Goal: Information Seeking & Learning: Learn about a topic

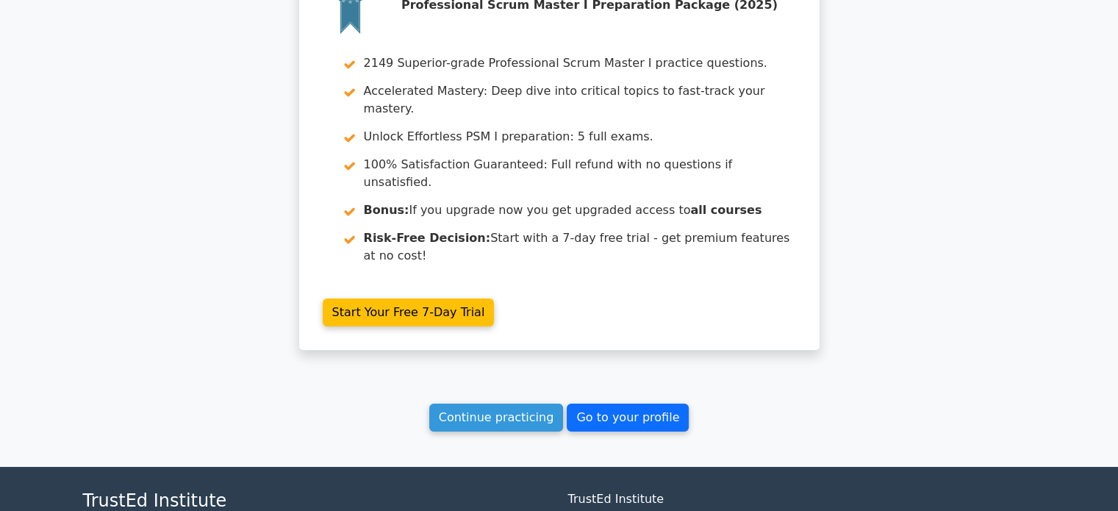
scroll to position [5399, 0]
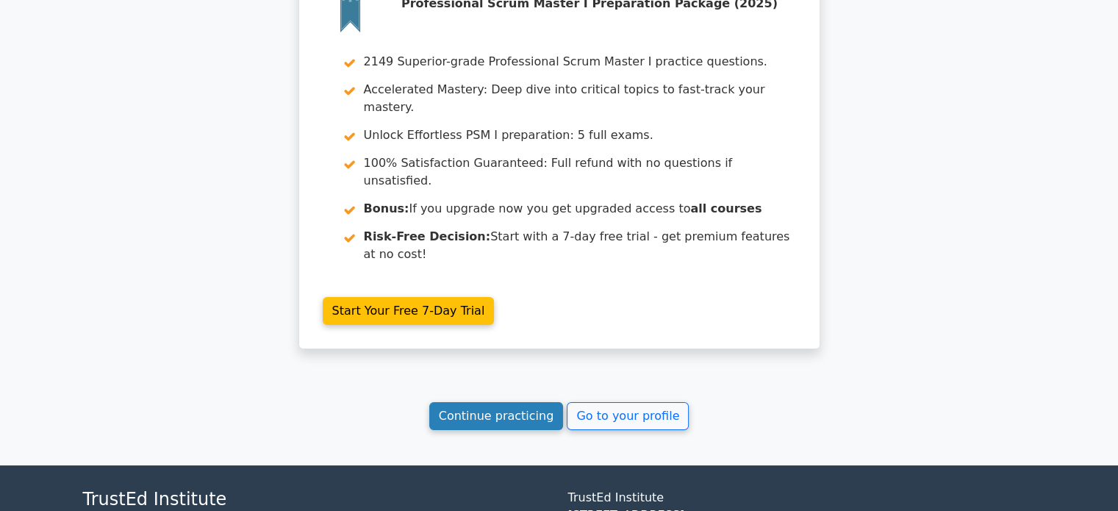
click at [516, 402] on link "Continue practicing" at bounding box center [496, 416] width 135 height 28
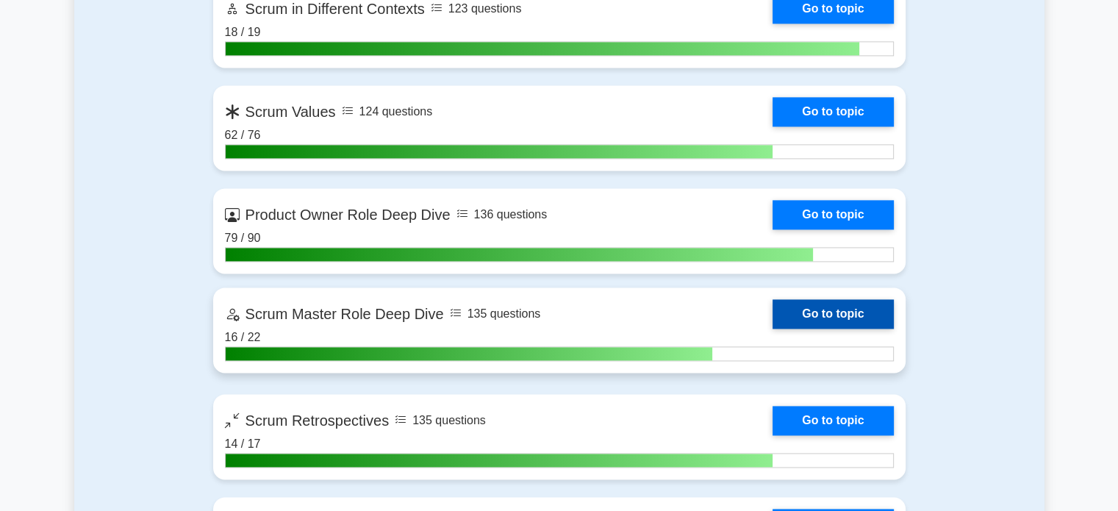
scroll to position [2058, 0]
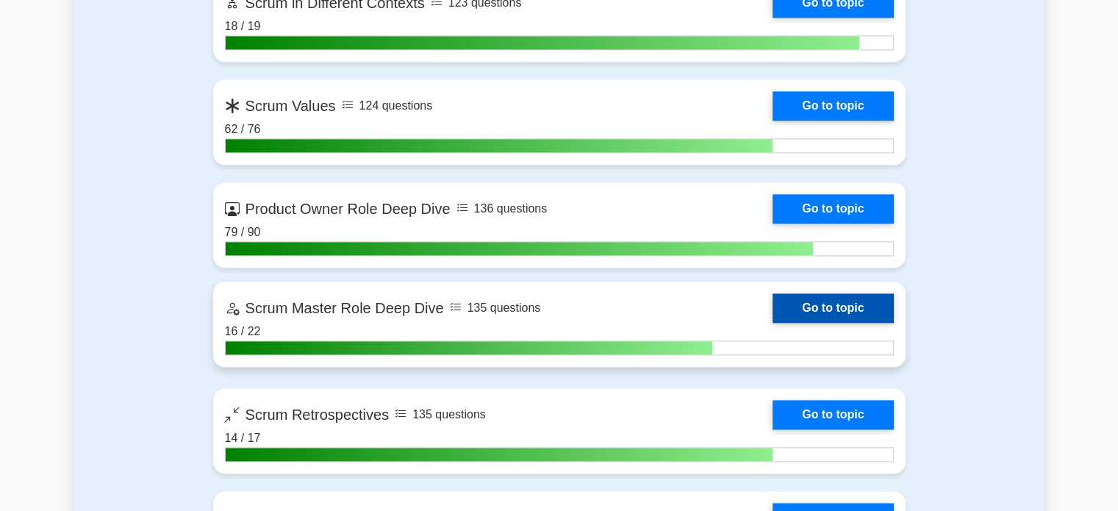
click at [853, 299] on link "Go to topic" at bounding box center [833, 307] width 121 height 29
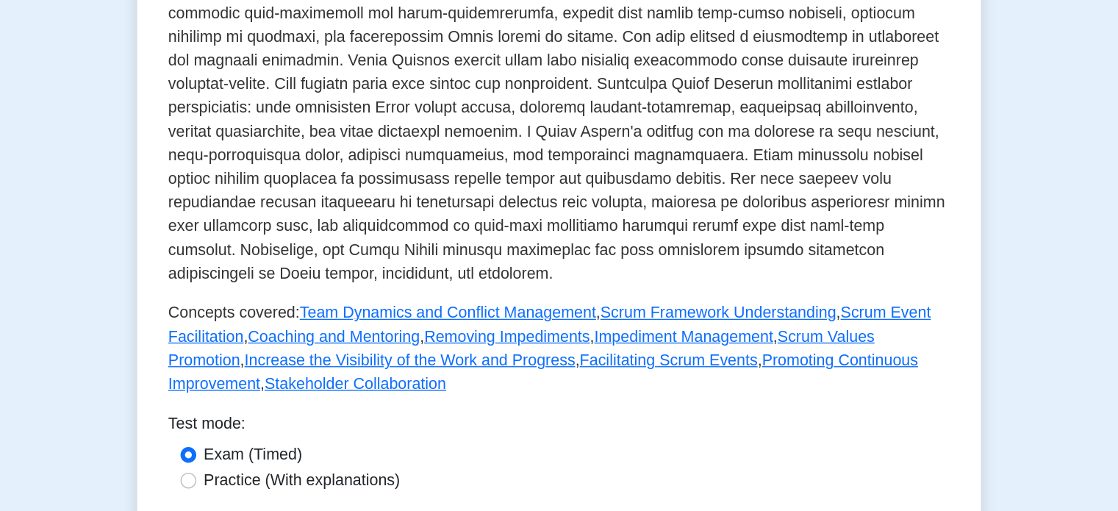
scroll to position [395, 0]
click at [424, 361] on link "Team Dynamics and Conflict Management" at bounding box center [476, 362] width 221 height 12
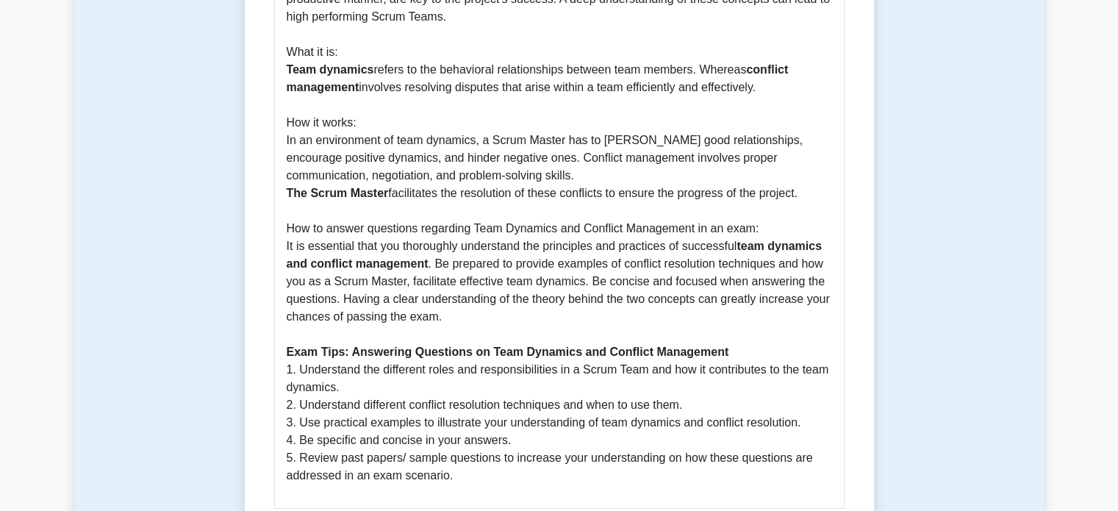
scroll to position [500, 0]
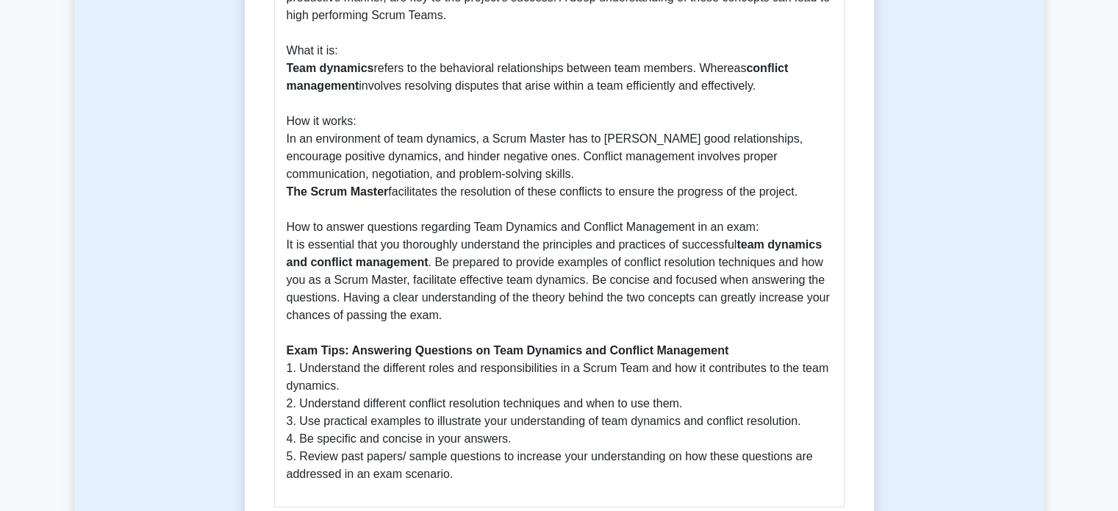
click at [235, 100] on div "Team Dynamics and Conflict Management 5 minutes 5 Questions Guide on Team Dynam…" at bounding box center [559, 153] width 970 height 1082
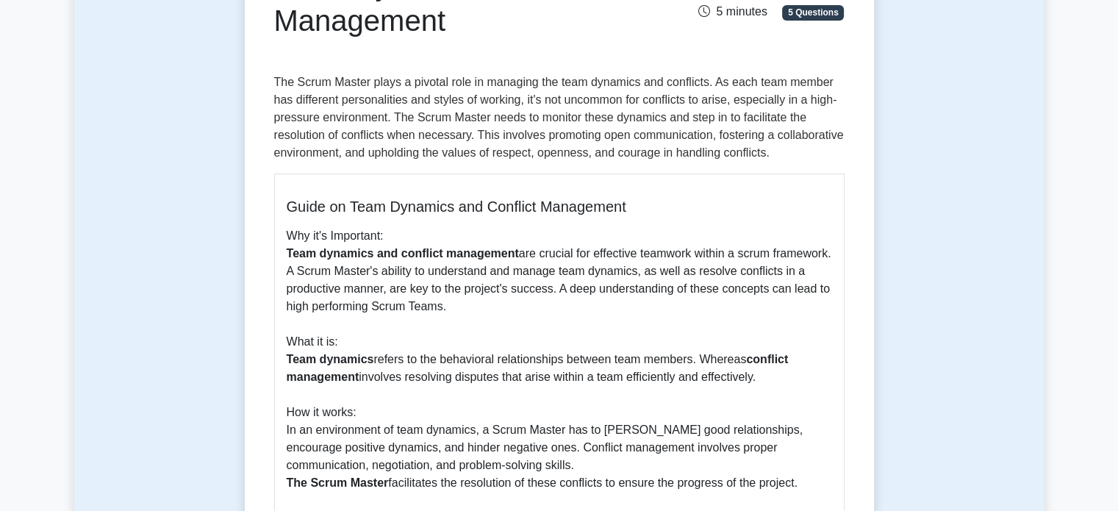
scroll to position [0, 0]
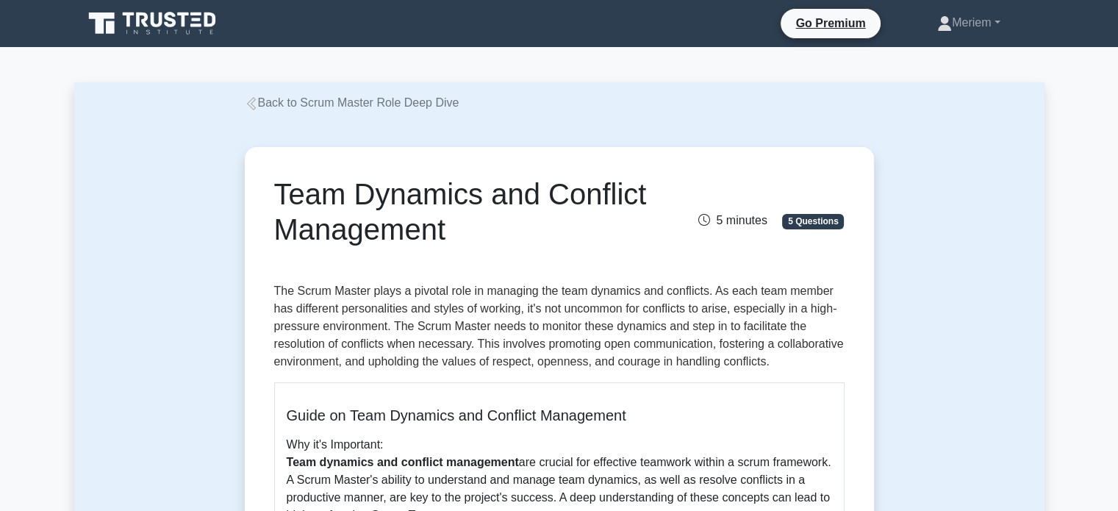
click at [252, 99] on icon at bounding box center [250, 103] width 9 height 13
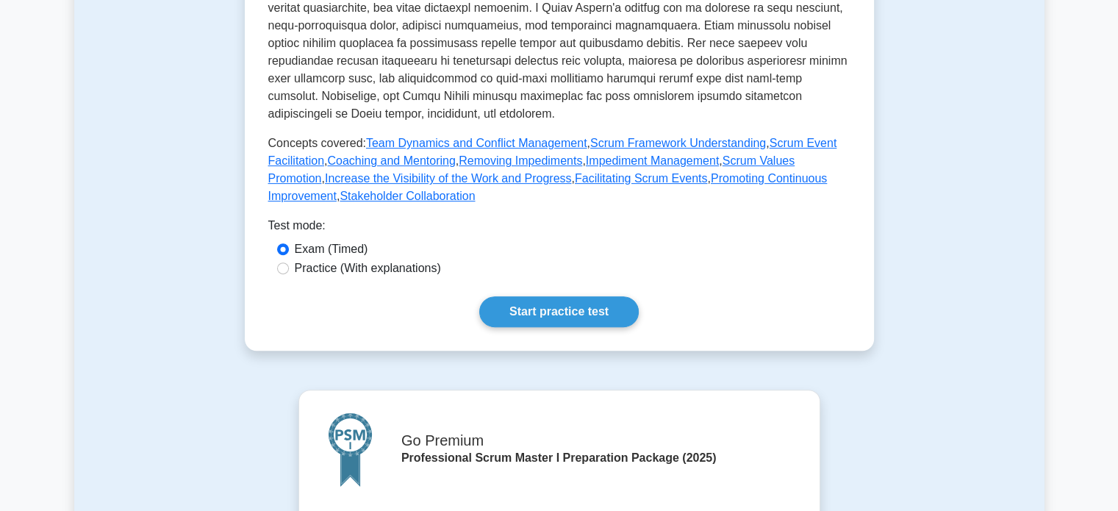
scroll to position [612, 0]
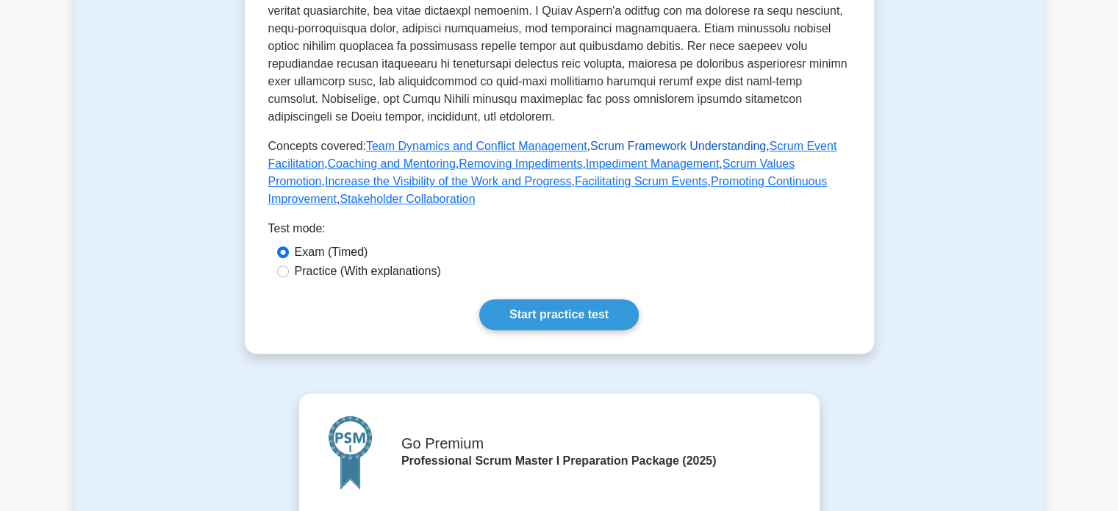
click at [630, 145] on link "Scrum Framework Understanding" at bounding box center [678, 146] width 176 height 12
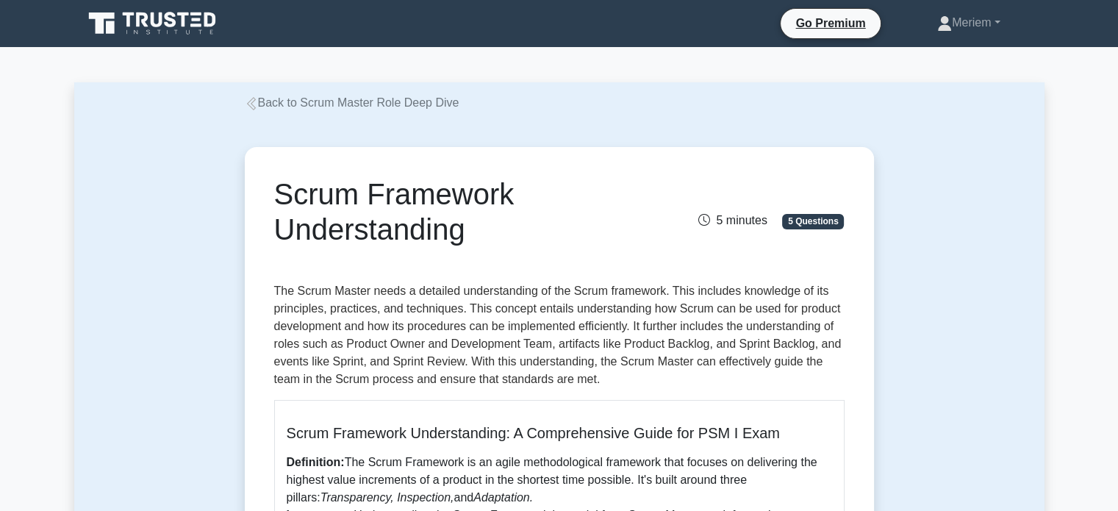
click at [251, 105] on icon at bounding box center [251, 103] width 13 height 13
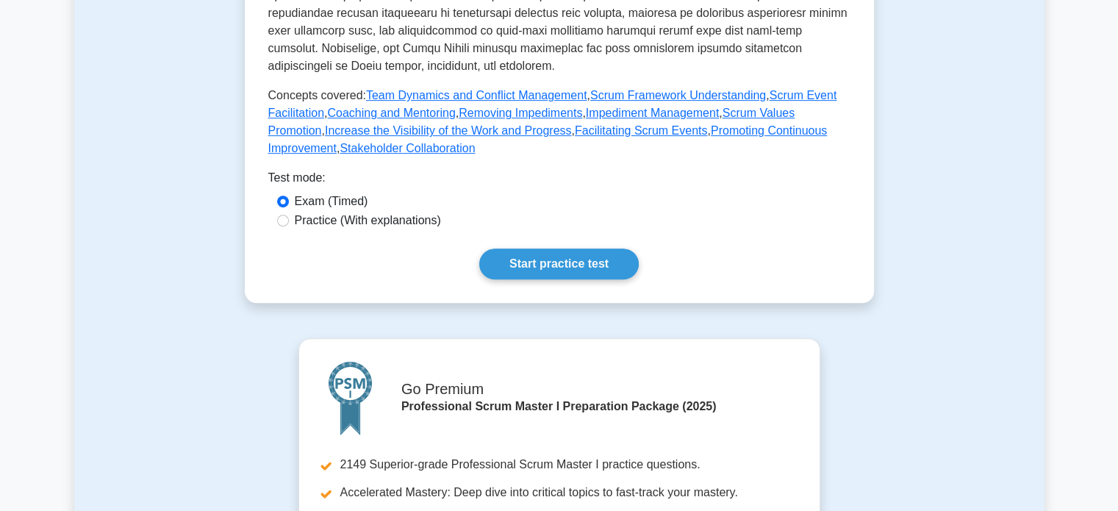
scroll to position [665, 0]
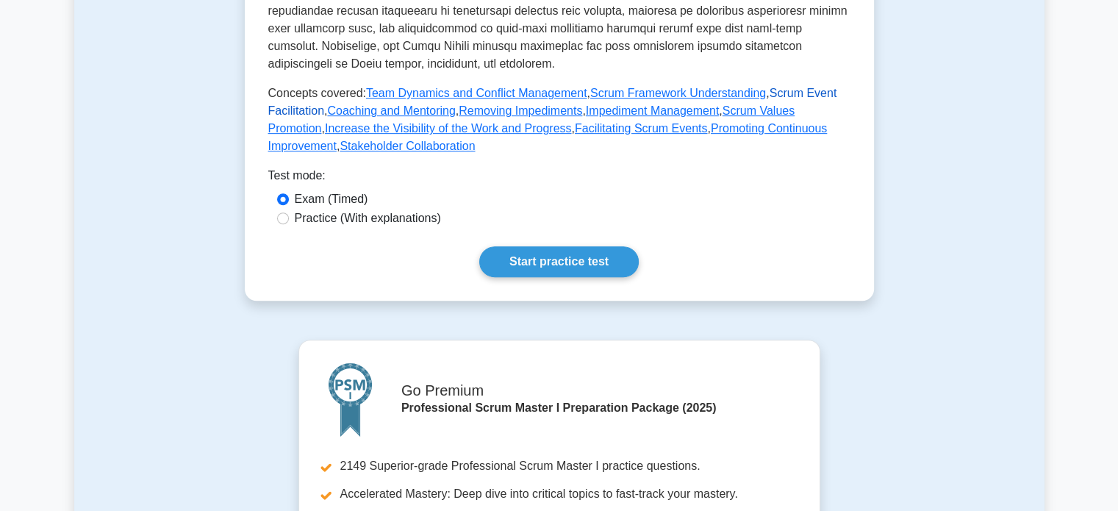
click at [786, 93] on link "Scrum Event Facilitation" at bounding box center [552, 102] width 569 height 30
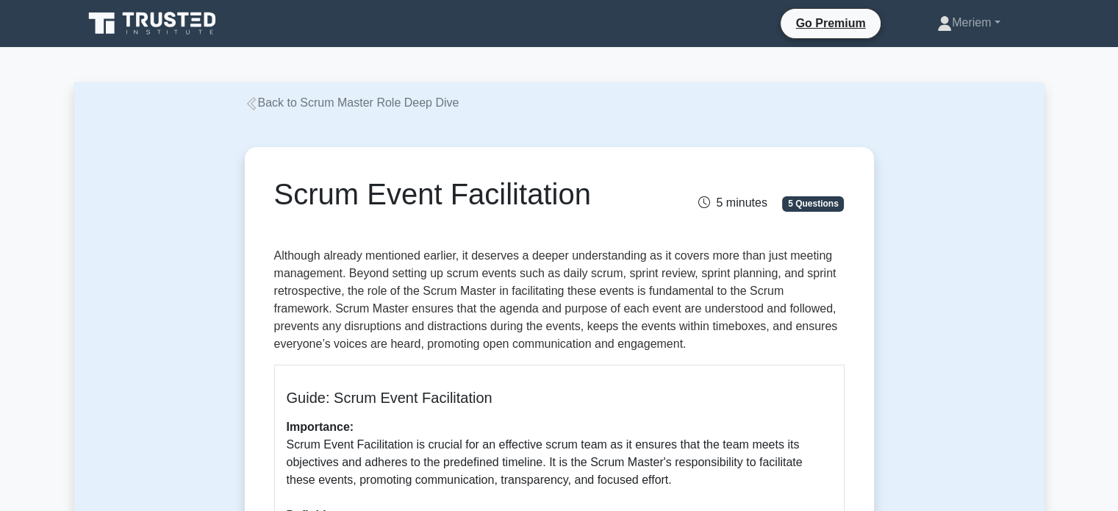
click at [252, 106] on icon at bounding box center [250, 103] width 9 height 13
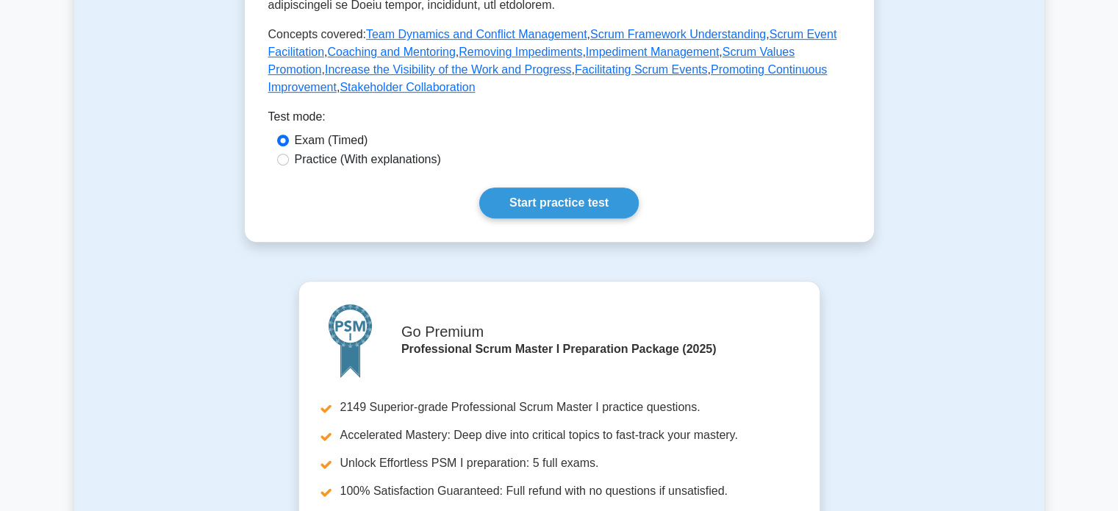
scroll to position [726, 0]
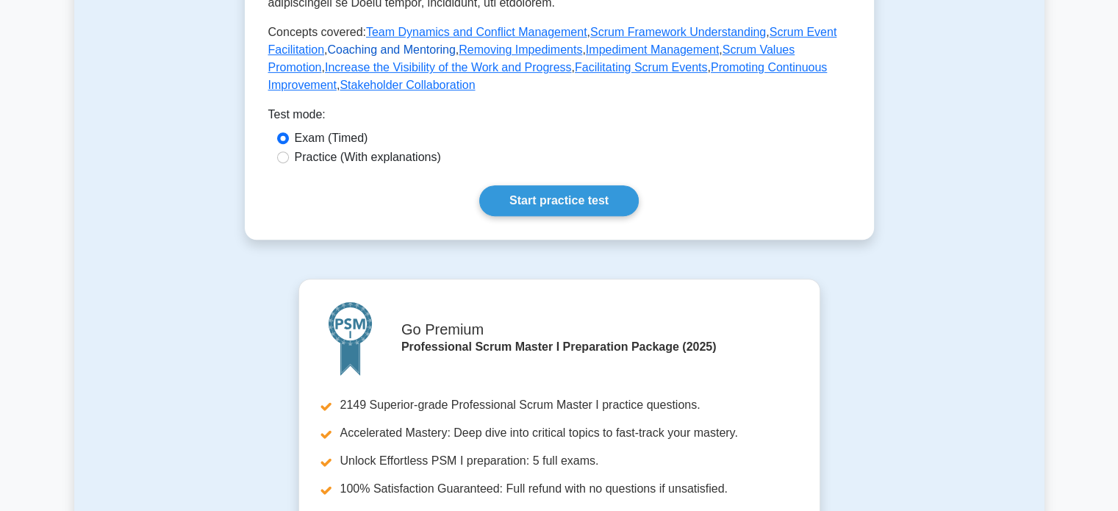
click at [377, 49] on link "Coaching and Mentoring" at bounding box center [391, 49] width 128 height 12
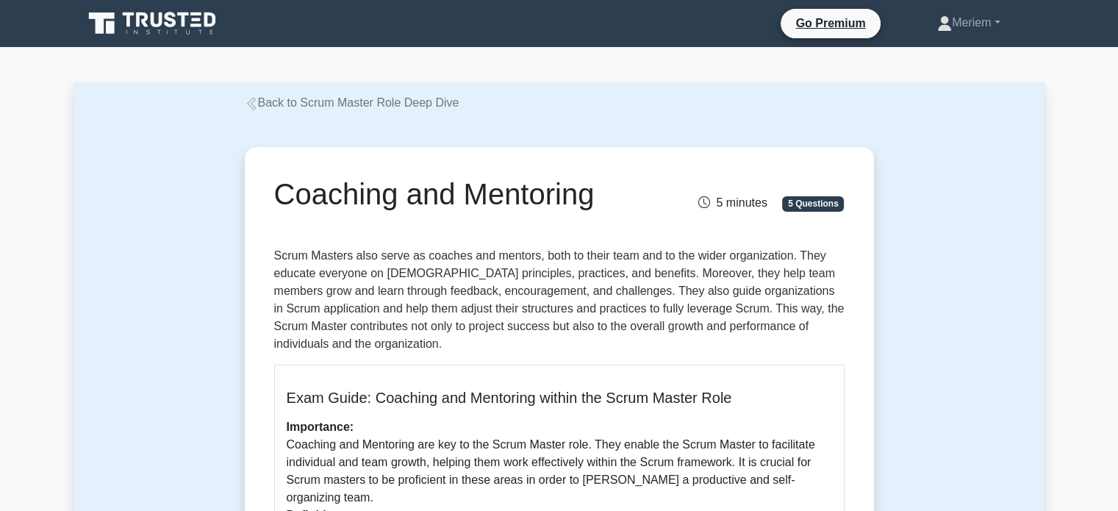
click at [254, 104] on icon at bounding box center [251, 103] width 13 height 13
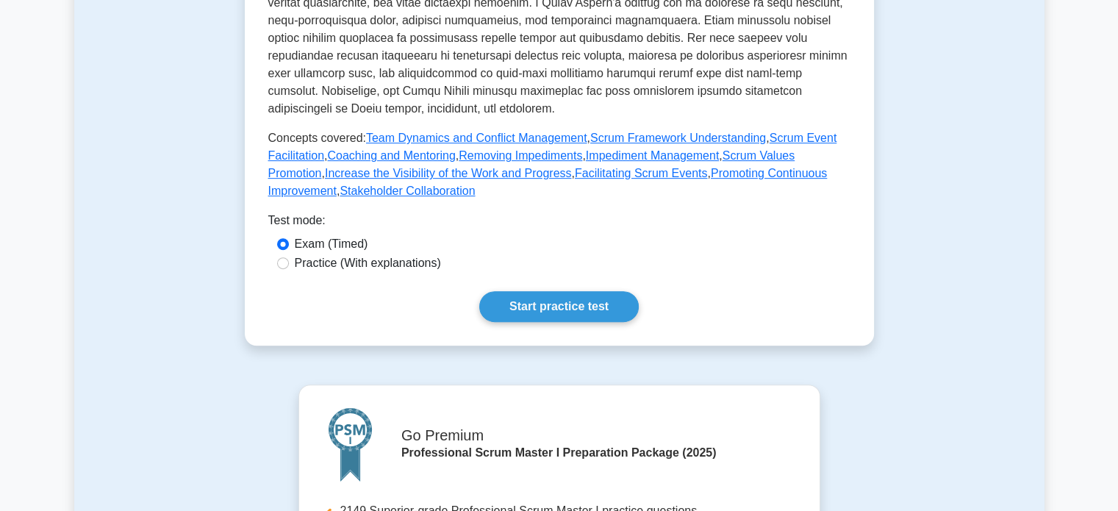
scroll to position [620, 0]
click at [527, 150] on link "Removing Impediments" at bounding box center [520, 154] width 123 height 12
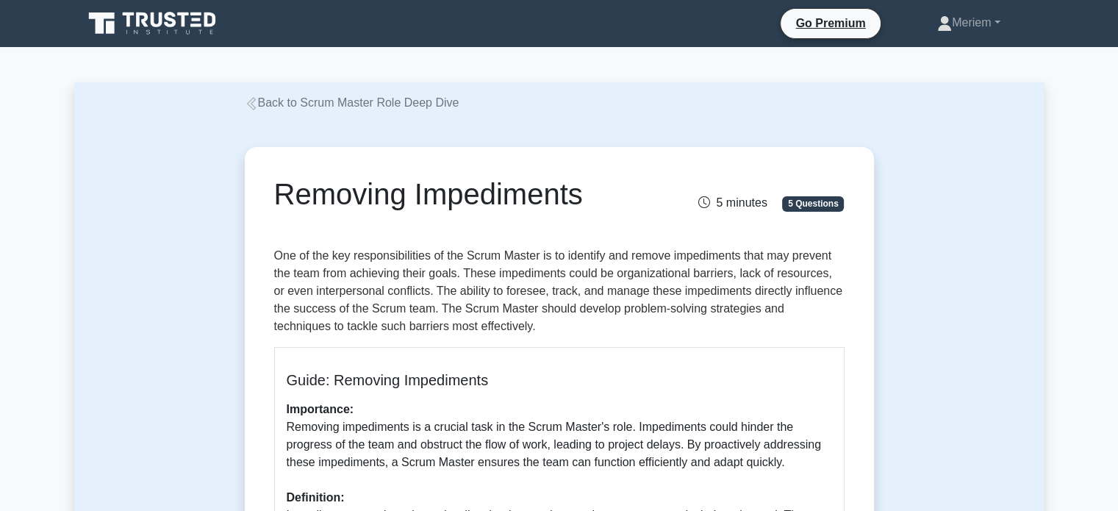
click at [254, 109] on icon at bounding box center [251, 103] width 13 height 13
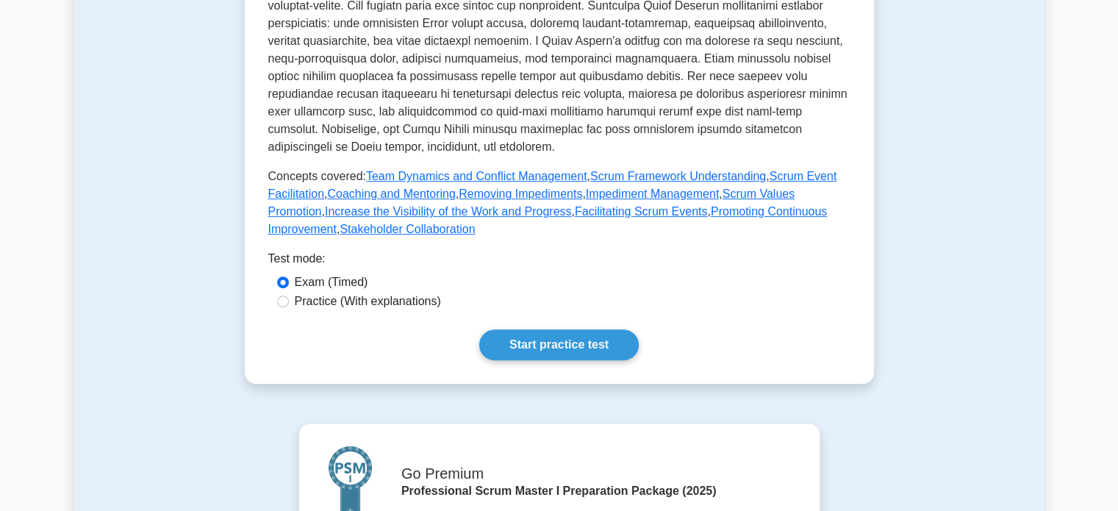
scroll to position [587, 0]
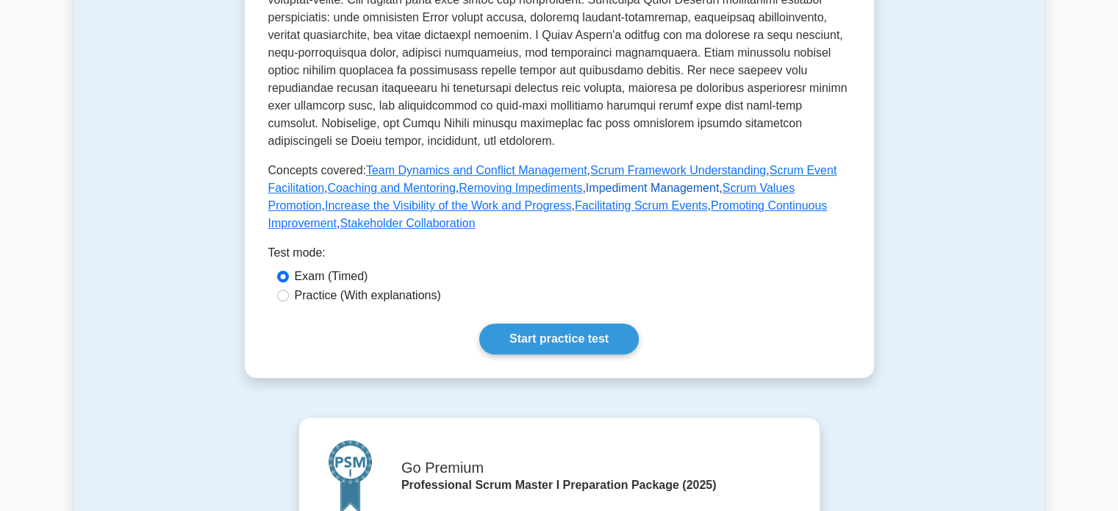
click at [612, 187] on link "Impediment Management" at bounding box center [652, 188] width 133 height 12
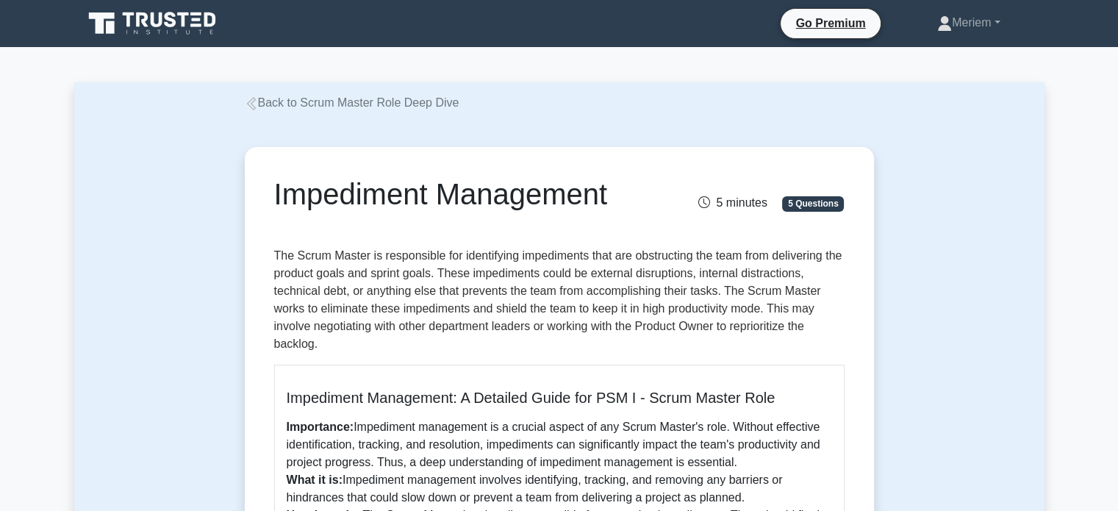
click at [259, 101] on link "Back to Scrum Master Role Deep Dive" at bounding box center [352, 102] width 215 height 12
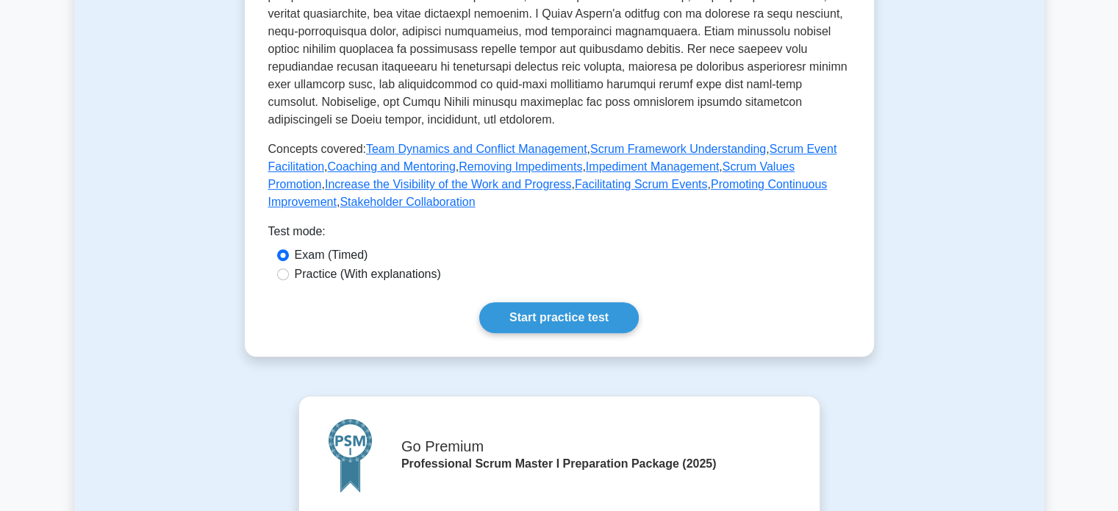
scroll to position [610, 0]
click at [750, 167] on link "Scrum Values Promotion" at bounding box center [531, 174] width 527 height 30
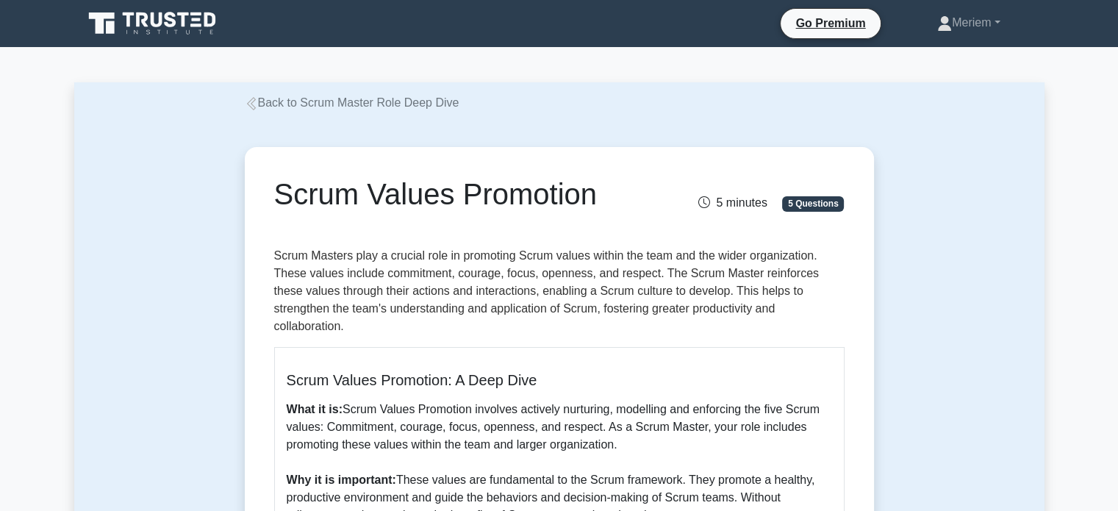
click at [246, 108] on icon at bounding box center [251, 103] width 13 height 13
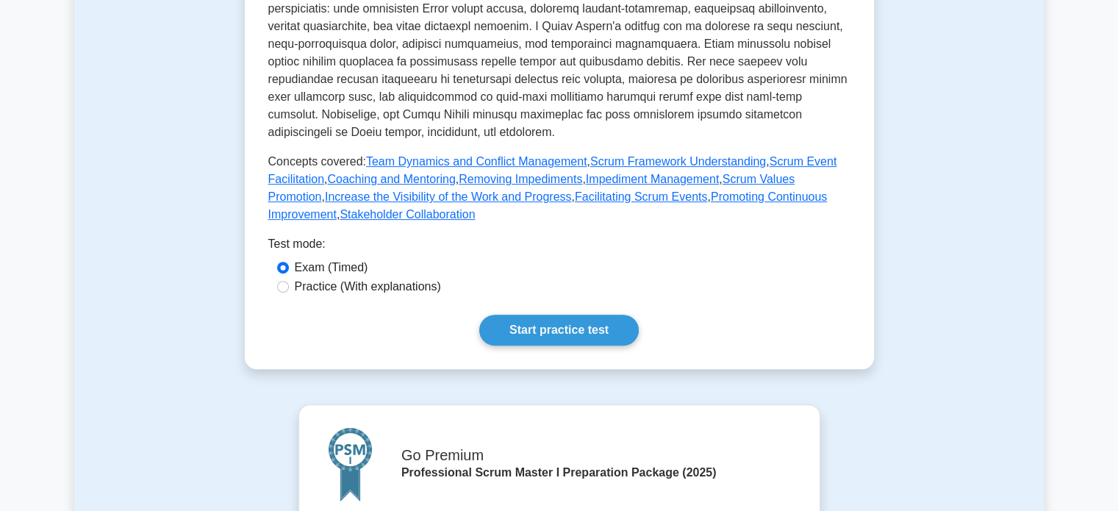
scroll to position [600, 0]
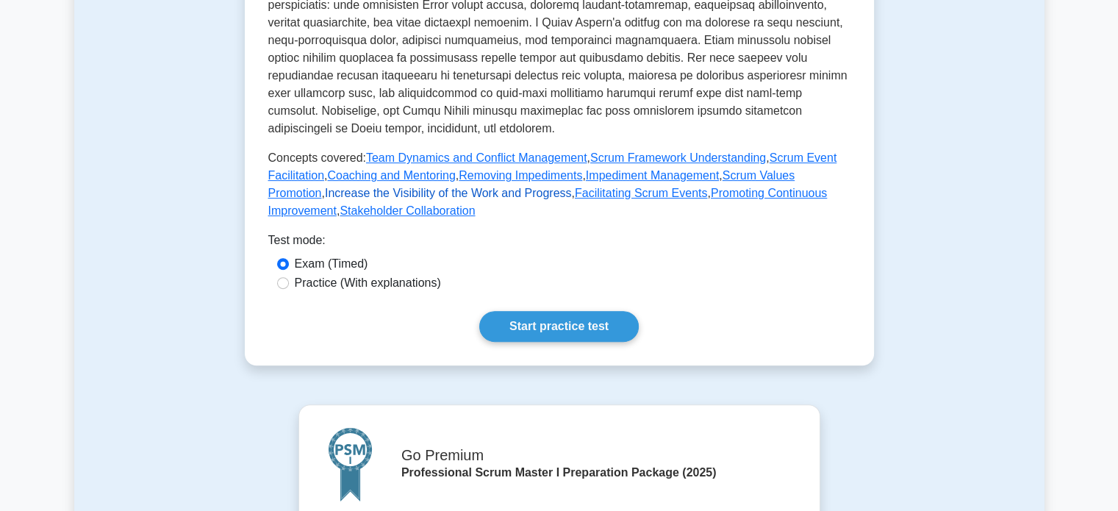
click at [365, 190] on link "Increase the Visibility of the Work and Progress" at bounding box center [448, 193] width 247 height 12
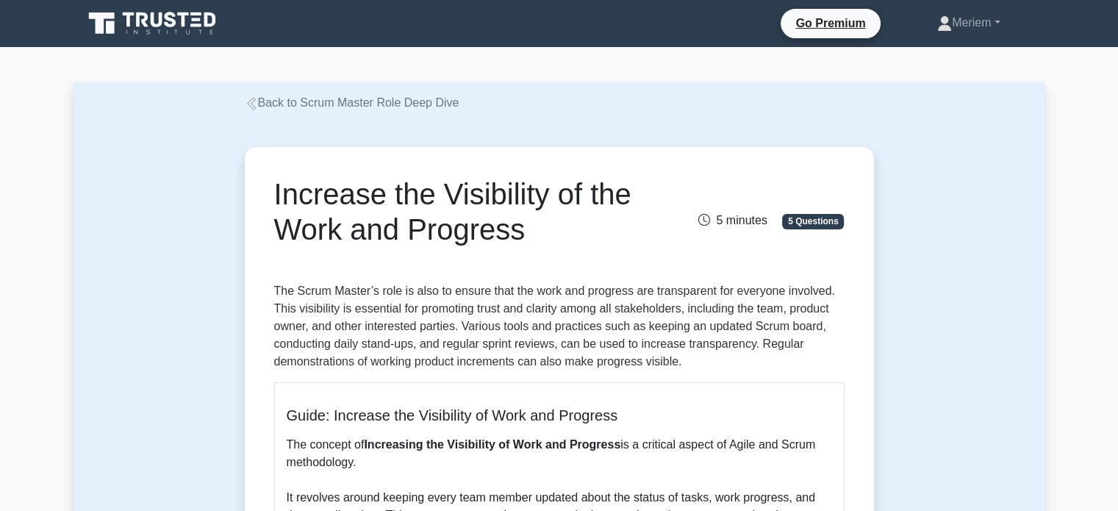
click at [250, 100] on icon at bounding box center [251, 103] width 13 height 13
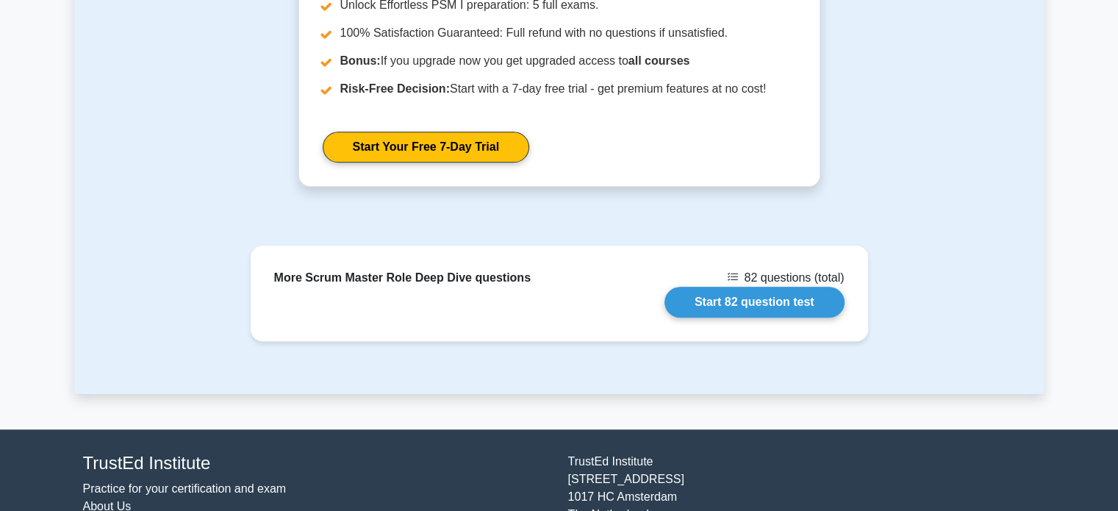
scroll to position [1243, 0]
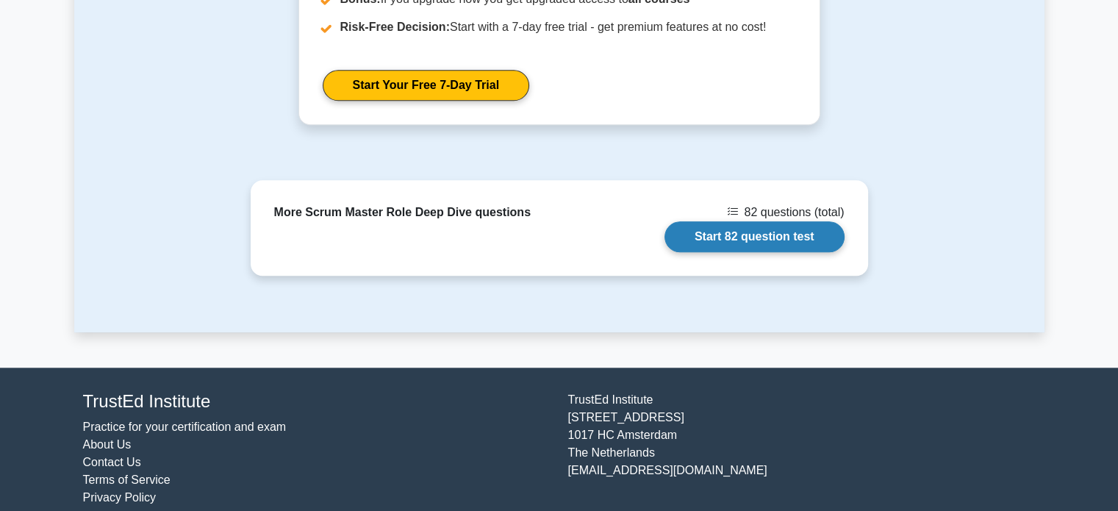
click at [729, 221] on link "Start 82 question test" at bounding box center [755, 236] width 180 height 31
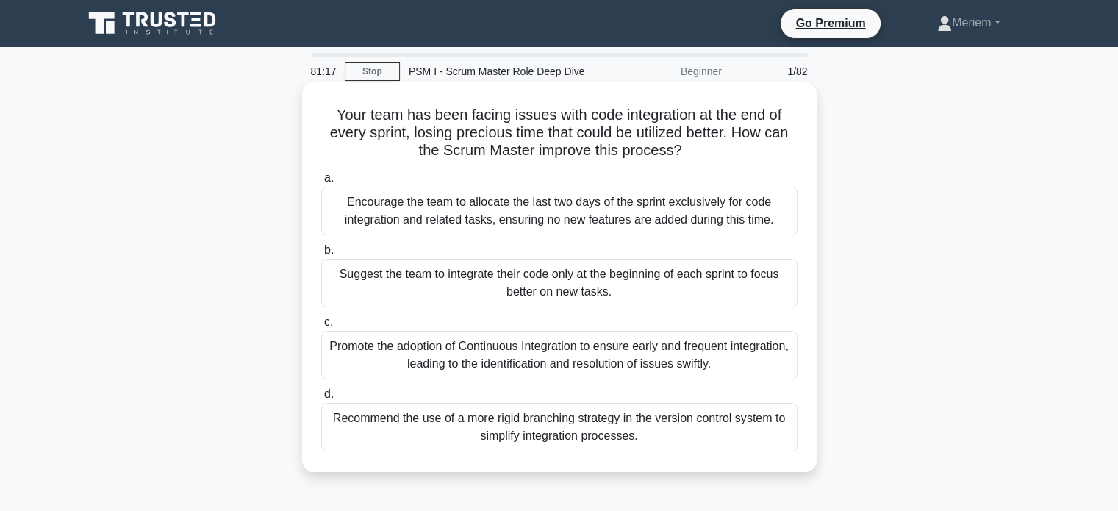
click at [489, 361] on div "Promote the adoption of Continuous Integration to ensure early and frequent int…" at bounding box center [559, 355] width 476 height 49
click at [321, 327] on input "c. Promote the adoption of Continuous Integration to ensure early and frequent …" at bounding box center [321, 323] width 0 height 10
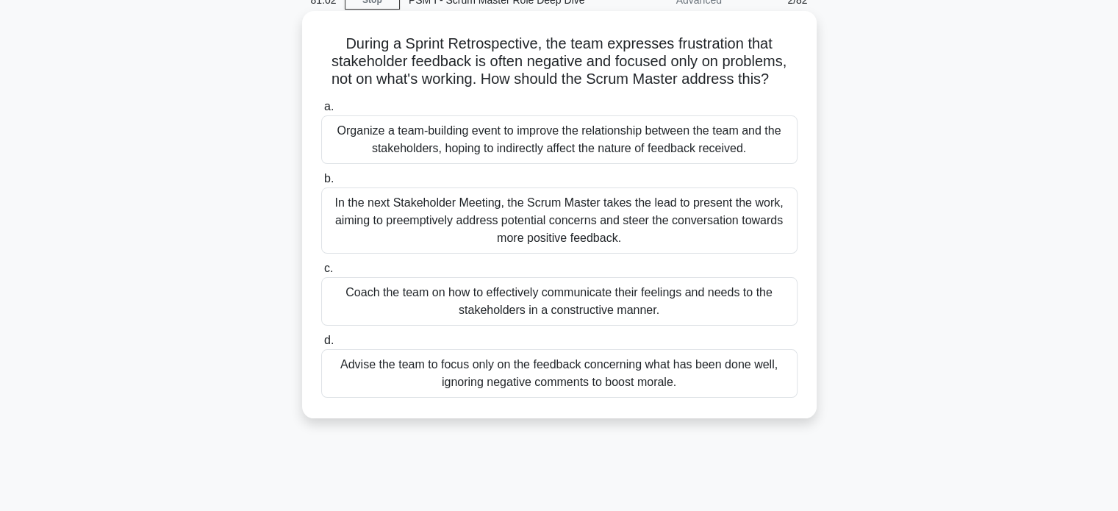
scroll to position [74, 0]
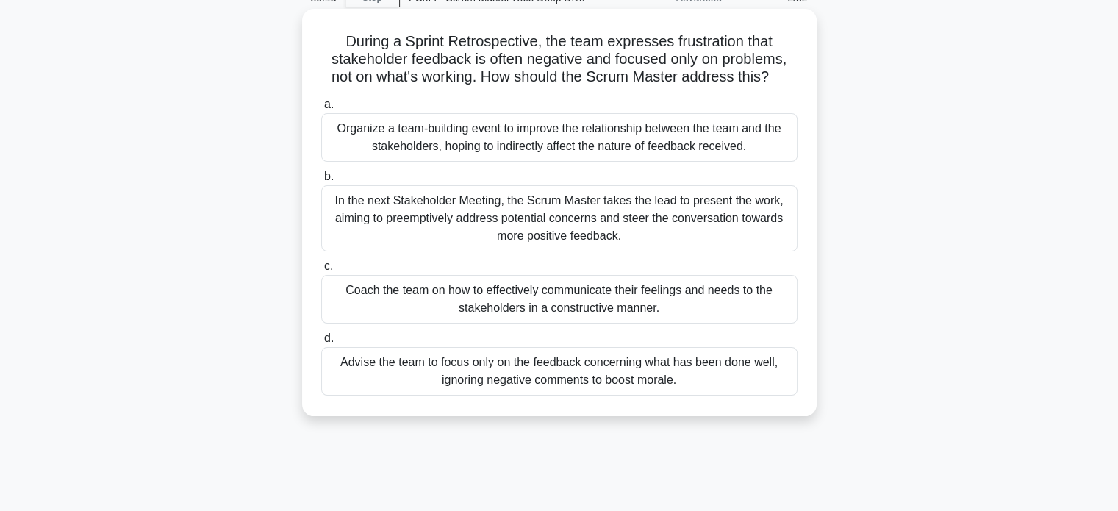
click at [394, 305] on div "Coach the team on how to effectively communicate their feelings and needs to th…" at bounding box center [559, 299] width 476 height 49
click at [321, 271] on input "c. Coach the team on how to effectively communicate their feelings and needs to…" at bounding box center [321, 267] width 0 height 10
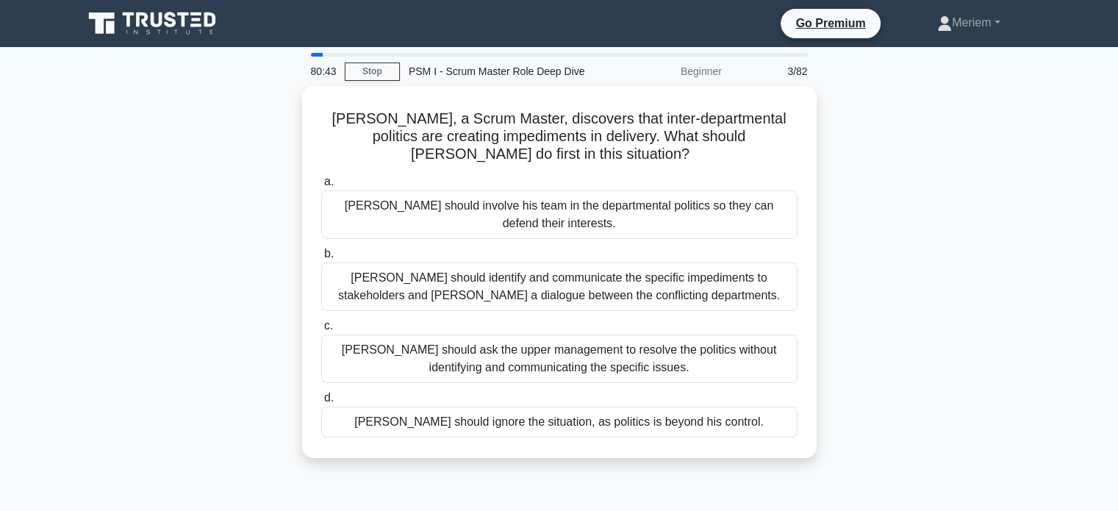
scroll to position [0, 0]
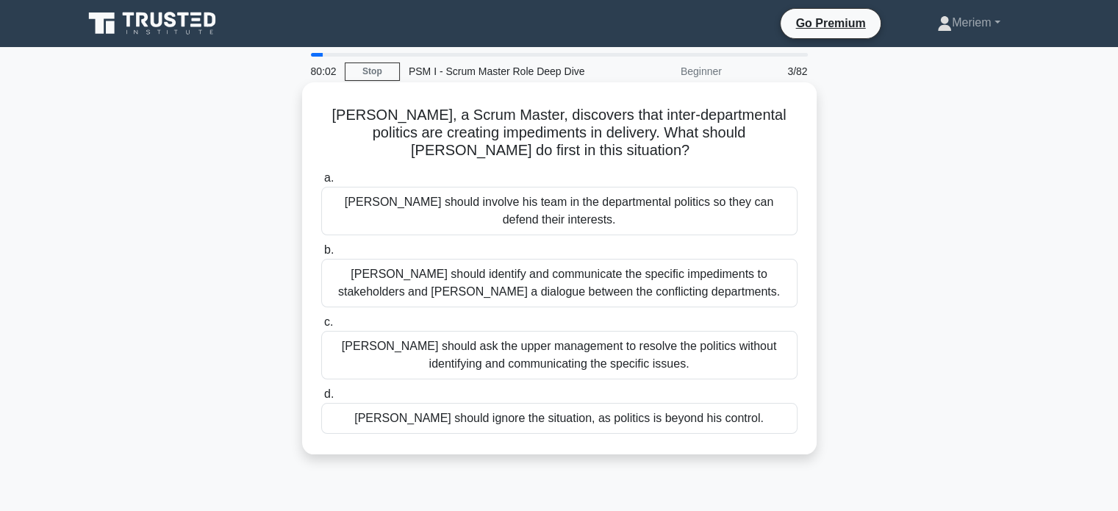
click at [382, 289] on div "Richard should identify and communicate the specific impediments to stakeholder…" at bounding box center [559, 283] width 476 height 49
click at [321, 255] on input "b. Richard should identify and communicate the specific impediments to stakehol…" at bounding box center [321, 251] width 0 height 10
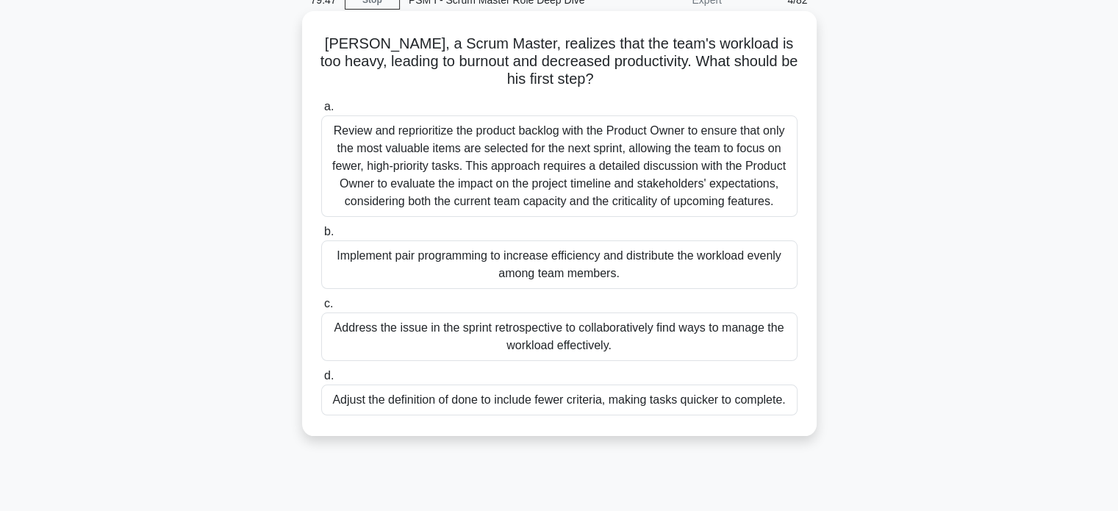
scroll to position [74, 0]
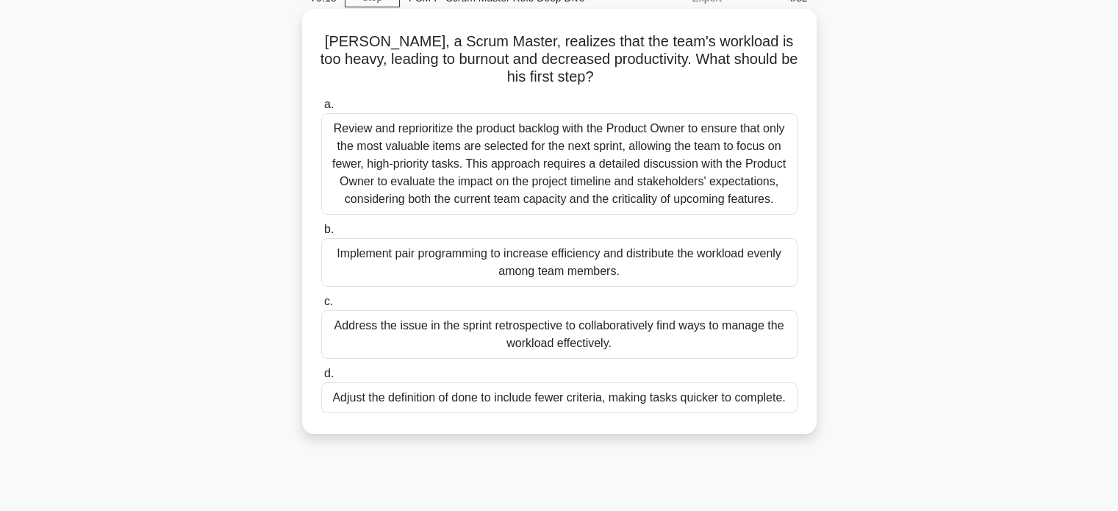
click at [462, 337] on div "Address the issue in the sprint retrospective to collaboratively find ways to m…" at bounding box center [559, 334] width 476 height 49
click at [321, 307] on input "c. Address the issue in the sprint retrospective to collaboratively find ways t…" at bounding box center [321, 302] width 0 height 10
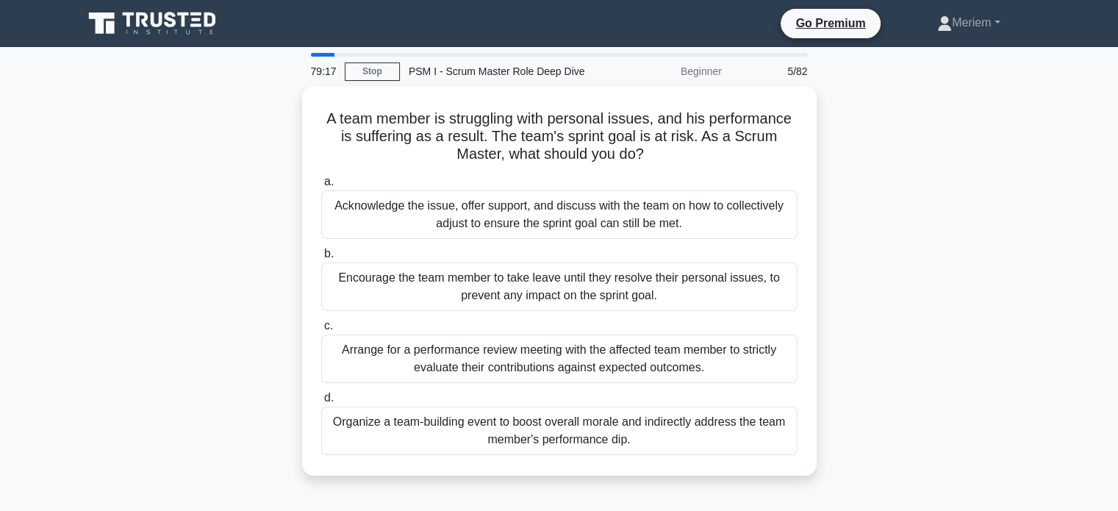
scroll to position [0, 0]
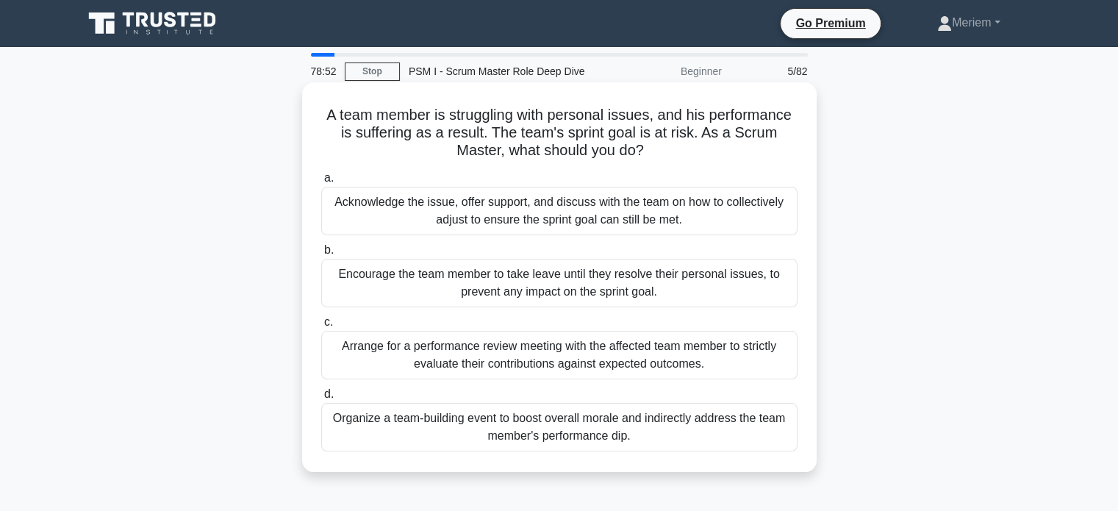
click at [634, 223] on div "Acknowledge the issue, offer support, and discuss with the team on how to colle…" at bounding box center [559, 211] width 476 height 49
click at [321, 183] on input "a. Acknowledge the issue, offer support, and discuss with the team on how to co…" at bounding box center [321, 178] width 0 height 10
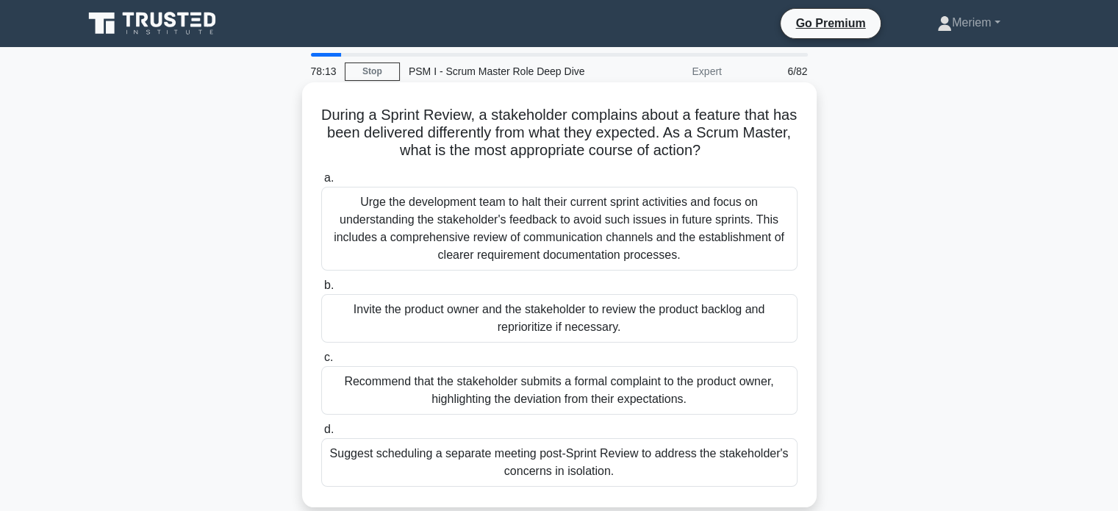
click at [597, 314] on div "Invite the product owner and the stakeholder to review the product backlog and …" at bounding box center [559, 318] width 476 height 49
click at [321, 290] on input "b. Invite the product owner and the stakeholder to review the product backlog a…" at bounding box center [321, 286] width 0 height 10
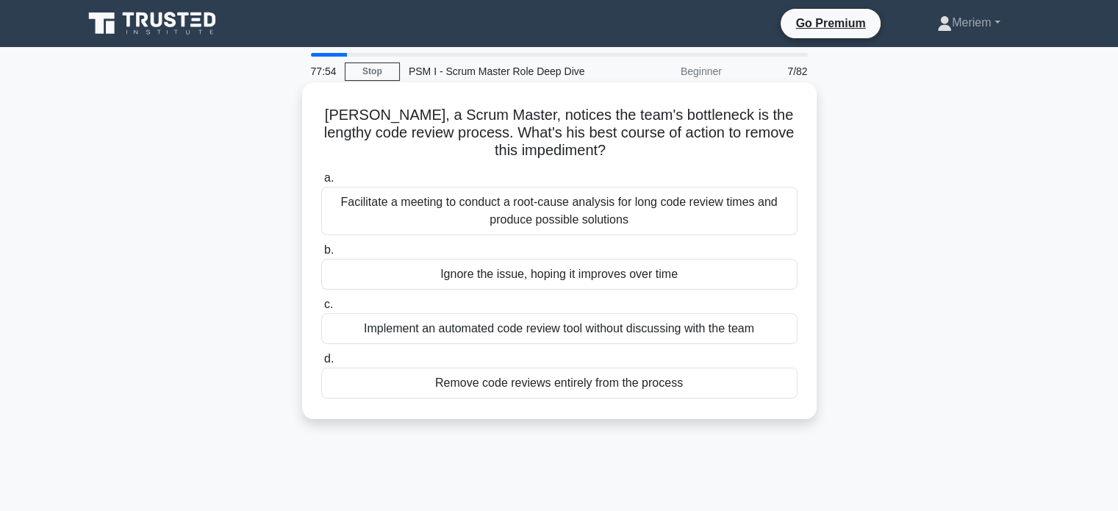
click at [652, 208] on div "Facilitate a meeting to conduct a root-cause analysis for long code review time…" at bounding box center [559, 211] width 476 height 49
click at [321, 183] on input "a. Facilitate a meeting to conduct a root-cause analysis for long code review t…" at bounding box center [321, 178] width 0 height 10
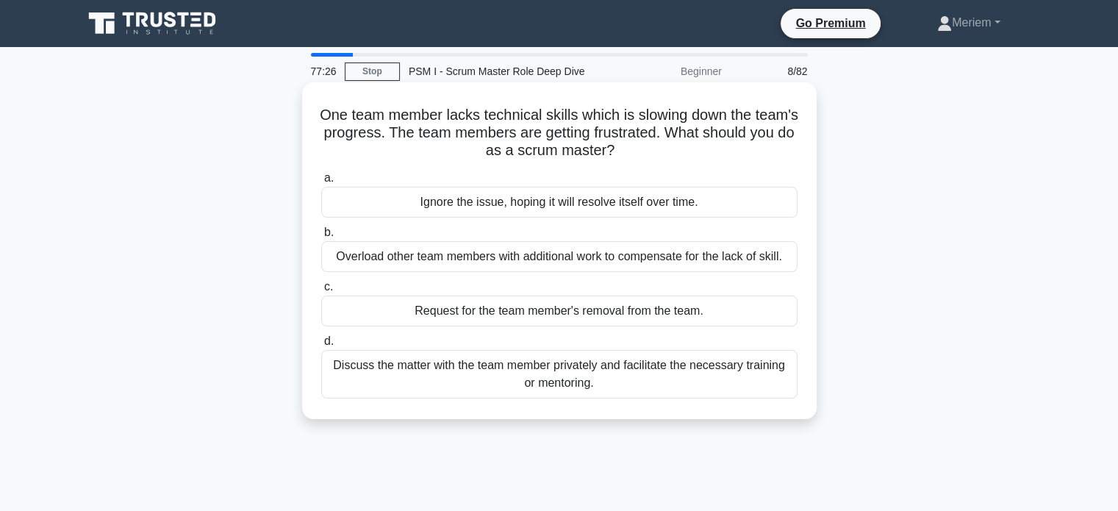
click at [506, 378] on div "Discuss the matter with the team member privately and facilitate the necessary …" at bounding box center [559, 374] width 476 height 49
click at [321, 346] on input "d. Discuss the matter with the team member privately and facilitate the necessa…" at bounding box center [321, 342] width 0 height 10
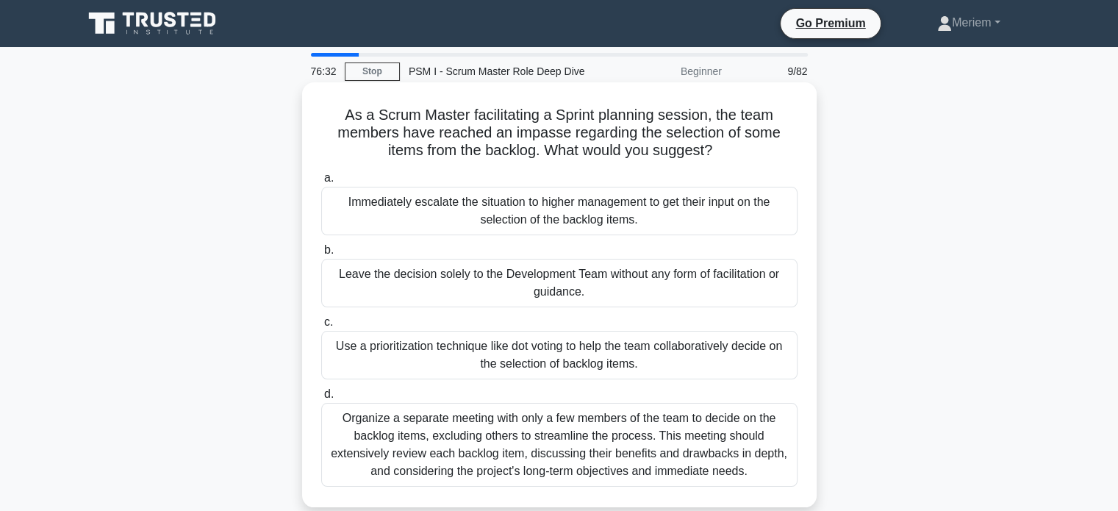
click at [476, 359] on div "Use a prioritization technique like dot voting to help the team collaboratively…" at bounding box center [559, 355] width 476 height 49
click at [321, 327] on input "c. Use a prioritization technique like dot voting to help the team collaborativ…" at bounding box center [321, 323] width 0 height 10
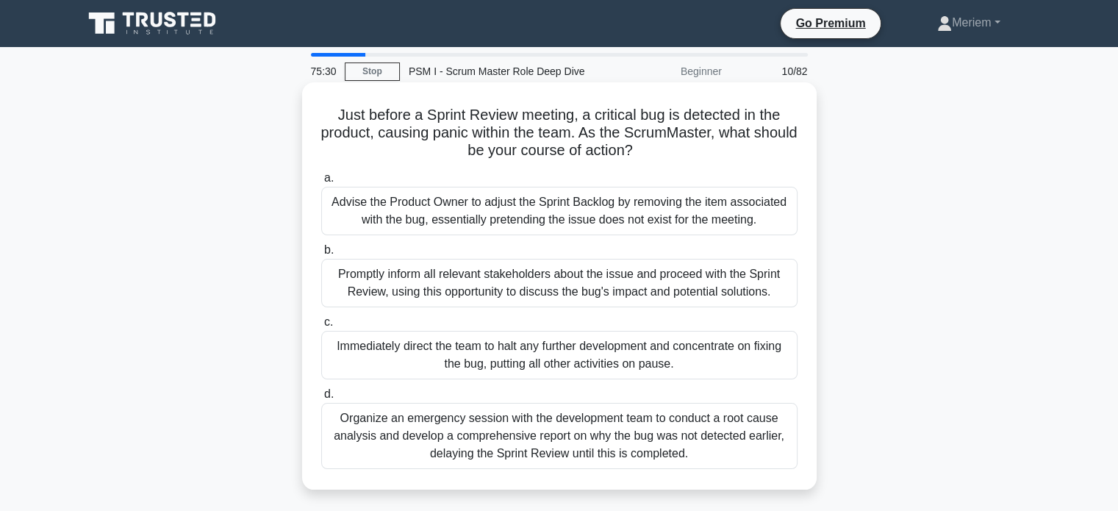
click at [368, 287] on div "Promptly inform all relevant stakeholders about the issue and proceed with the …" at bounding box center [559, 283] width 476 height 49
click at [321, 255] on input "b. Promptly inform all relevant stakeholders about the issue and proceed with t…" at bounding box center [321, 251] width 0 height 10
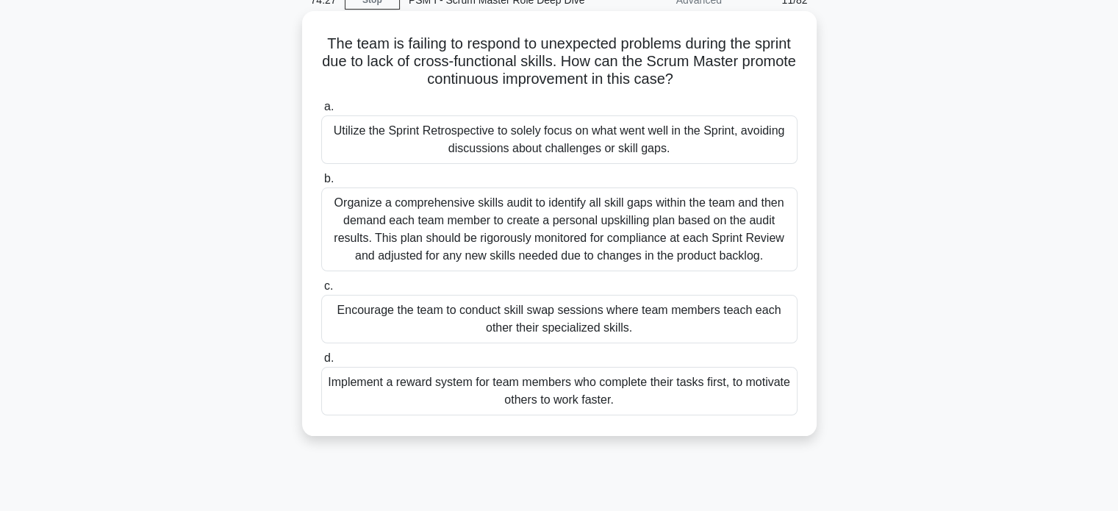
scroll to position [74, 0]
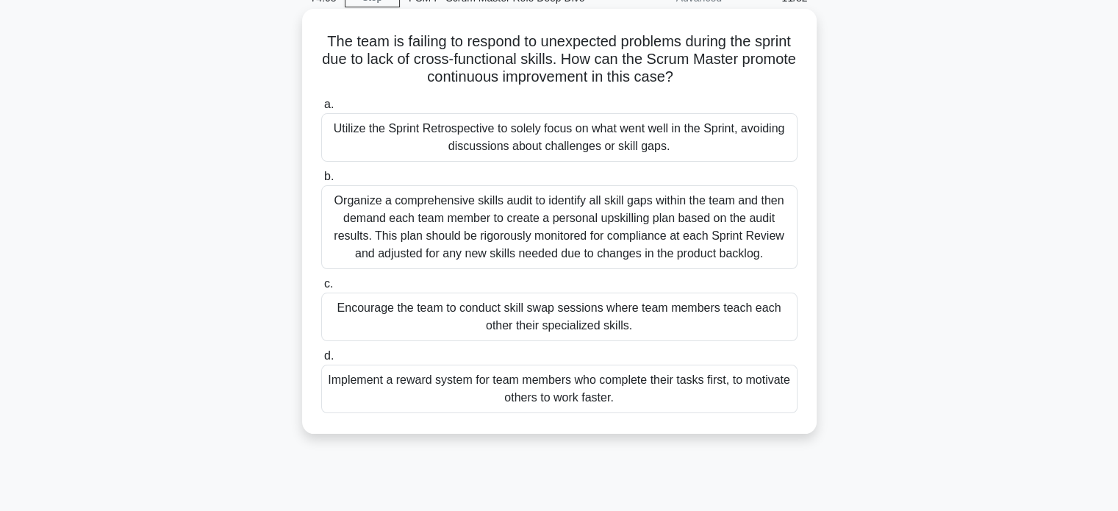
click at [465, 319] on div "Encourage the team to conduct skill swap sessions where team members teach each…" at bounding box center [559, 317] width 476 height 49
click at [321, 289] on input "c. Encourage the team to conduct skill swap sessions where team members teach e…" at bounding box center [321, 284] width 0 height 10
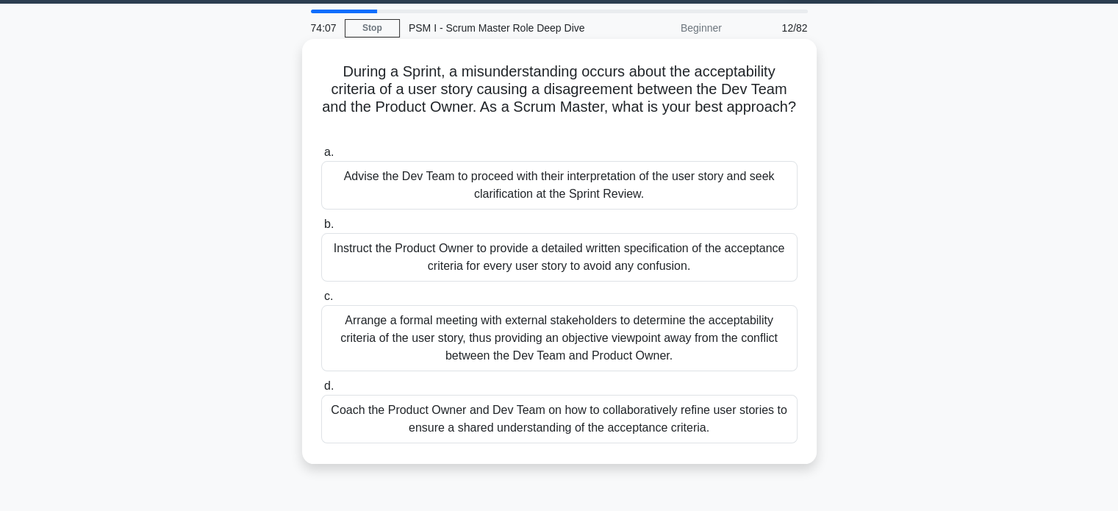
scroll to position [0, 0]
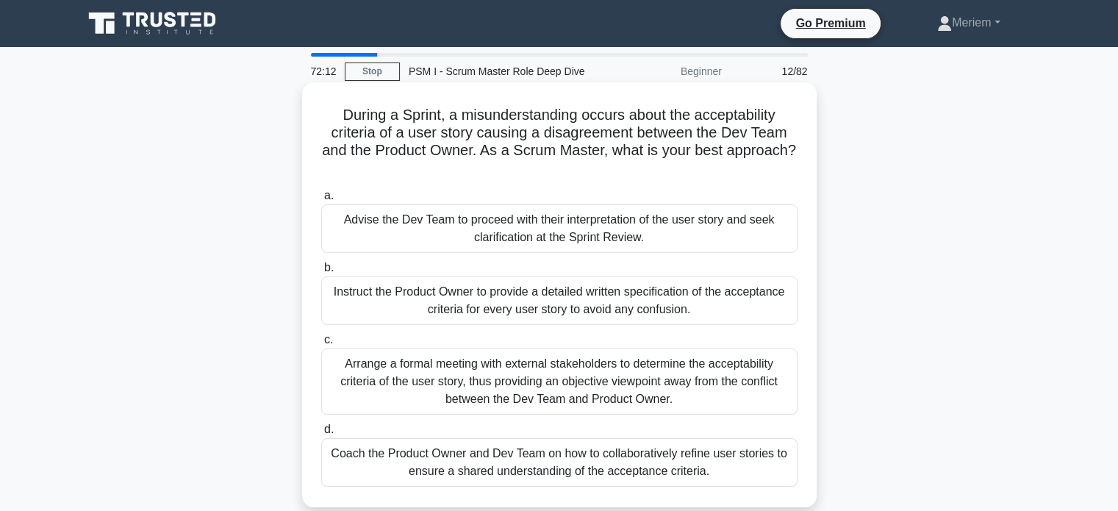
click at [515, 470] on div "Coach the Product Owner and Dev Team on how to collaboratively refine user stor…" at bounding box center [559, 462] width 476 height 49
click at [321, 434] on input "d. Coach the Product Owner and Dev Team on how to collaboratively refine user s…" at bounding box center [321, 430] width 0 height 10
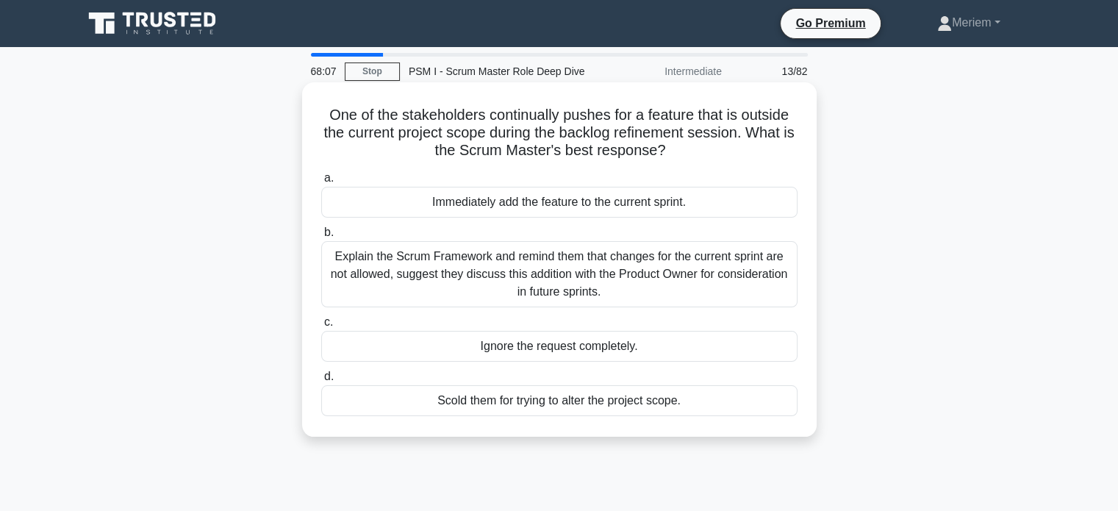
click at [446, 279] on div "Explain the Scrum Framework and remind them that changes for the current sprint…" at bounding box center [559, 274] width 476 height 66
click at [321, 237] on input "b. Explain the Scrum Framework and remind them that changes for the current spr…" at bounding box center [321, 233] width 0 height 10
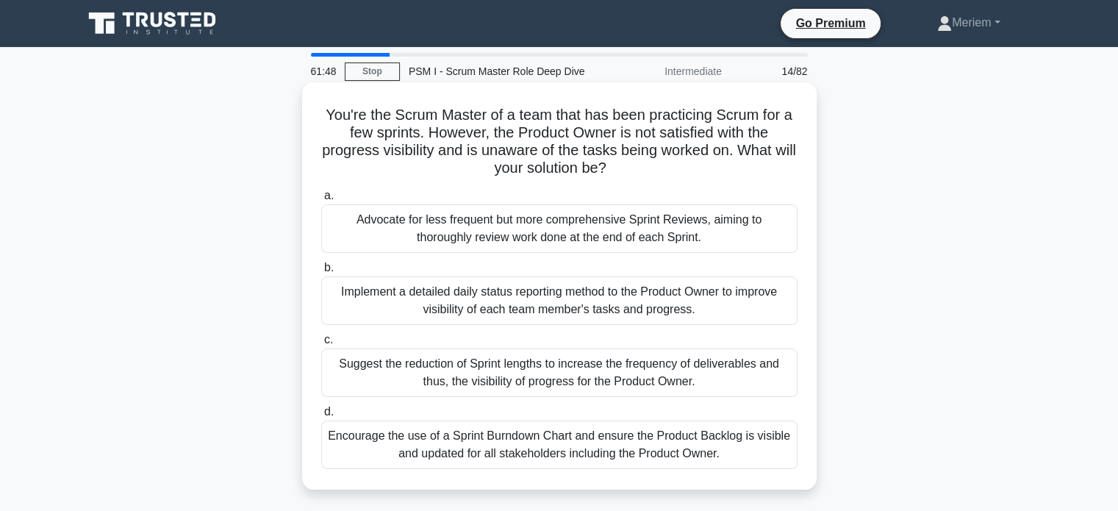
click at [434, 453] on div "Encourage the use of a Sprint Burndown Chart and ensure the Product Backlog is …" at bounding box center [559, 444] width 476 height 49
click at [321, 417] on input "d. Encourage the use of a Sprint Burndown Chart and ensure the Product Backlog …" at bounding box center [321, 412] width 0 height 10
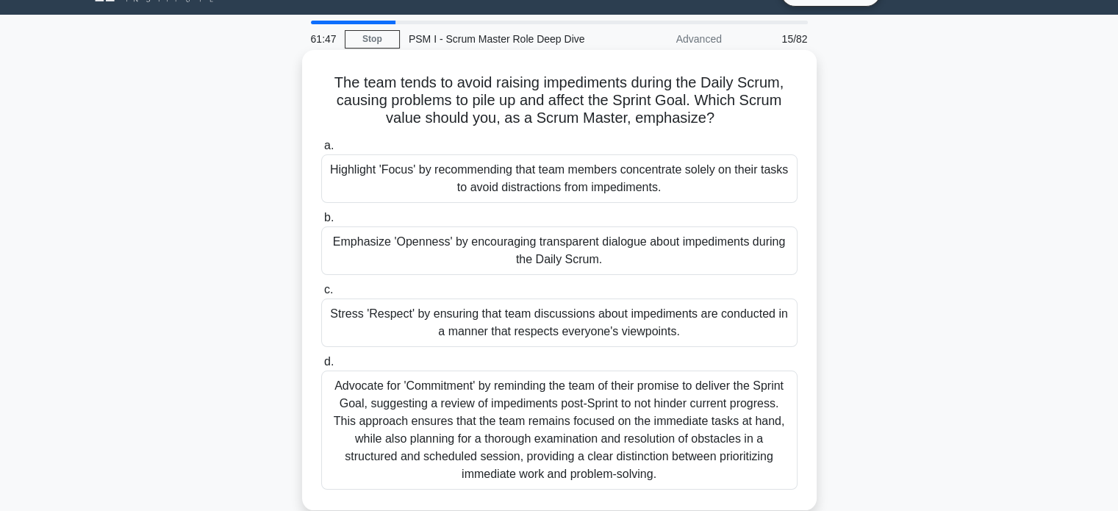
scroll to position [74, 0]
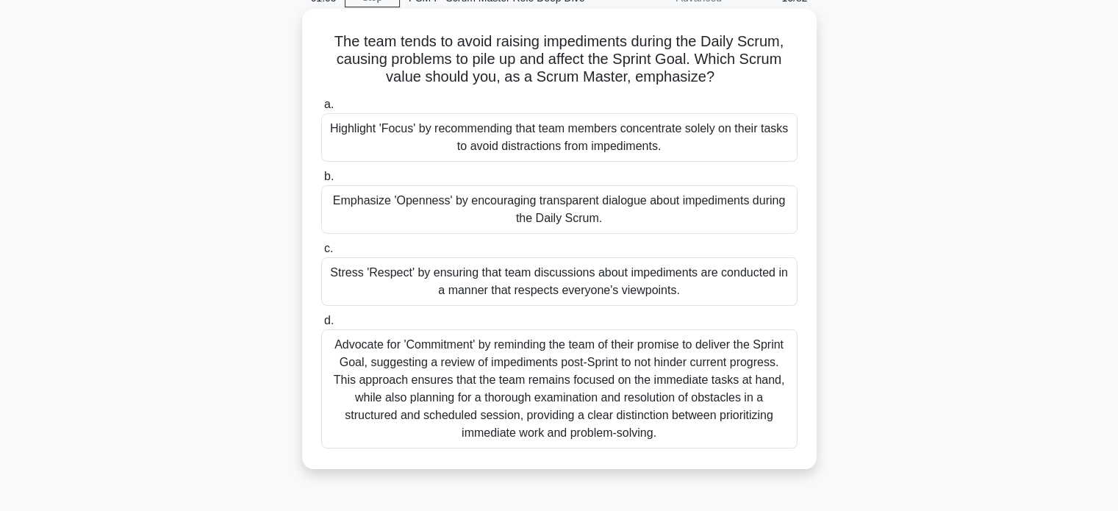
click at [385, 216] on div "Emphasize 'Openness' by encouraging transparent dialogue about impediments duri…" at bounding box center [559, 209] width 476 height 49
click at [321, 182] on input "b. Emphasize 'Openness' by encouraging transparent dialogue about impediments d…" at bounding box center [321, 177] width 0 height 10
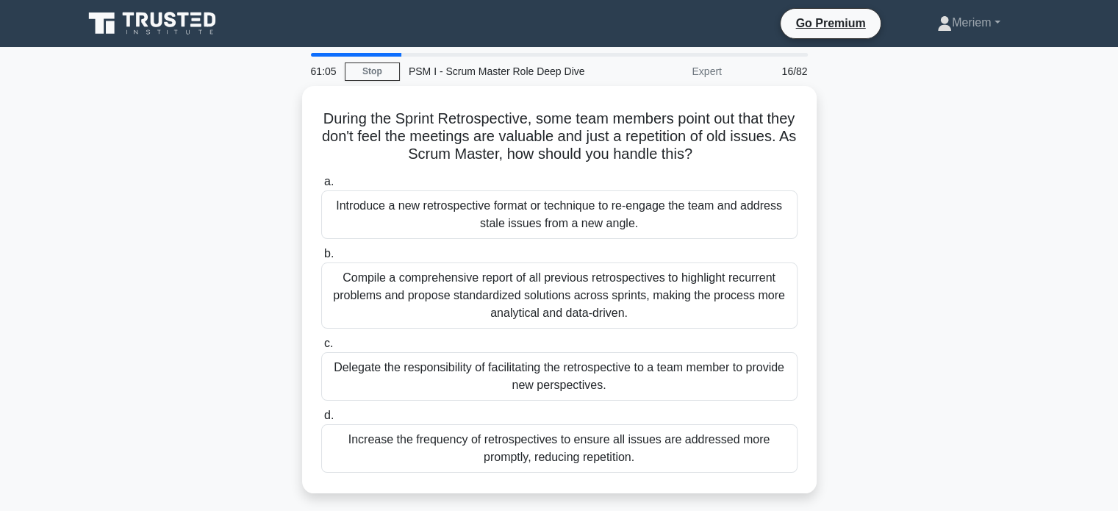
scroll to position [0, 0]
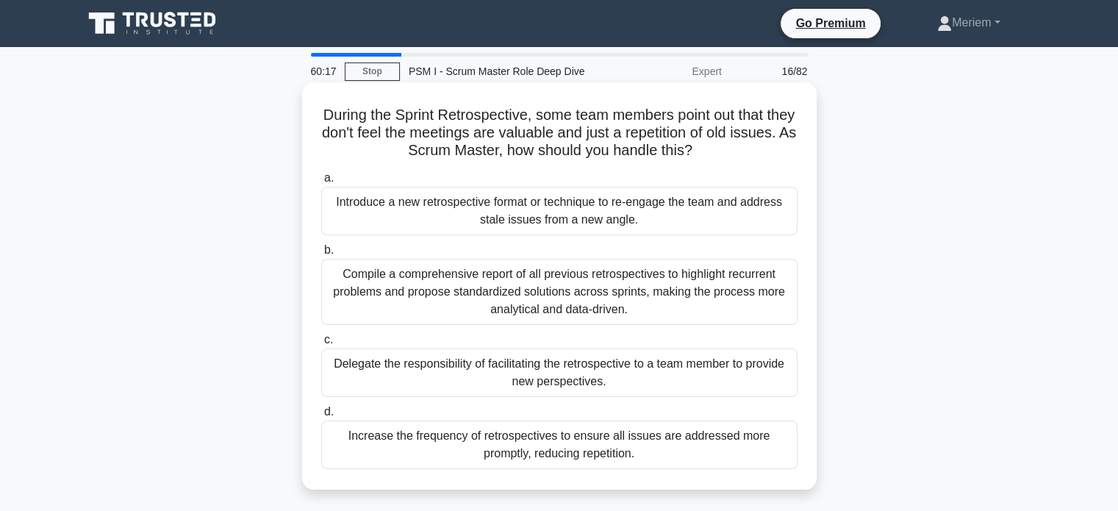
click at [384, 212] on div "Introduce a new retrospective format or technique to re-engage the team and add…" at bounding box center [559, 211] width 476 height 49
click at [321, 183] on input "a. Introduce a new retrospective format or technique to re-engage the team and …" at bounding box center [321, 178] width 0 height 10
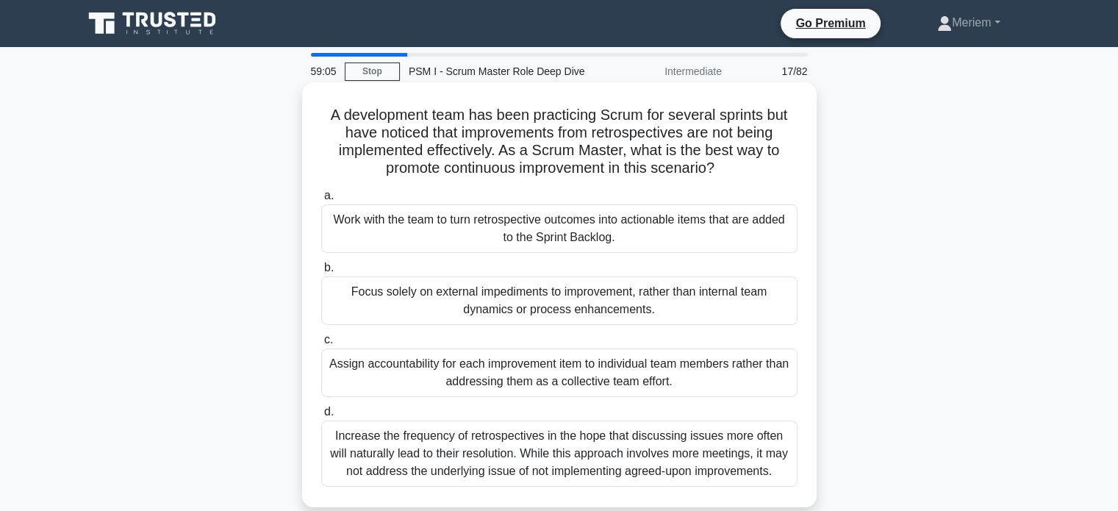
click at [576, 240] on div "Work with the team to turn retrospective outcomes into actionable items that ar…" at bounding box center [559, 228] width 476 height 49
click at [321, 201] on input "a. Work with the team to turn retrospective outcomes into actionable items that…" at bounding box center [321, 196] width 0 height 10
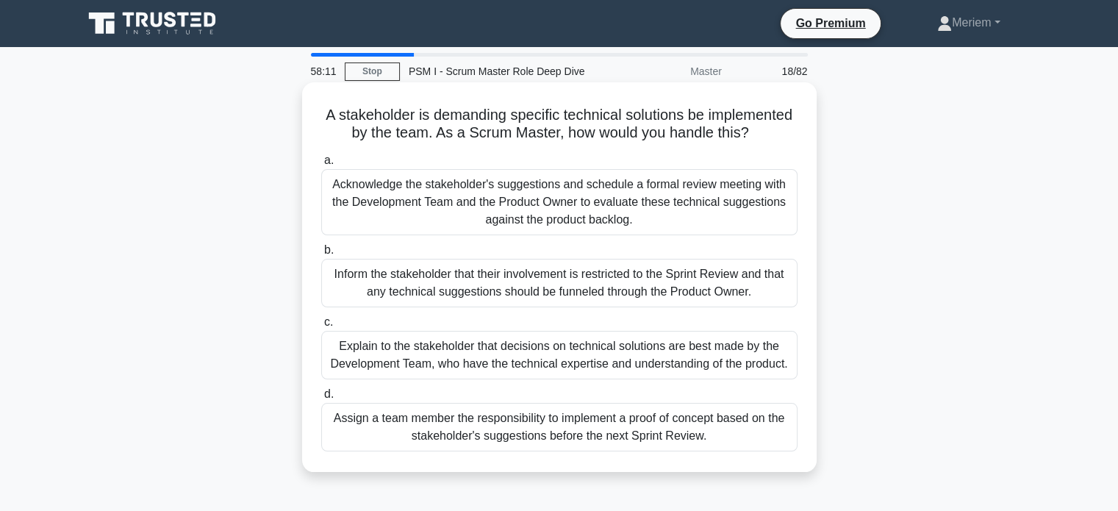
click at [473, 235] on div "Acknowledge the stakeholder's suggestions and schedule a formal review meeting …" at bounding box center [559, 202] width 476 height 66
click at [321, 165] on input "a. Acknowledge the stakeholder's suggestions and schedule a formal review meeti…" at bounding box center [321, 161] width 0 height 10
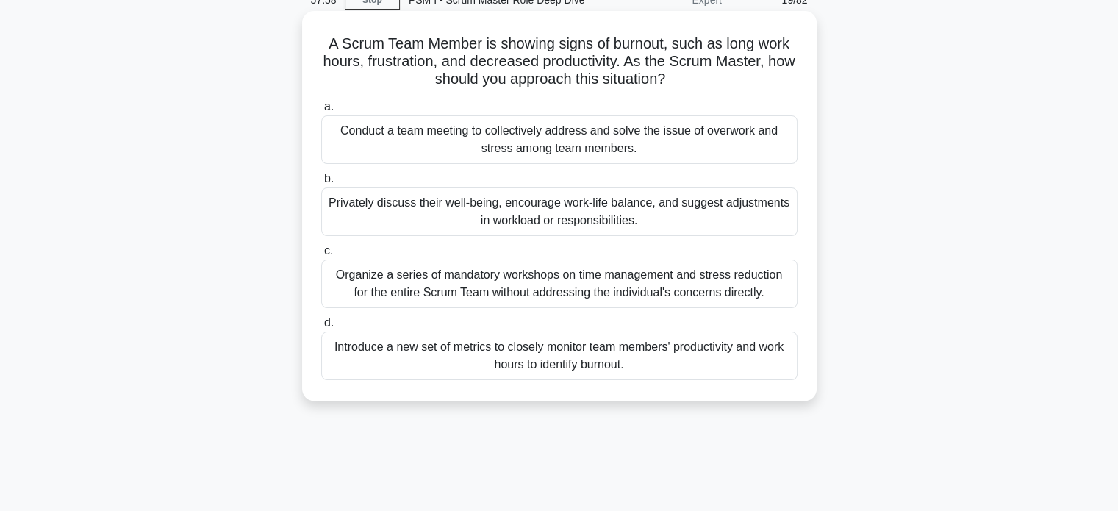
scroll to position [74, 0]
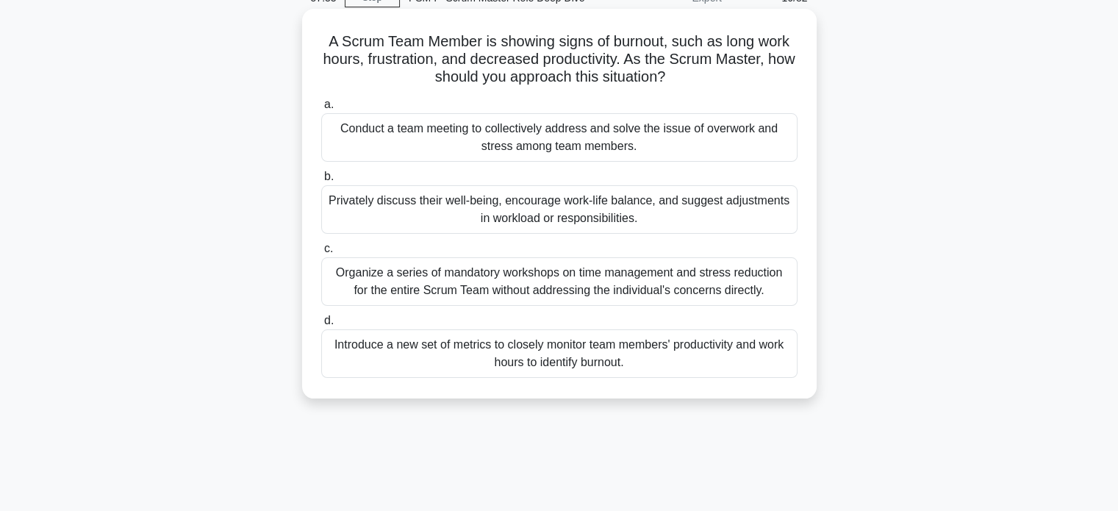
click at [379, 212] on div "Privately discuss their well-being, encourage work-life balance, and suggest ad…" at bounding box center [559, 209] width 476 height 49
click at [321, 182] on input "b. Privately discuss their well-being, encourage work-life balance, and suggest…" at bounding box center [321, 177] width 0 height 10
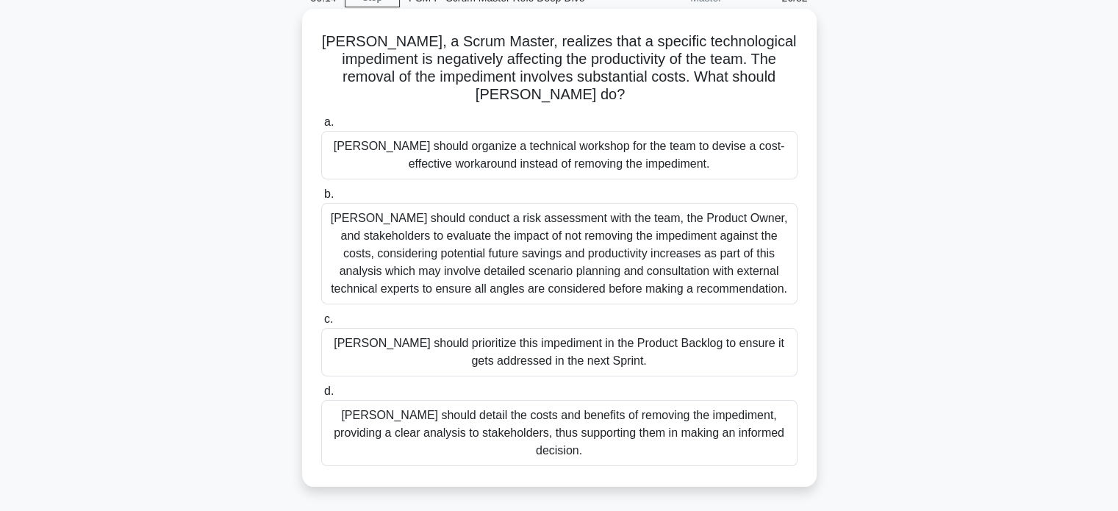
click at [476, 405] on div "Mike should detail the costs and benefits of removing the impediment, providing…" at bounding box center [559, 433] width 476 height 66
click at [321, 396] on input "d. Mike should detail the costs and benefits of removing the impediment, provid…" at bounding box center [321, 392] width 0 height 10
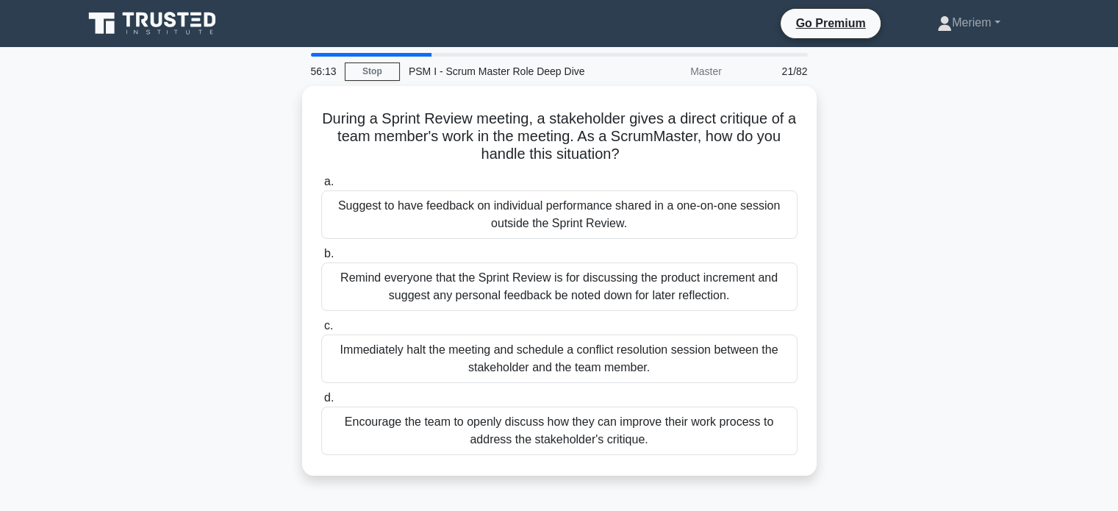
scroll to position [0, 0]
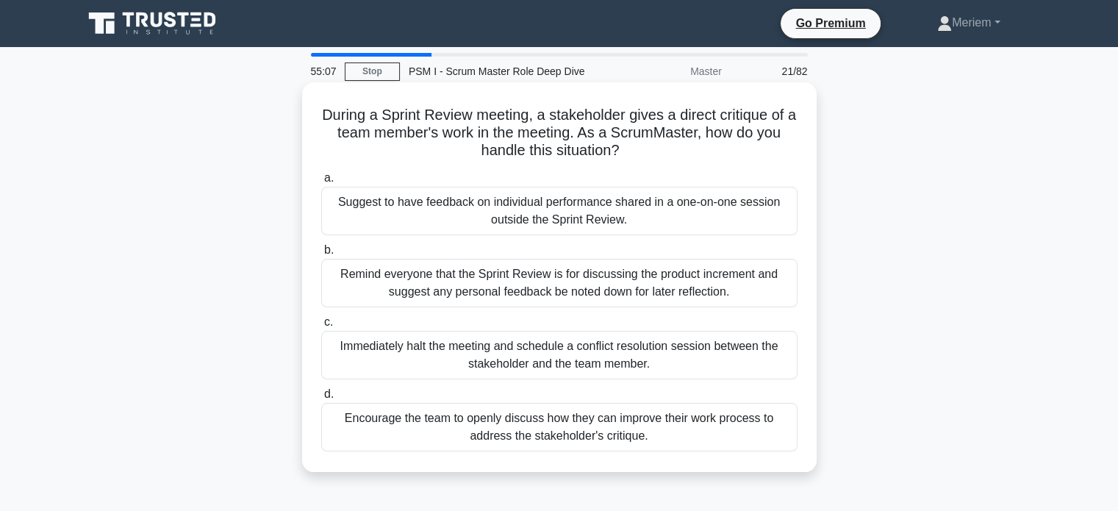
click at [377, 290] on div "Remind everyone that the Sprint Review is for discussing the product increment …" at bounding box center [559, 283] width 476 height 49
click at [321, 255] on input "b. Remind everyone that the Sprint Review is for discussing the product increme…" at bounding box center [321, 251] width 0 height 10
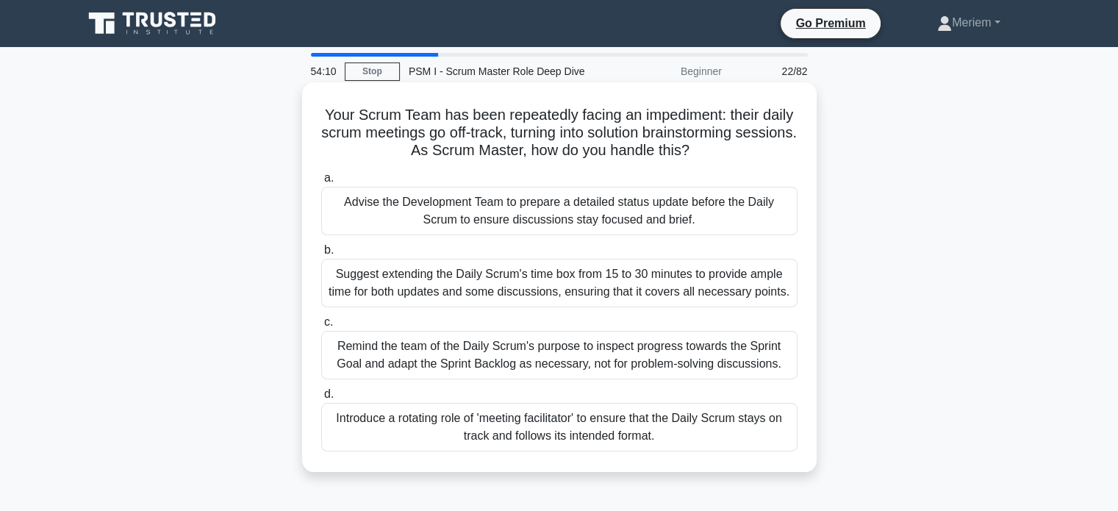
click at [490, 359] on div "Remind the team of the Daily Scrum's purpose to inspect progress towards the Sp…" at bounding box center [559, 355] width 476 height 49
click at [321, 327] on input "c. Remind the team of the Daily Scrum's purpose to inspect progress towards the…" at bounding box center [321, 323] width 0 height 10
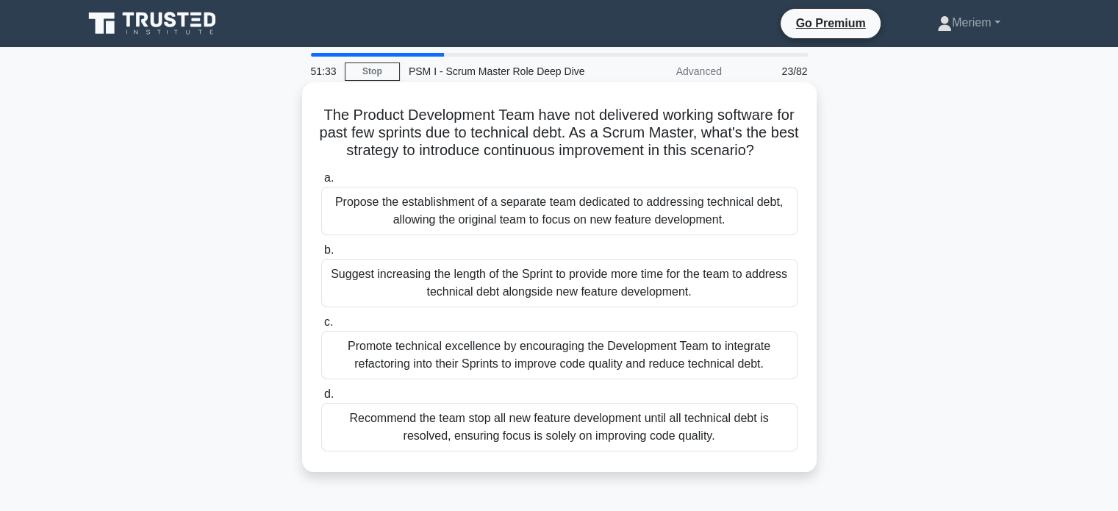
click at [565, 379] on div "Promote technical excellence by encouraging the Development Team to integrate r…" at bounding box center [559, 355] width 476 height 49
click at [321, 327] on input "c. Promote technical excellence by encouraging the Development Team to integrat…" at bounding box center [321, 323] width 0 height 10
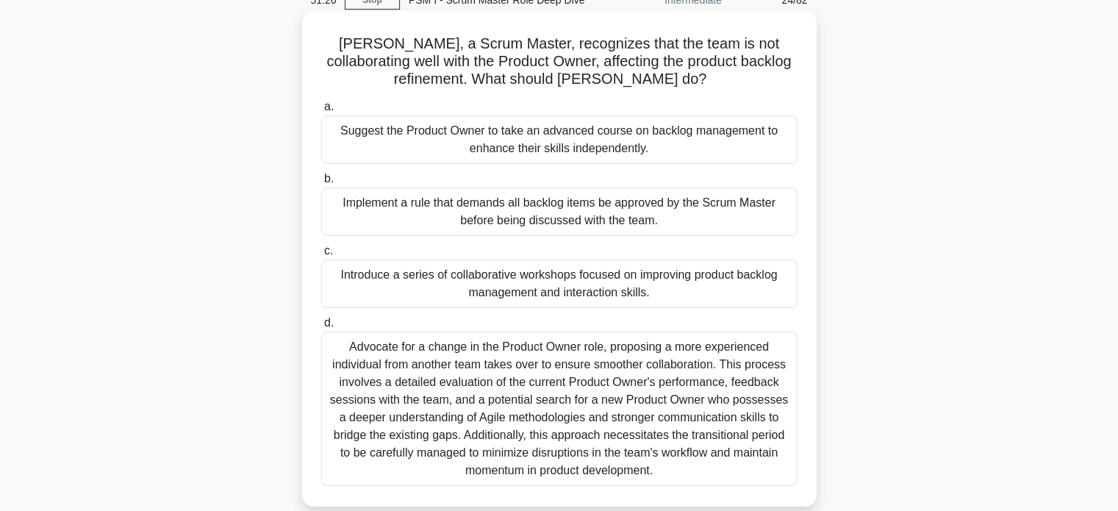
scroll to position [74, 0]
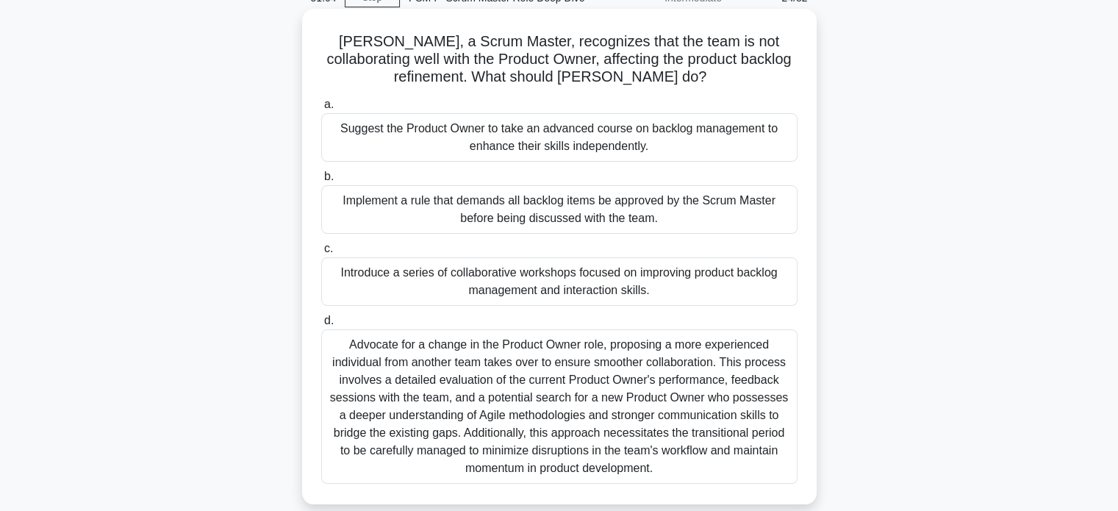
click at [426, 284] on div "Introduce a series of collaborative workshops focused on improving product back…" at bounding box center [559, 281] width 476 height 49
click at [321, 254] on input "c. Introduce a series of collaborative workshops focused on improving product b…" at bounding box center [321, 249] width 0 height 10
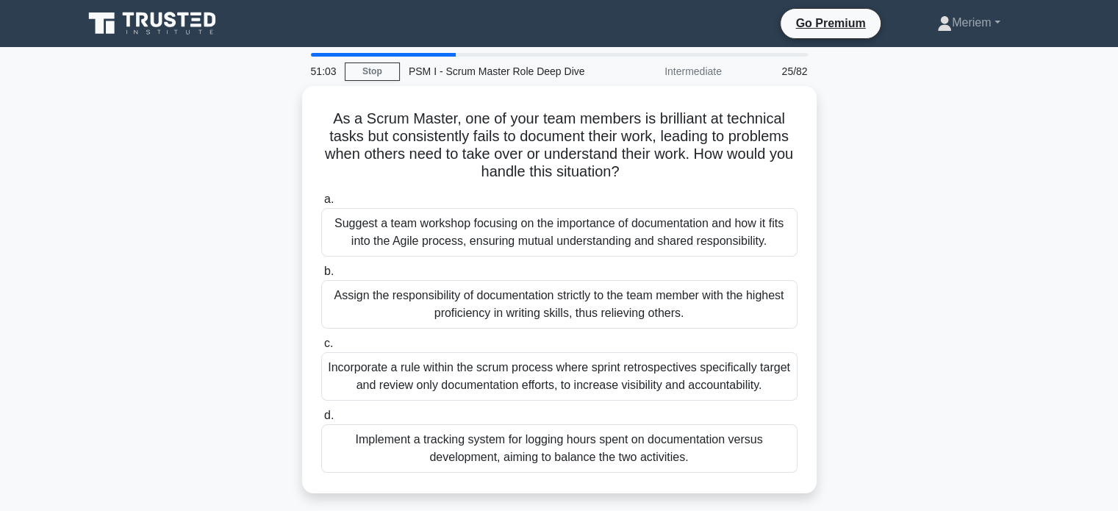
scroll to position [0, 0]
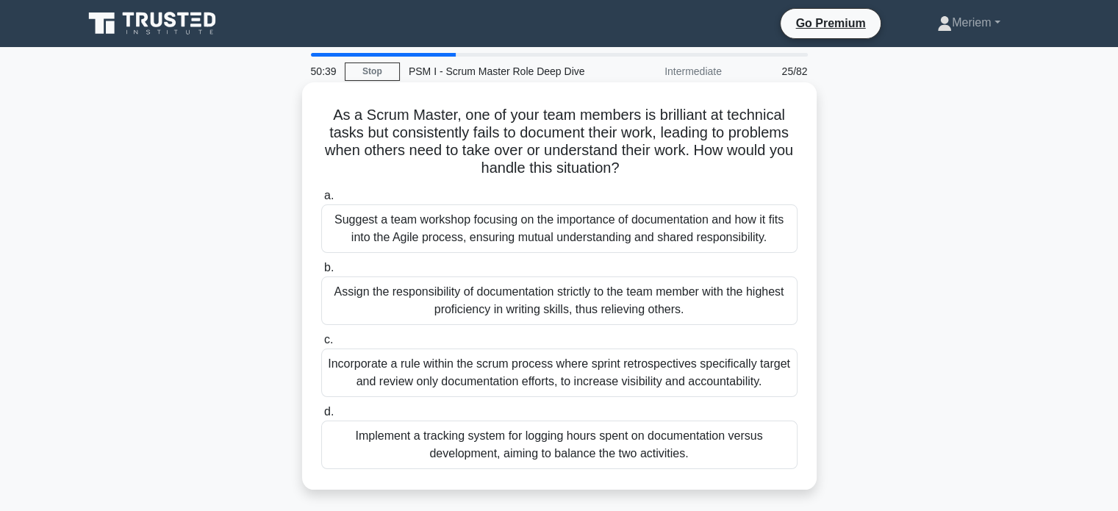
click at [435, 236] on div "Suggest a team workshop focusing on the importance of documentation and how it …" at bounding box center [559, 228] width 476 height 49
click at [321, 201] on input "a. Suggest a team workshop focusing on the importance of documentation and how …" at bounding box center [321, 196] width 0 height 10
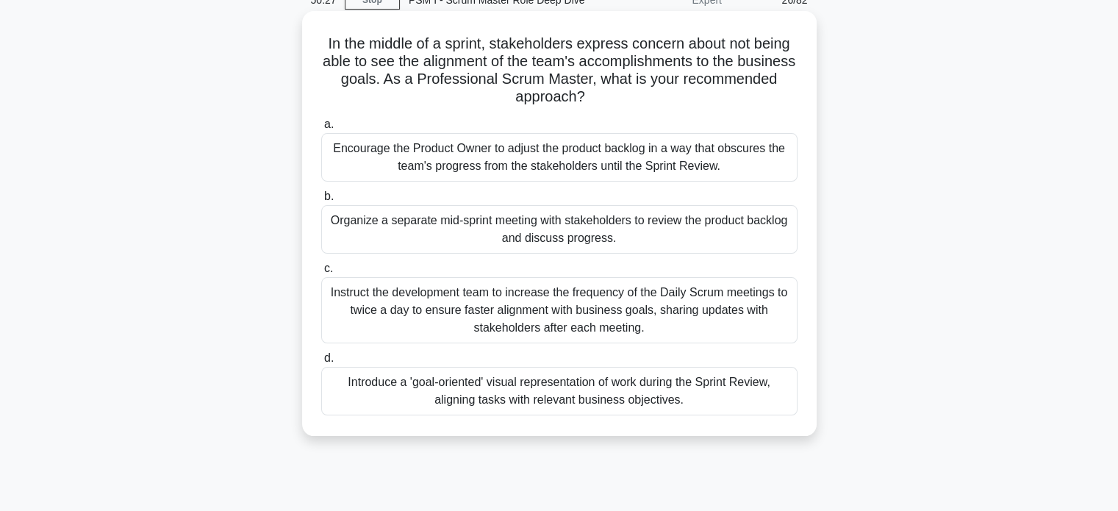
scroll to position [74, 0]
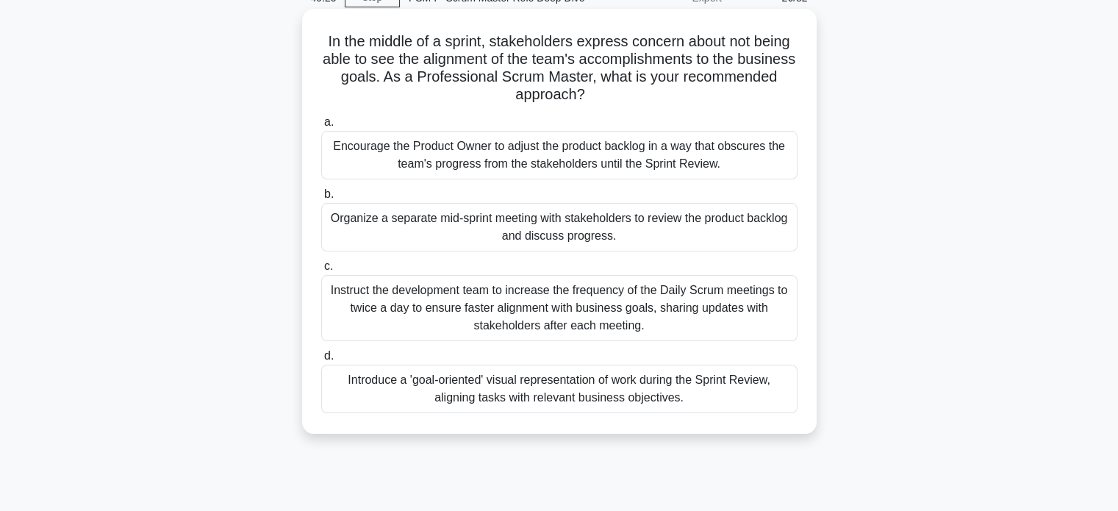
click at [396, 395] on div "Introduce a 'goal-oriented' visual representation of work during the Sprint Rev…" at bounding box center [559, 389] width 476 height 49
click at [321, 361] on input "d. Introduce a 'goal-oriented' visual representation of work during the Sprint …" at bounding box center [321, 356] width 0 height 10
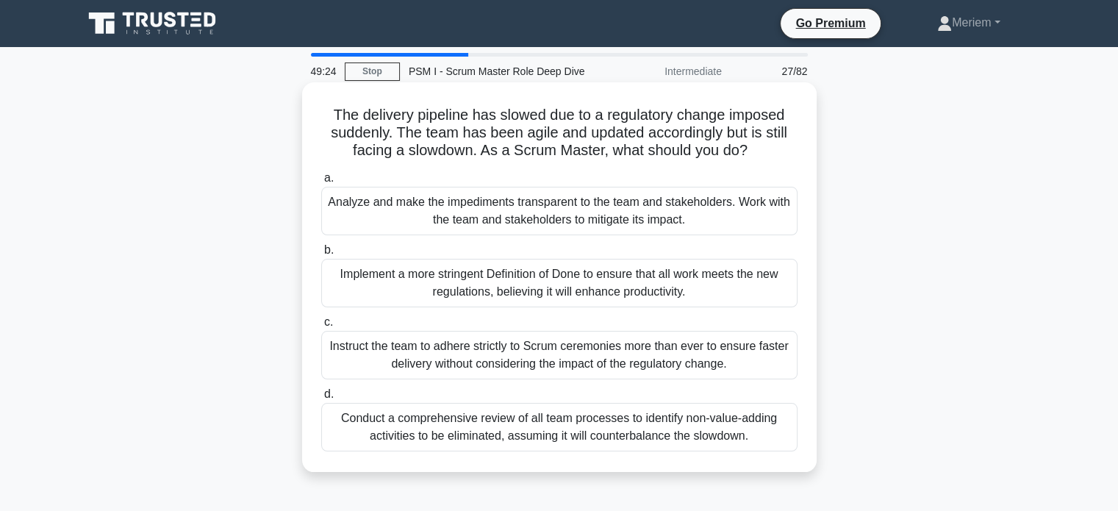
scroll to position [0, 0]
click at [544, 220] on div "Analyze and make the impediments transparent to the team and stakeholders. Work…" at bounding box center [559, 211] width 476 height 49
click at [321, 183] on input "a. Analyze and make the impediments transparent to the team and stakeholders. W…" at bounding box center [321, 178] width 0 height 10
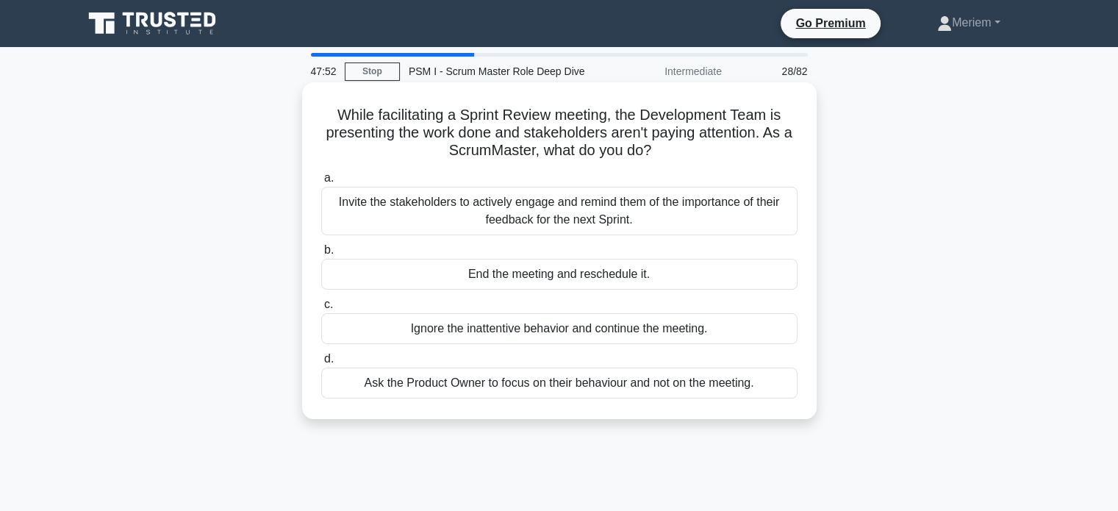
click at [438, 218] on div "Invite the stakeholders to actively engage and remind them of the importance of…" at bounding box center [559, 211] width 476 height 49
click at [321, 183] on input "a. Invite the stakeholders to actively engage and remind them of the importance…" at bounding box center [321, 178] width 0 height 10
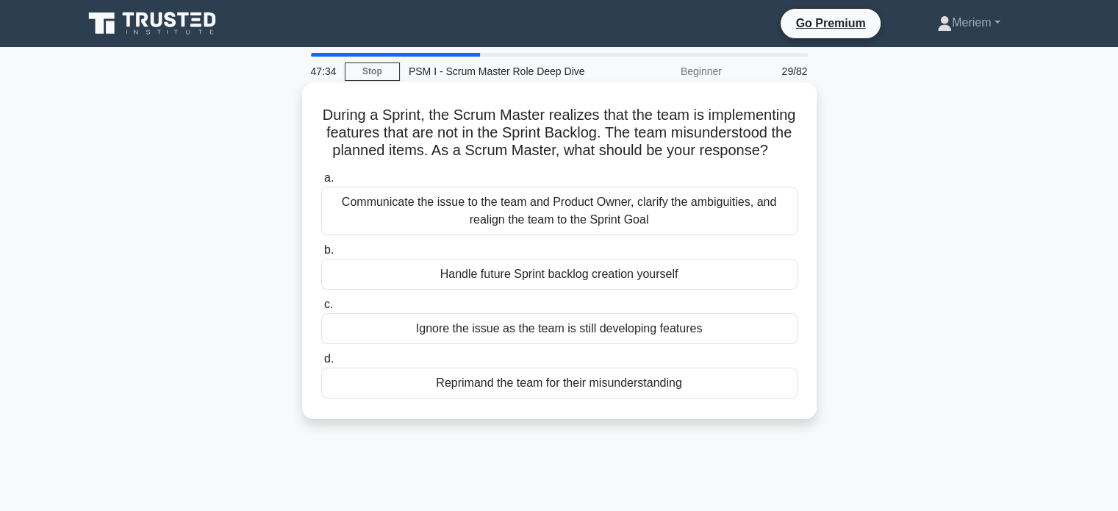
click at [458, 233] on div "Communicate the issue to the team and Product Owner, clarify the ambiguities, a…" at bounding box center [559, 211] width 476 height 49
click at [321, 183] on input "a. Communicate the issue to the team and Product Owner, clarify the ambiguities…" at bounding box center [321, 178] width 0 height 10
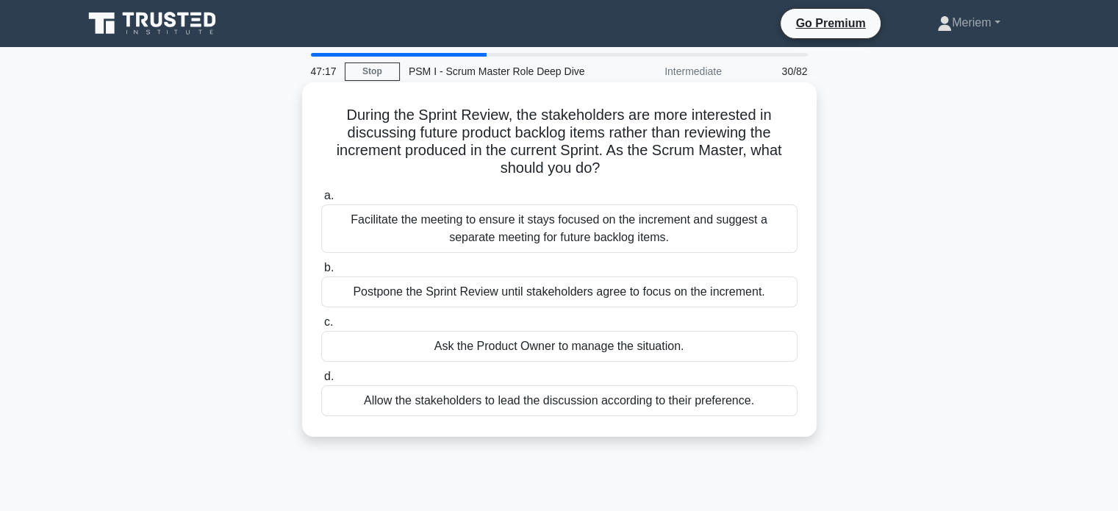
click at [476, 238] on div "Facilitate the meeting to ensure it stays focused on the increment and suggest …" at bounding box center [559, 228] width 476 height 49
click at [321, 201] on input "a. Facilitate the meeting to ensure it stays focused on the increment and sugge…" at bounding box center [321, 196] width 0 height 10
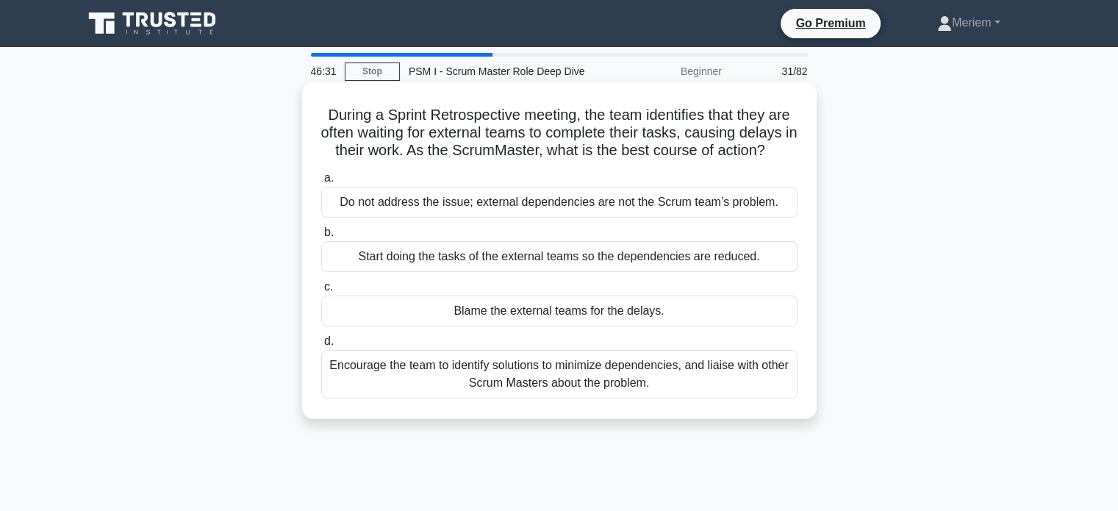
click at [415, 382] on div "Encourage the team to identify solutions to minimize dependencies, and liaise w…" at bounding box center [559, 374] width 476 height 49
click at [321, 346] on input "d. Encourage the team to identify solutions to minimize dependencies, and liais…" at bounding box center [321, 342] width 0 height 10
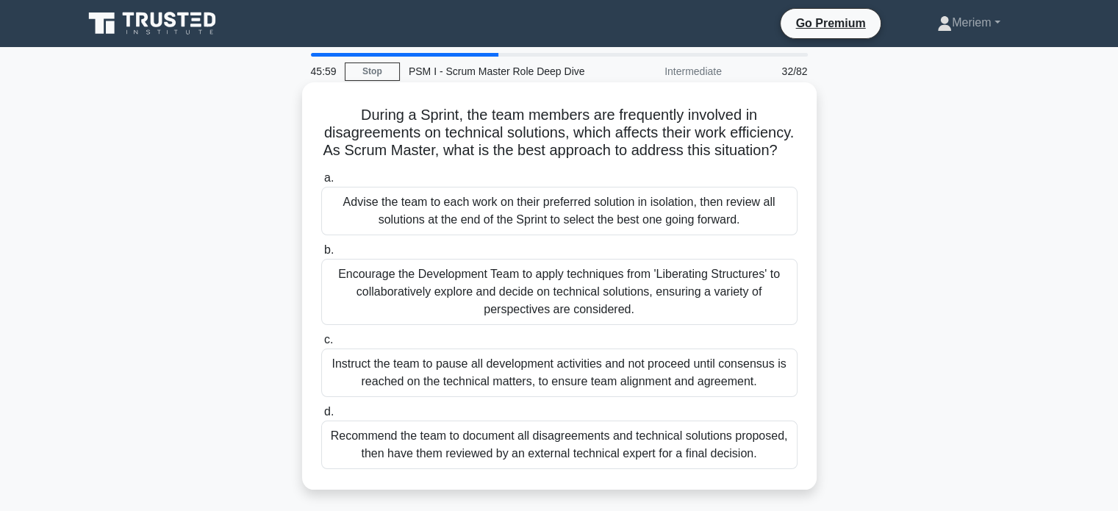
click at [442, 316] on div "Encourage the Development Team to apply techniques from 'Liberating Structures'…" at bounding box center [559, 292] width 476 height 66
click at [321, 255] on input "b. Encourage the Development Team to apply techniques from 'Liberating Structur…" at bounding box center [321, 251] width 0 height 10
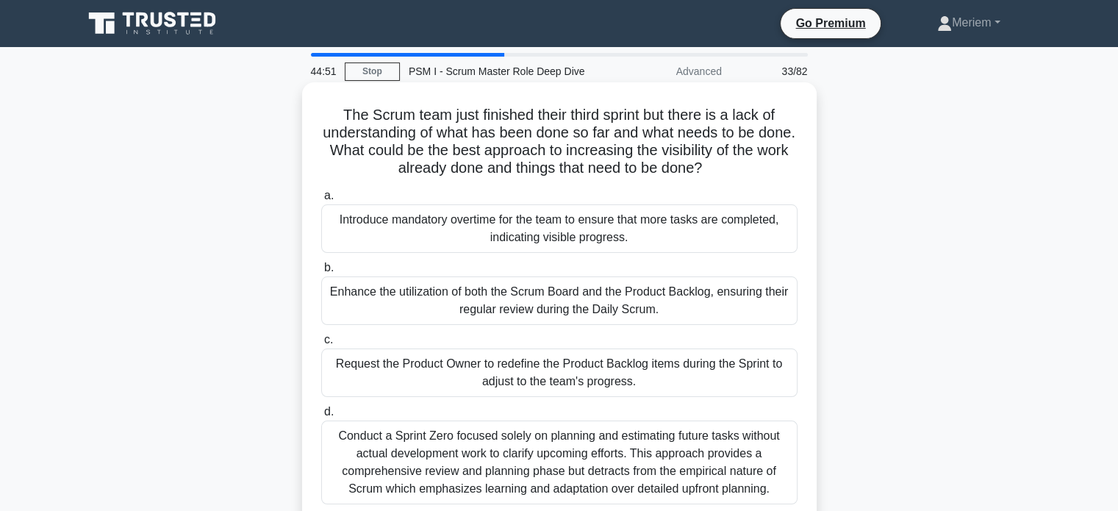
click at [433, 379] on div "Request the Product Owner to redefine the Product Backlog items during the Spri…" at bounding box center [559, 372] width 476 height 49
click at [321, 345] on input "c. Request the Product Owner to redefine the Product Backlog items during the S…" at bounding box center [321, 340] width 0 height 10
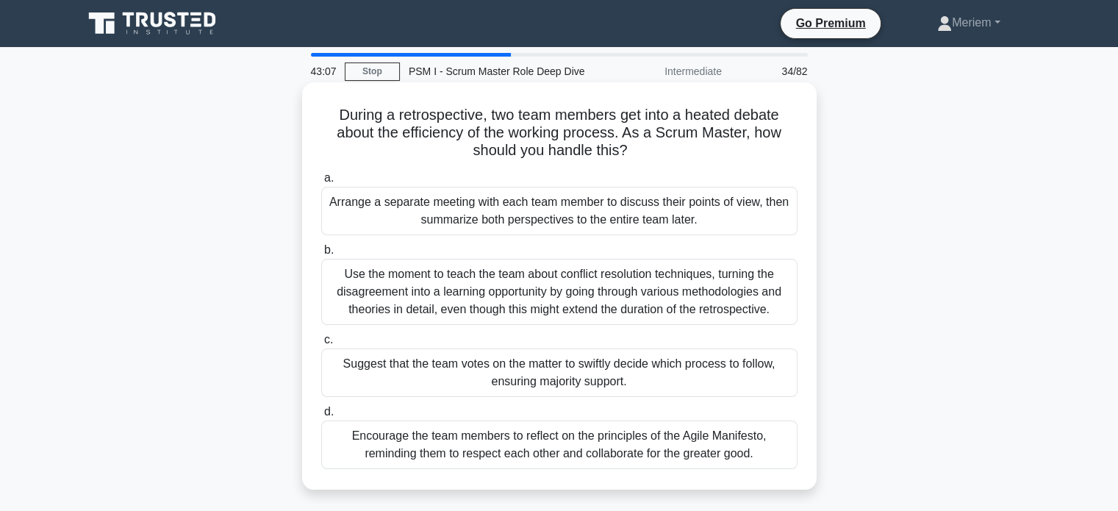
click at [415, 449] on div "Encourage the team members to reflect on the principles of the Agile Manifesto,…" at bounding box center [559, 444] width 476 height 49
click at [321, 417] on input "d. Encourage the team members to reflect on the principles of the Agile Manifes…" at bounding box center [321, 412] width 0 height 10
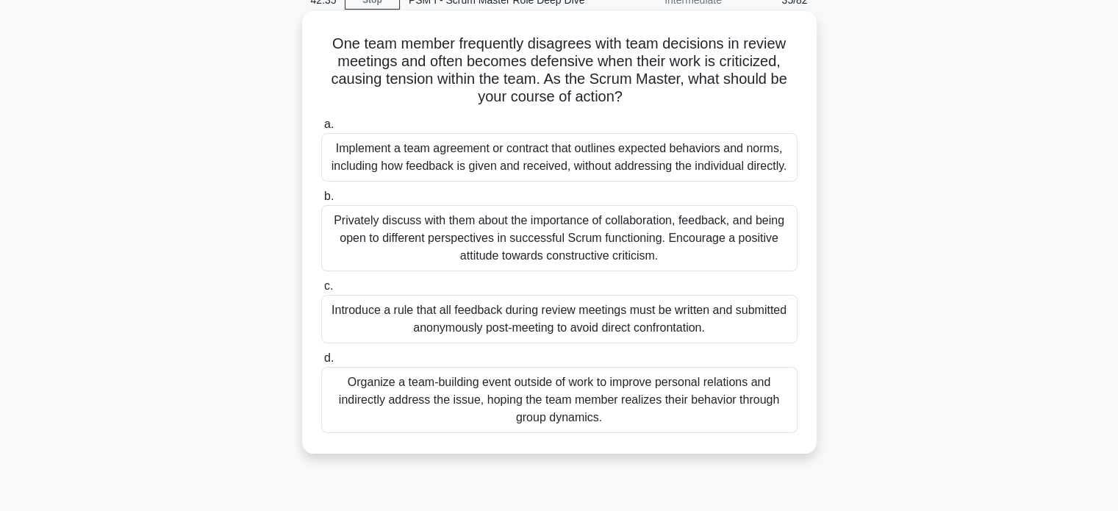
scroll to position [74, 0]
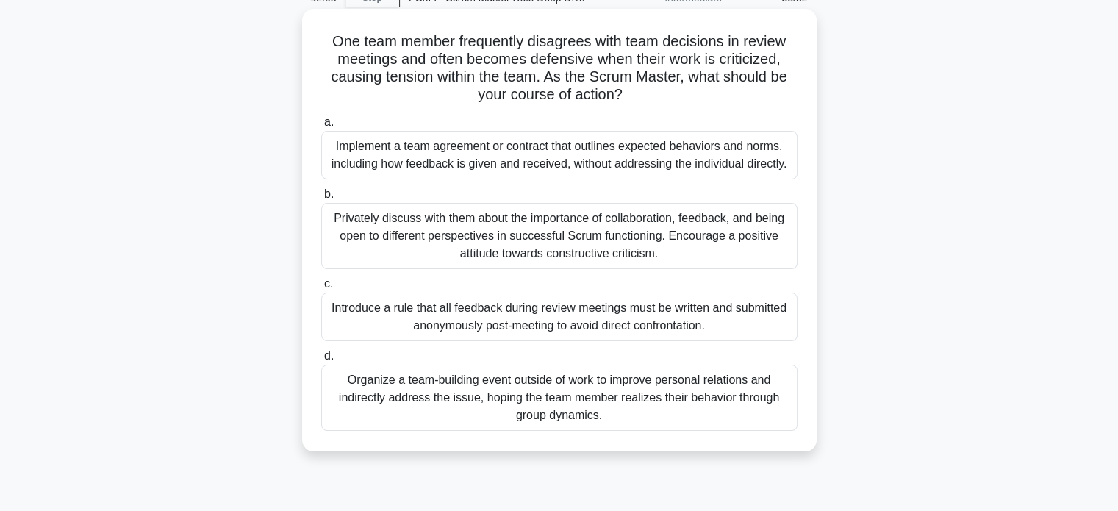
click at [463, 250] on div "Privately discuss with them about the importance of collaboration, feedback, an…" at bounding box center [559, 236] width 476 height 66
click at [321, 199] on input "b. Privately discuss with them about the importance of collaboration, feedback,…" at bounding box center [321, 195] width 0 height 10
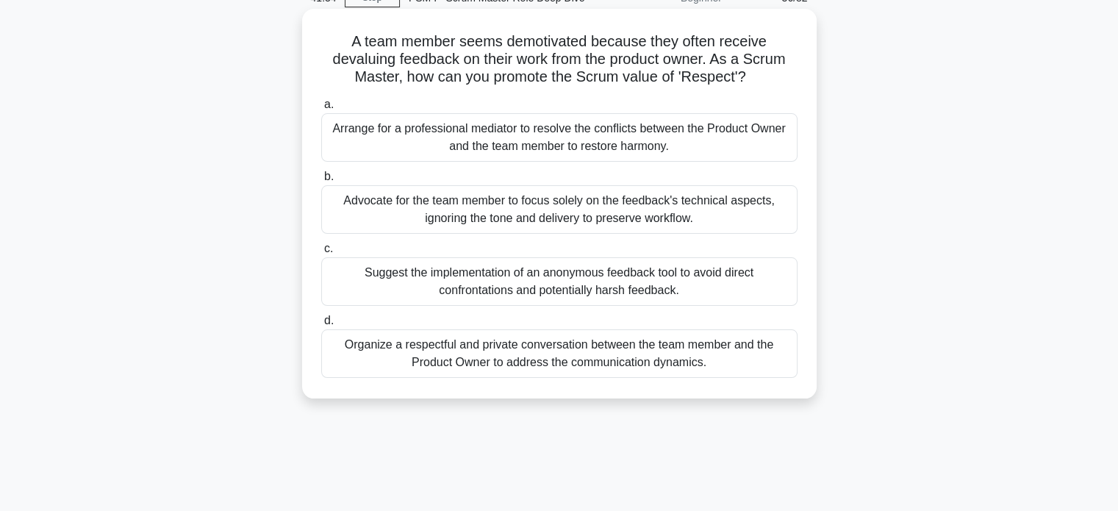
click at [459, 358] on div "Organize a respectful and private conversation between the team member and the …" at bounding box center [559, 353] width 476 height 49
click at [321, 326] on input "d. Organize a respectful and private conversation between the team member and t…" at bounding box center [321, 321] width 0 height 10
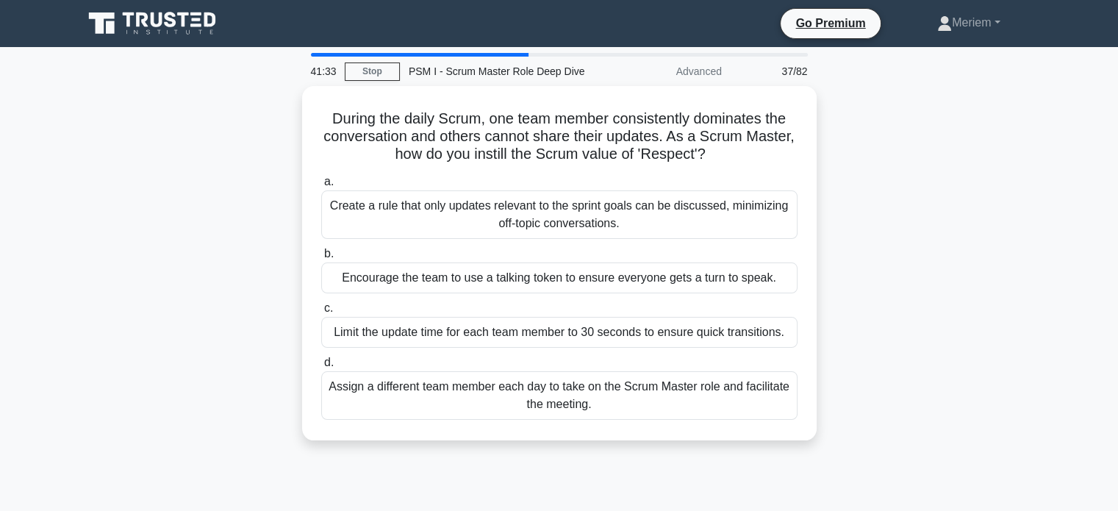
scroll to position [0, 0]
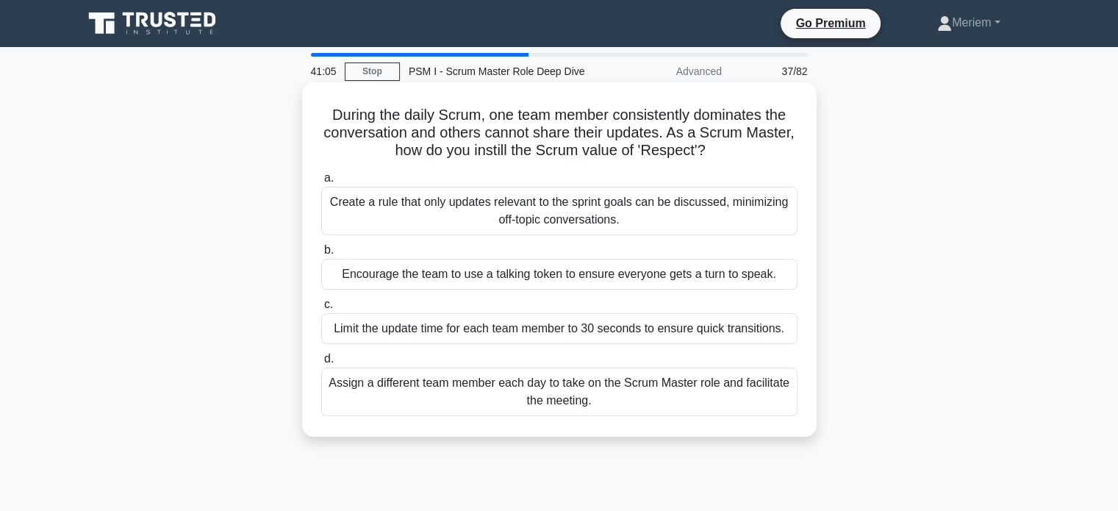
click at [412, 281] on div "Encourage the team to use a talking token to ensure everyone gets a turn to spe…" at bounding box center [559, 274] width 476 height 31
click at [321, 255] on input "b. Encourage the team to use a talking token to ensure everyone gets a turn to …" at bounding box center [321, 251] width 0 height 10
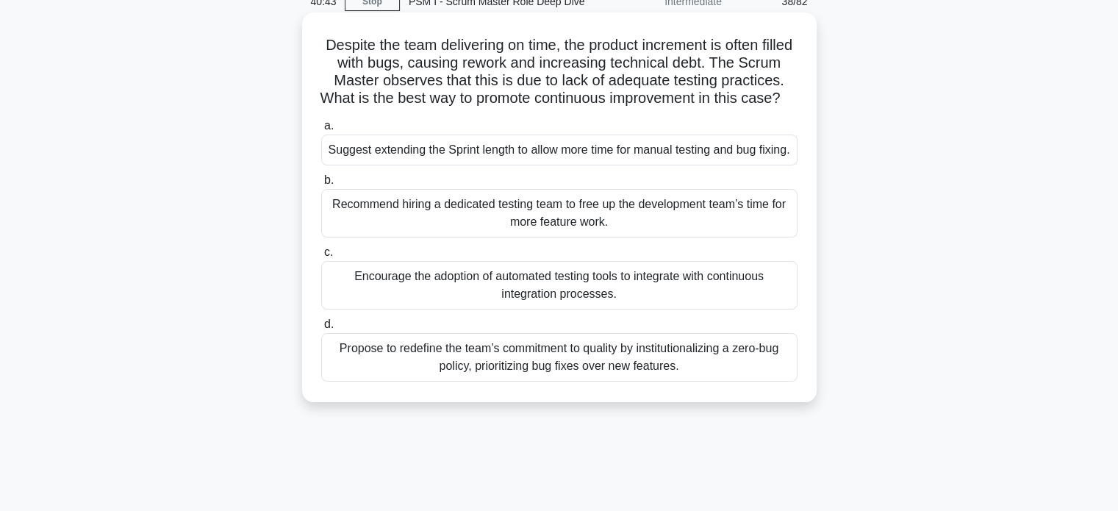
scroll to position [74, 0]
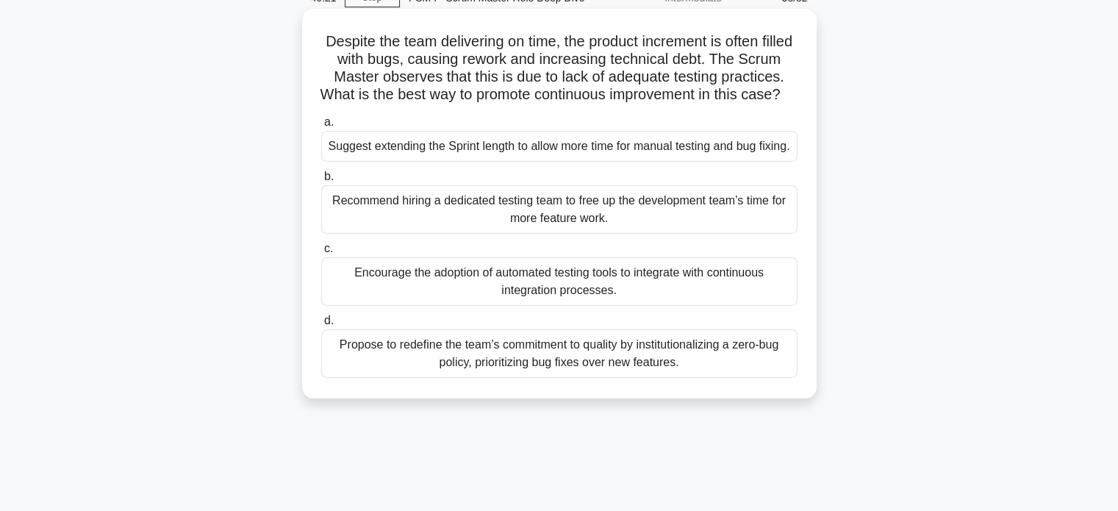
click at [382, 306] on div "Encourage the adoption of automated testing tools to integrate with continuous …" at bounding box center [559, 281] width 476 height 49
click at [321, 254] on input "c. Encourage the adoption of automated testing tools to integrate with continuo…" at bounding box center [321, 249] width 0 height 10
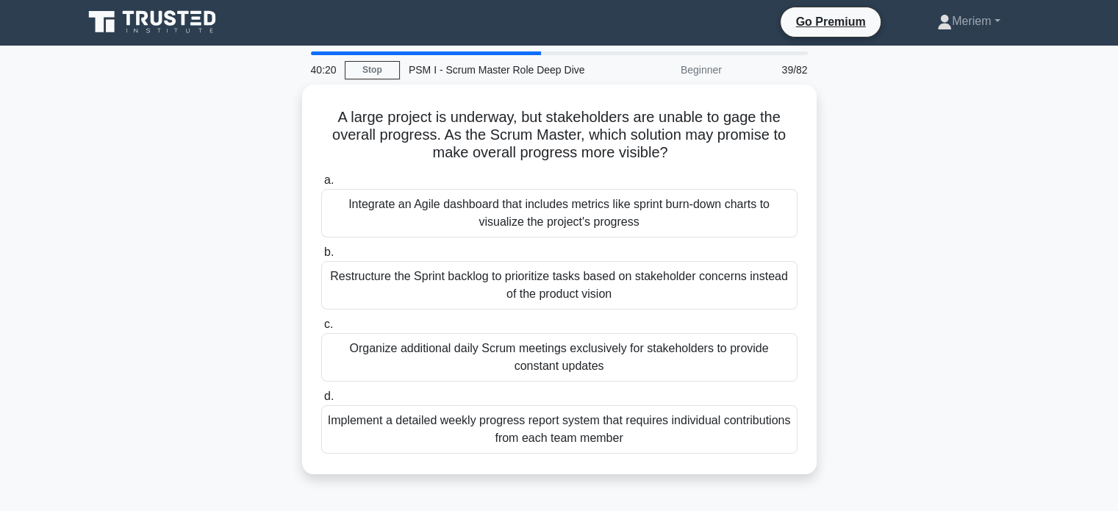
scroll to position [0, 0]
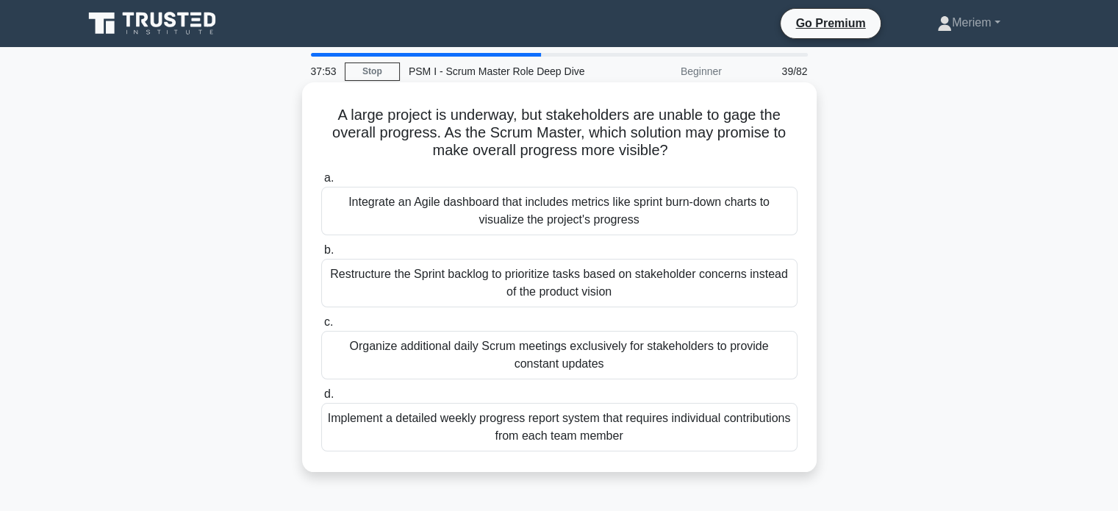
click at [422, 211] on div "Integrate an Agile dashboard that includes metrics like sprint burn-down charts…" at bounding box center [559, 211] width 476 height 49
click at [321, 183] on input "a. Integrate an Agile dashboard that includes metrics like sprint burn-down cha…" at bounding box center [321, 178] width 0 height 10
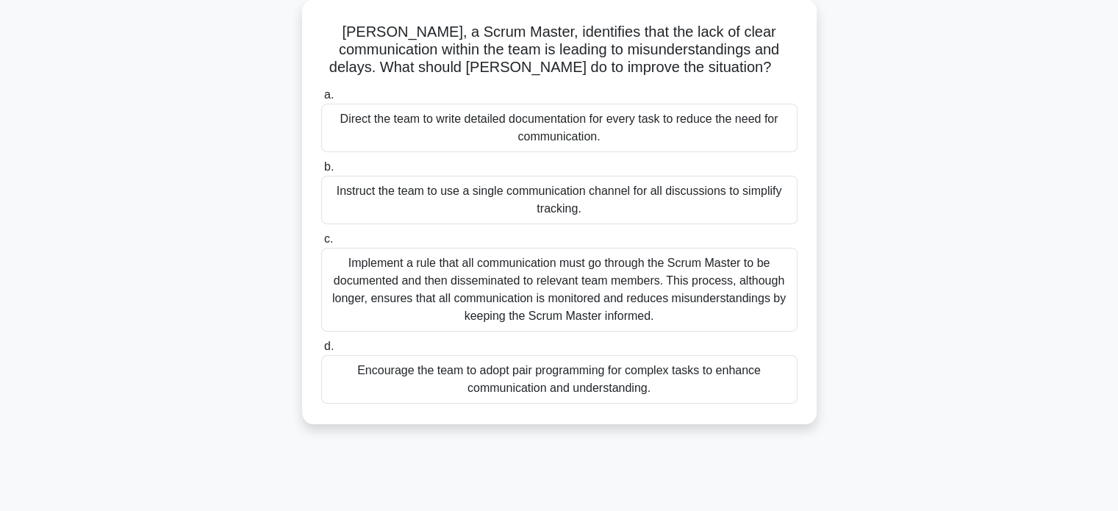
scroll to position [147, 0]
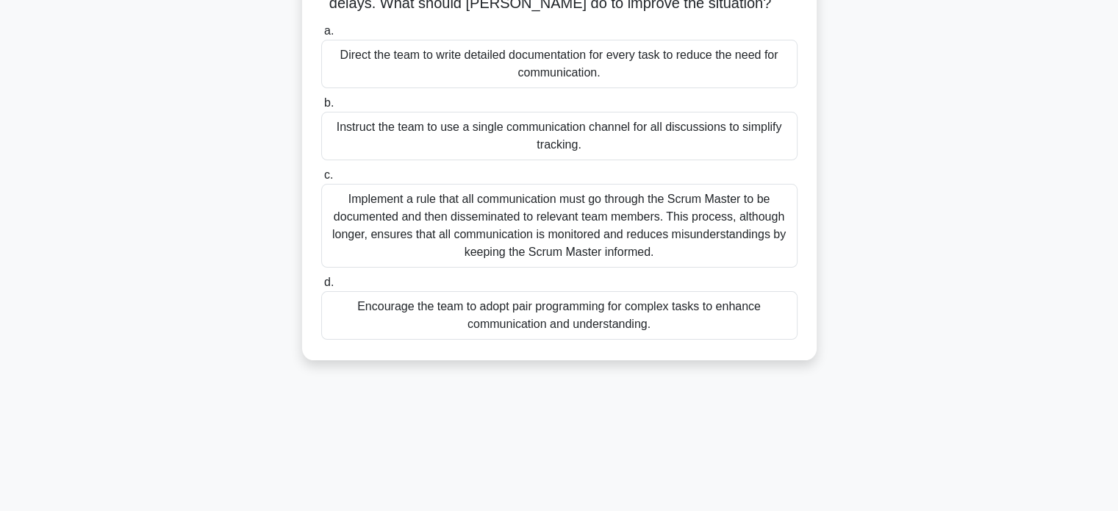
click at [445, 323] on div "Encourage the team to adopt pair programming for complex tasks to enhance commu…" at bounding box center [559, 315] width 476 height 49
click at [321, 287] on input "d. Encourage the team to adopt pair programming for complex tasks to enhance co…" at bounding box center [321, 283] width 0 height 10
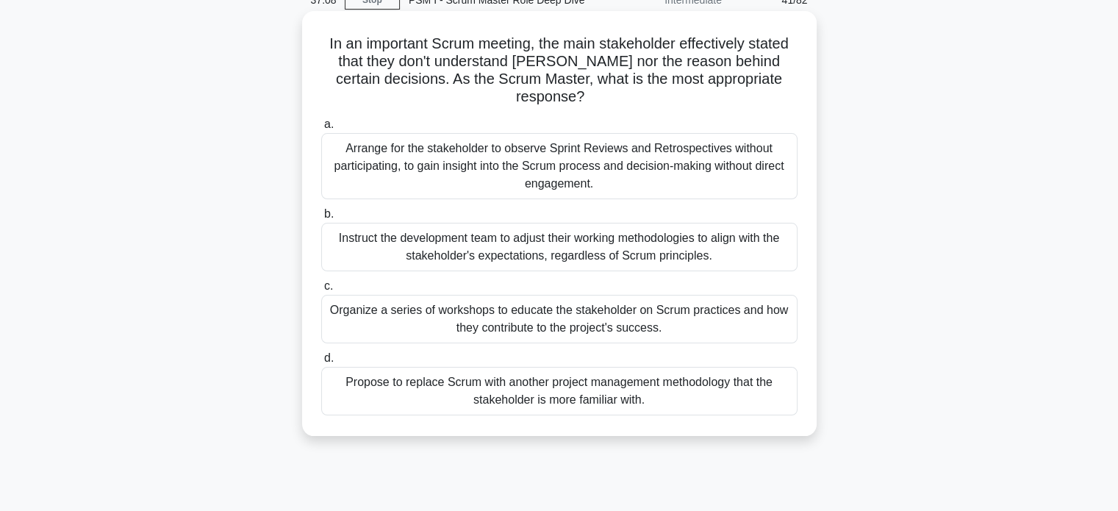
scroll to position [74, 0]
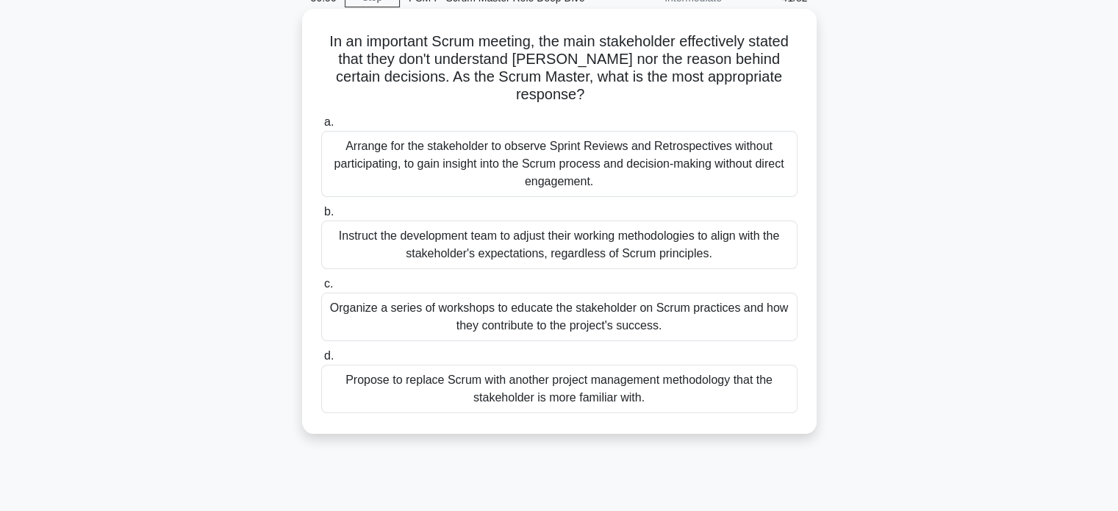
click at [391, 323] on div "Organize a series of workshops to educate the stakeholder on Scrum practices an…" at bounding box center [559, 317] width 476 height 49
click at [321, 289] on input "c. Organize a series of workshops to educate the stakeholder on Scrum practices…" at bounding box center [321, 284] width 0 height 10
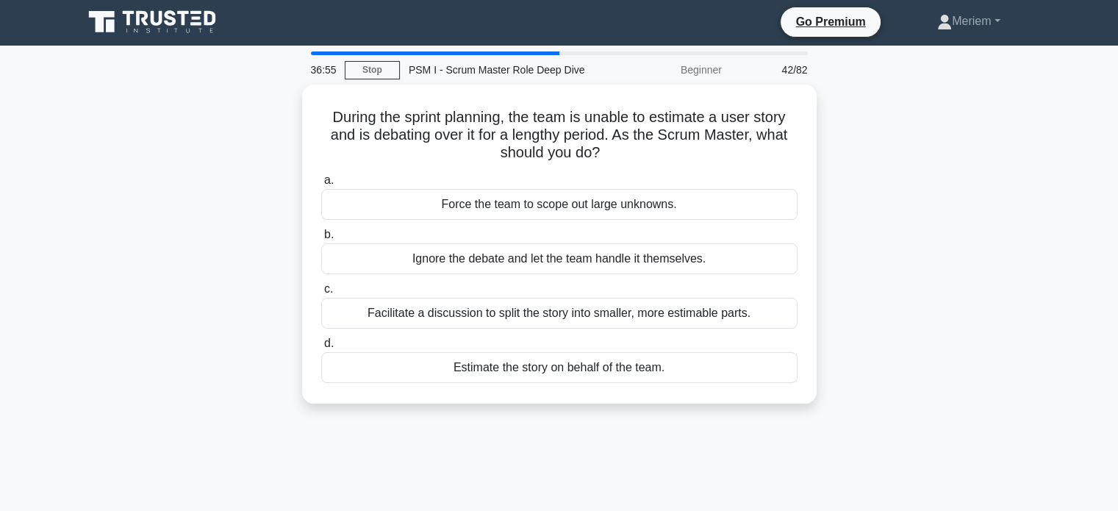
scroll to position [0, 0]
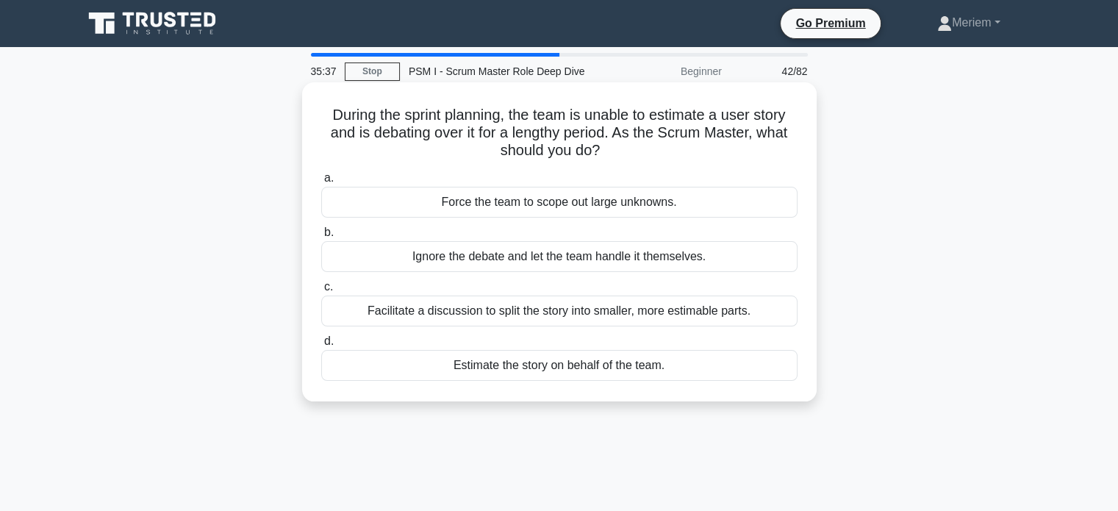
click at [437, 319] on div "Facilitate a discussion to split the story into smaller, more estimable parts." at bounding box center [559, 311] width 476 height 31
click at [321, 292] on input "c. Facilitate a discussion to split the story into smaller, more estimable part…" at bounding box center [321, 287] width 0 height 10
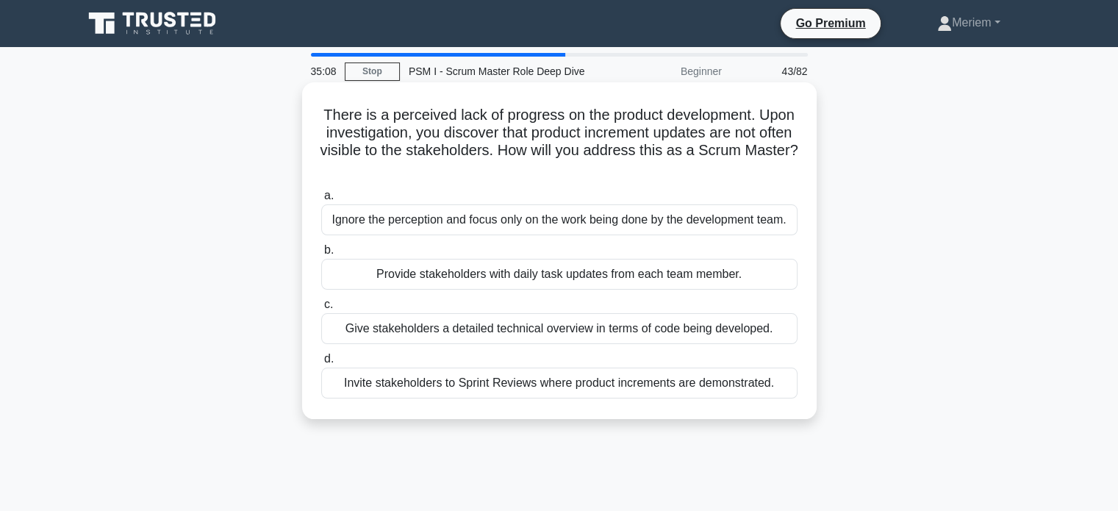
click at [585, 389] on div "Invite stakeholders to Sprint Reviews where product increments are demonstrated." at bounding box center [559, 383] width 476 height 31
click at [321, 364] on input "d. Invite stakeholders to Sprint Reviews where product increments are demonstra…" at bounding box center [321, 359] width 0 height 10
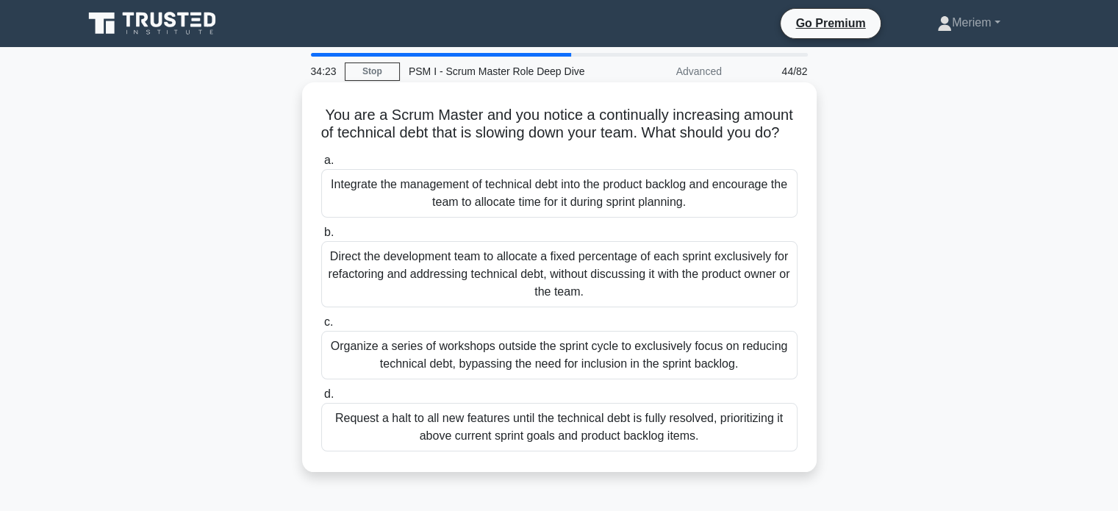
click at [456, 216] on div "Integrate the management of technical debt into the product backlog and encoura…" at bounding box center [559, 193] width 476 height 49
click at [321, 165] on input "a. Integrate the management of technical debt into the product backlog and enco…" at bounding box center [321, 161] width 0 height 10
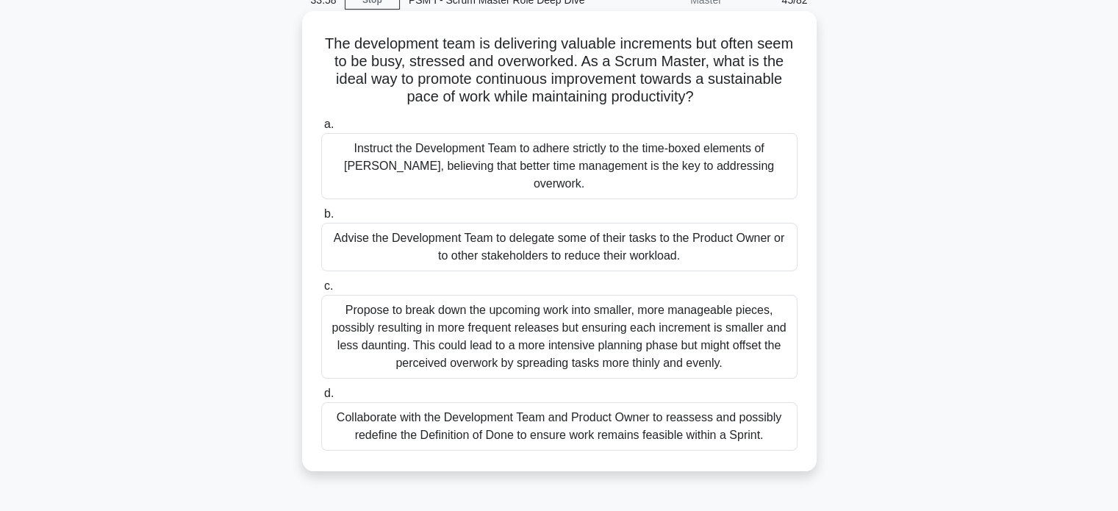
scroll to position [74, 0]
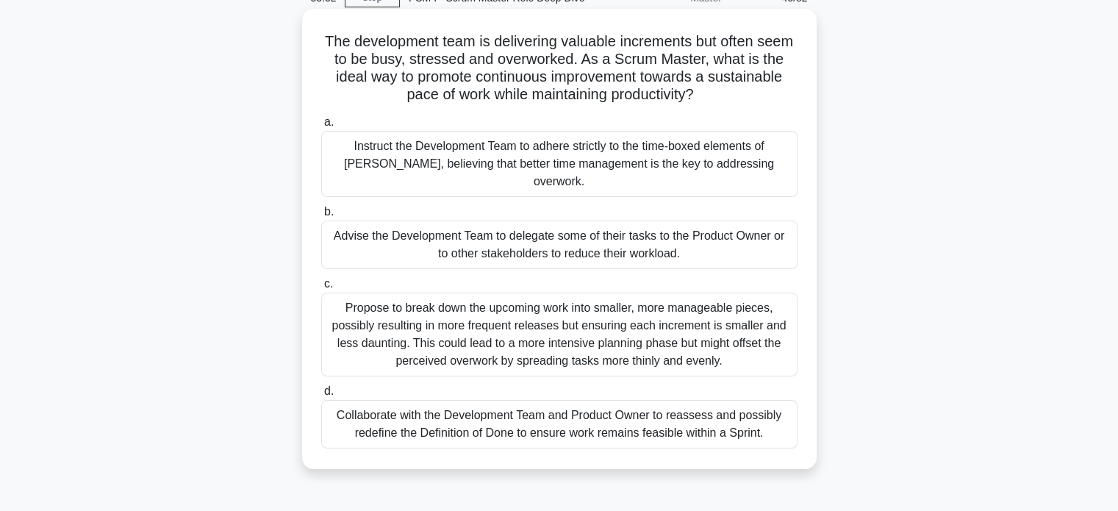
click at [432, 411] on div "Collaborate with the Development Team and Product Owner to reassess and possibl…" at bounding box center [559, 424] width 476 height 49
click at [321, 396] on input "d. Collaborate with the Development Team and Product Owner to reassess and poss…" at bounding box center [321, 392] width 0 height 10
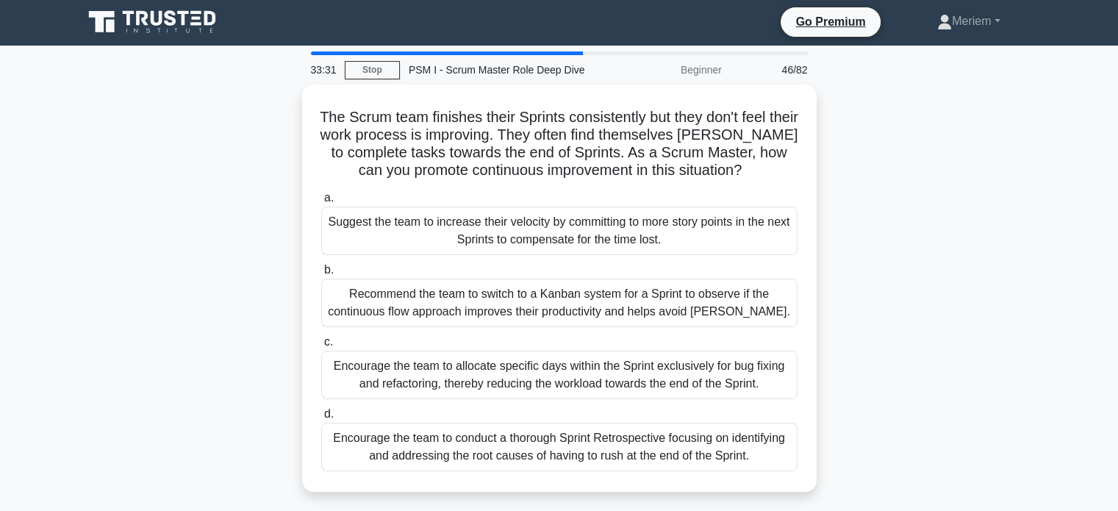
scroll to position [0, 0]
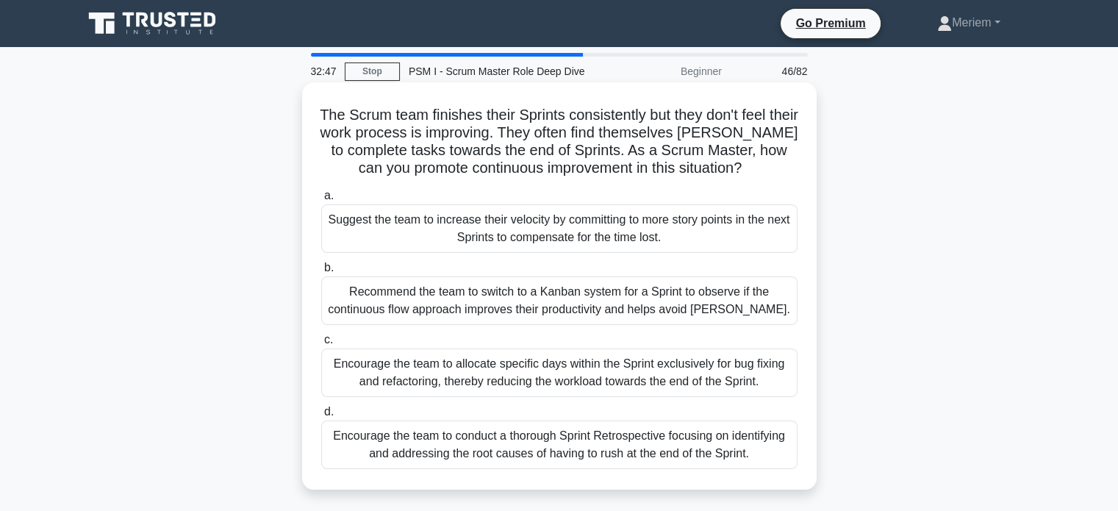
click at [483, 443] on div "Encourage the team to conduct a thorough Sprint Retrospective focusing on ident…" at bounding box center [559, 444] width 476 height 49
click at [321, 417] on input "d. Encourage the team to conduct a thorough Sprint Retrospective focusing on id…" at bounding box center [321, 412] width 0 height 10
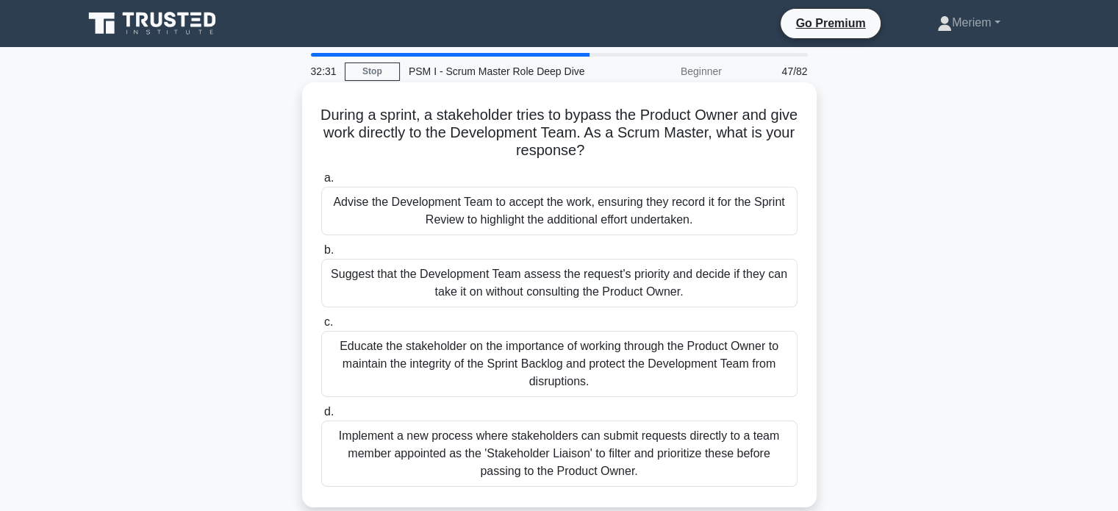
click at [387, 370] on div "Educate the stakeholder on the importance of working through the Product Owner …" at bounding box center [559, 364] width 476 height 66
click at [321, 327] on input "c. Educate the stakeholder on the importance of working through the Product Own…" at bounding box center [321, 323] width 0 height 10
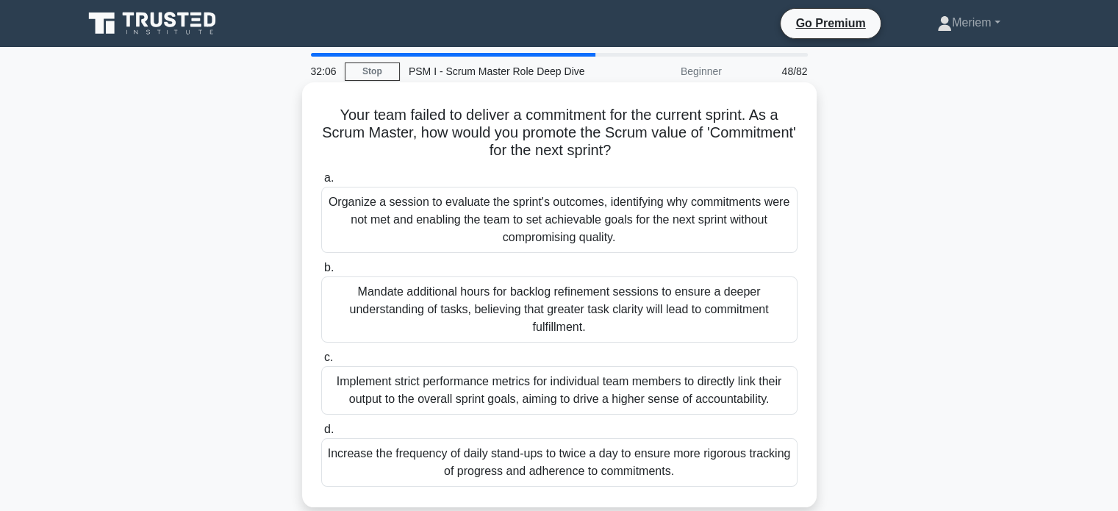
click at [448, 234] on div "Organize a session to evaluate the sprint's outcomes, identifying why commitmen…" at bounding box center [559, 220] width 476 height 66
click at [321, 183] on input "a. Organize a session to evaluate the sprint's outcomes, identifying why commit…" at bounding box center [321, 178] width 0 height 10
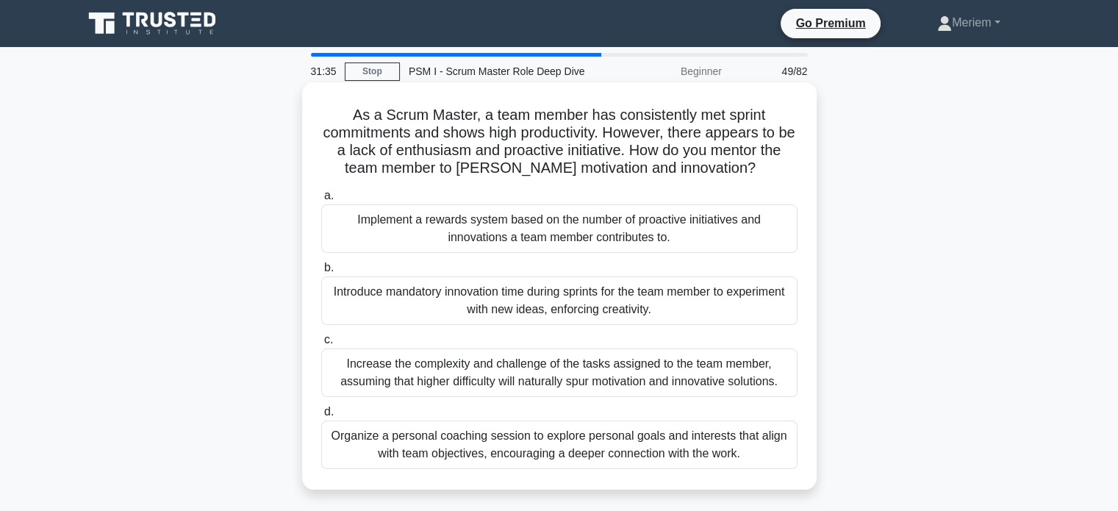
click at [477, 452] on div "Organize a personal coaching session to explore personal goals and interests th…" at bounding box center [559, 444] width 476 height 49
click at [321, 417] on input "d. Organize a personal coaching session to explore personal goals and interests…" at bounding box center [321, 412] width 0 height 10
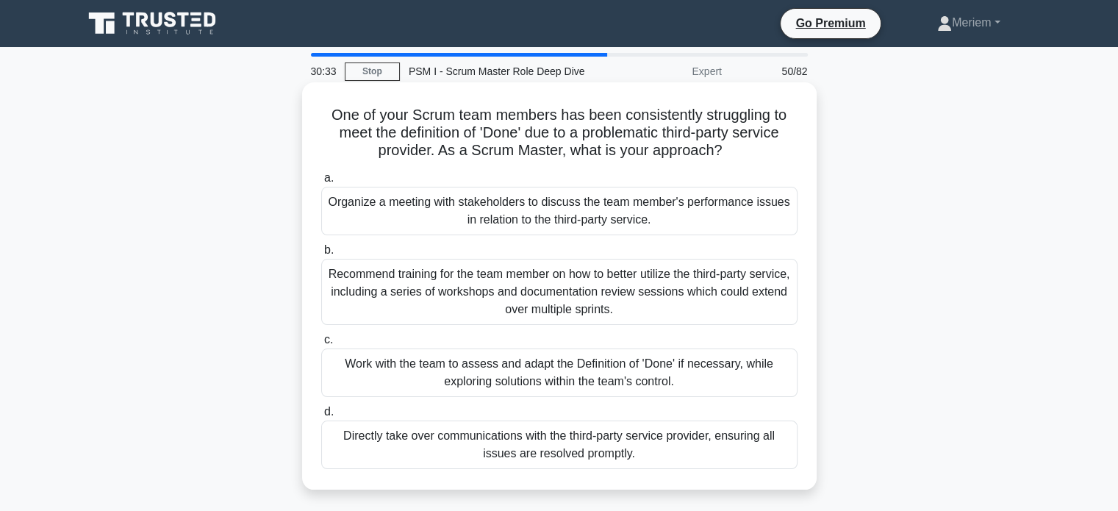
click at [435, 222] on div "Organize a meeting with stakeholders to discuss the team member's performance i…" at bounding box center [559, 211] width 476 height 49
click at [321, 183] on input "a. Organize a meeting with stakeholders to discuss the team member's performanc…" at bounding box center [321, 178] width 0 height 10
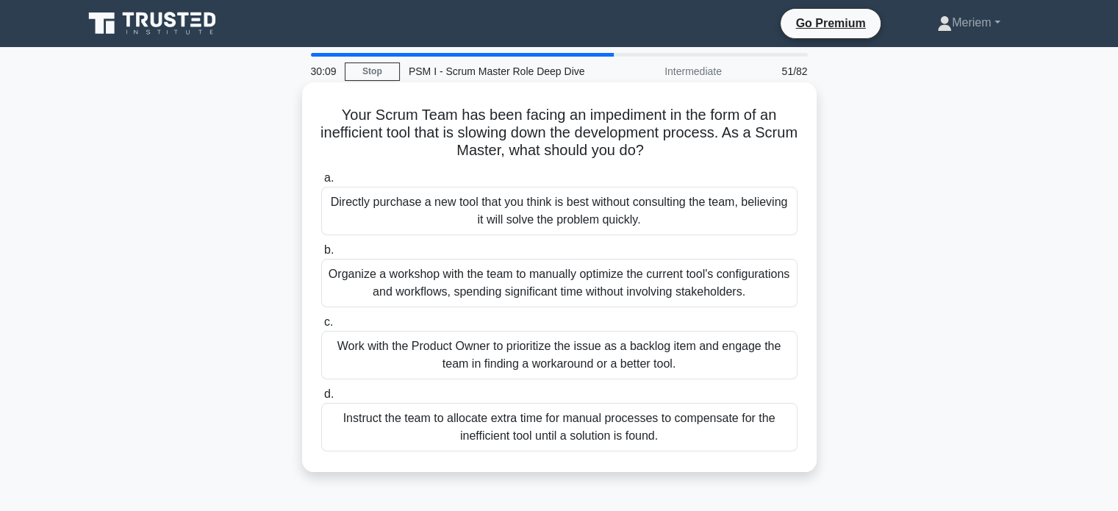
click at [420, 368] on div "Work with the Product Owner to prioritize the issue as a backlog item and engag…" at bounding box center [559, 355] width 476 height 49
click at [321, 327] on input "c. Work with the Product Owner to prioritize the issue as a backlog item and en…" at bounding box center [321, 323] width 0 height 10
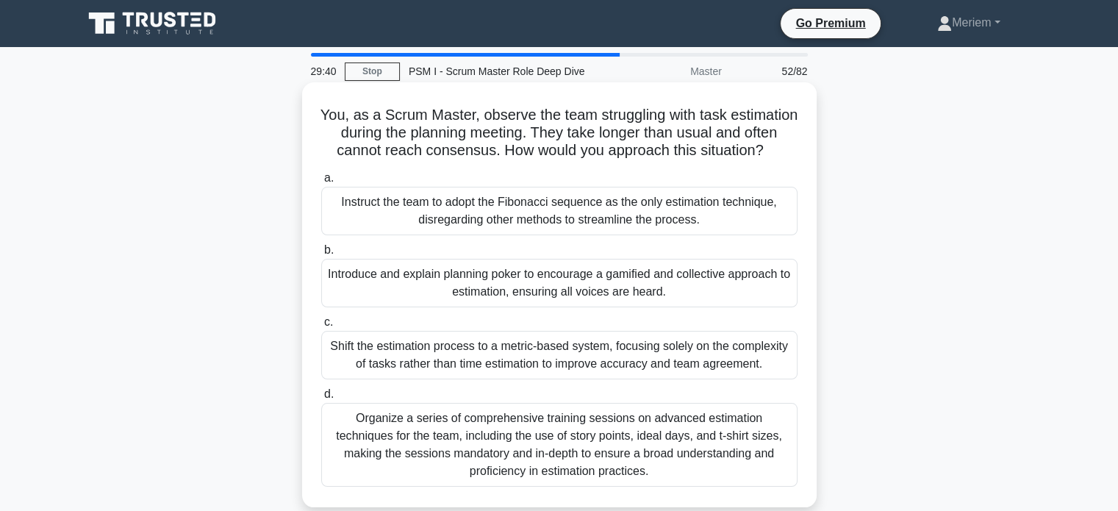
scroll to position [74, 0]
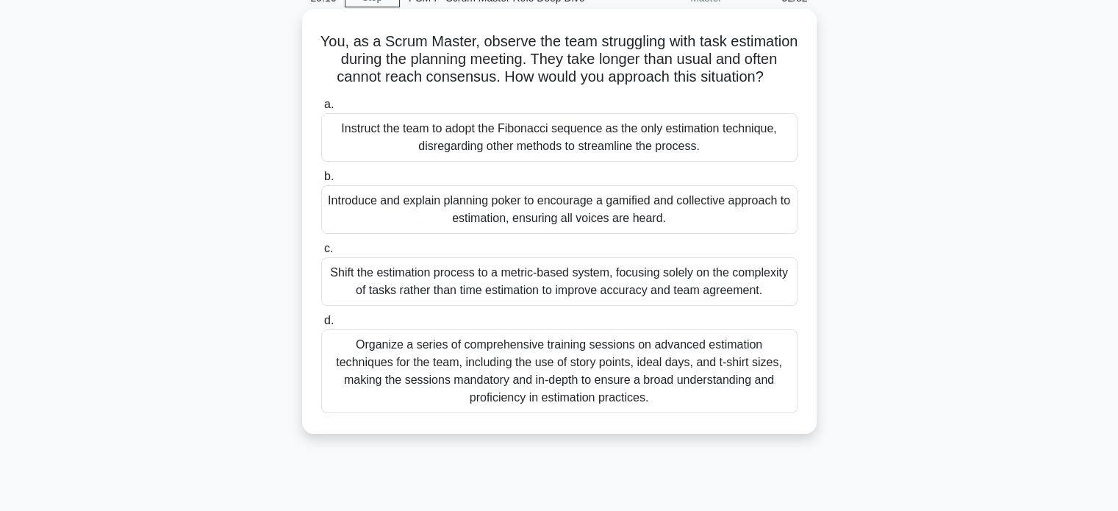
click at [381, 234] on div "Introduce and explain planning poker to encourage a gamified and collective app…" at bounding box center [559, 209] width 476 height 49
click at [321, 182] on input "b. Introduce and explain planning poker to encourage a gamified and collective …" at bounding box center [321, 177] width 0 height 10
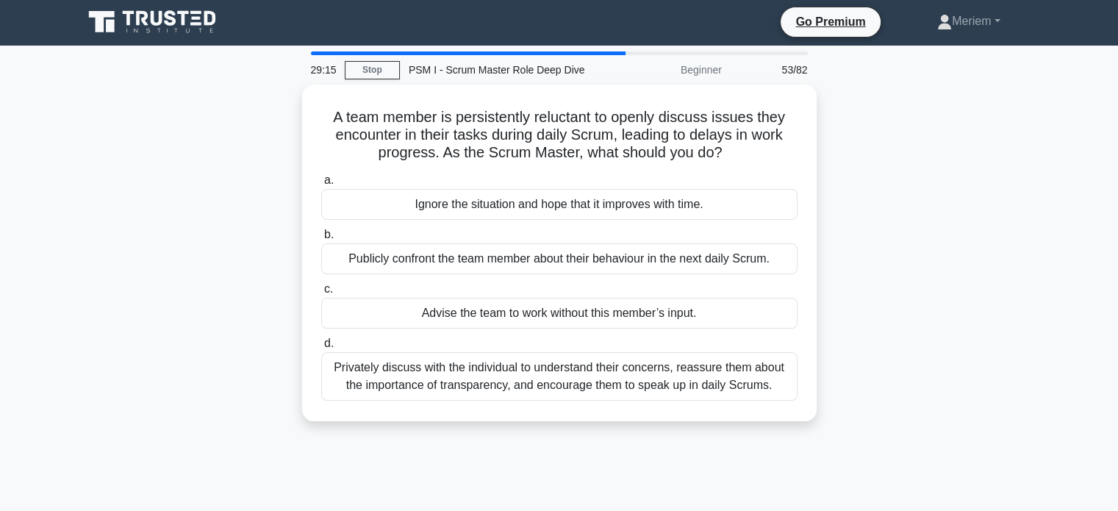
scroll to position [0, 0]
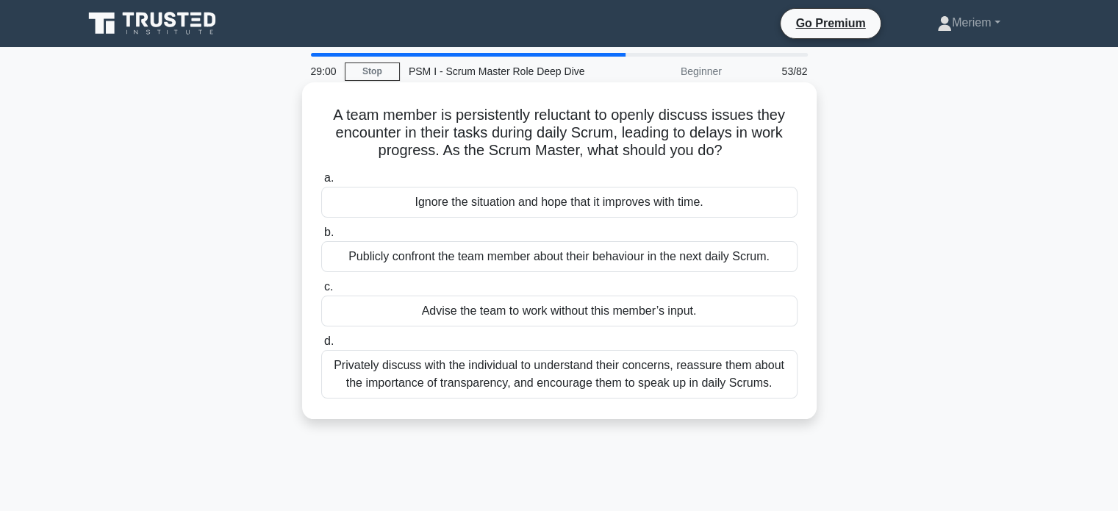
click at [435, 379] on div "Privately discuss with the individual to understand their concerns, reassure th…" at bounding box center [559, 374] width 476 height 49
click at [321, 346] on input "d. Privately discuss with the individual to understand their concerns, reassure…" at bounding box center [321, 342] width 0 height 10
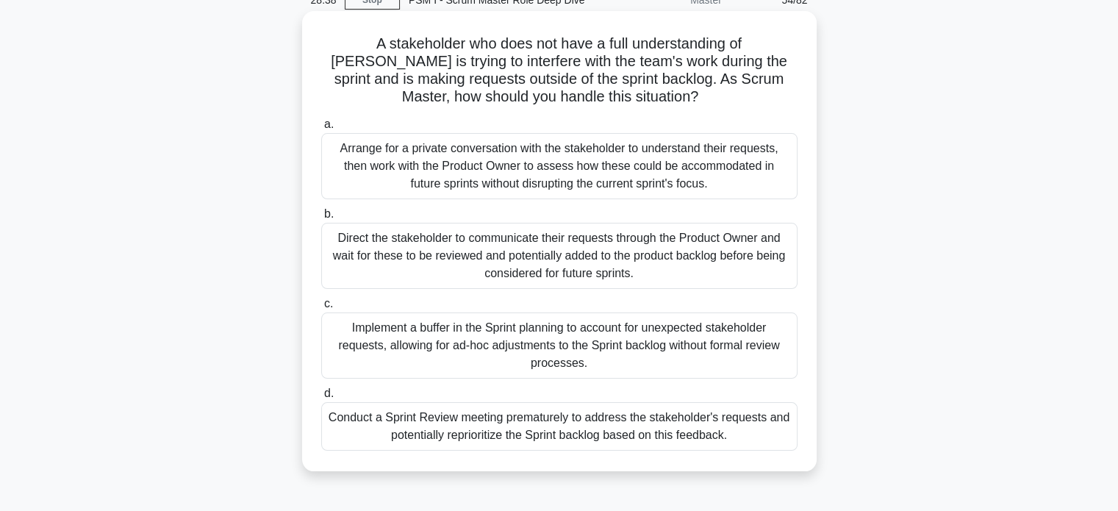
scroll to position [74, 0]
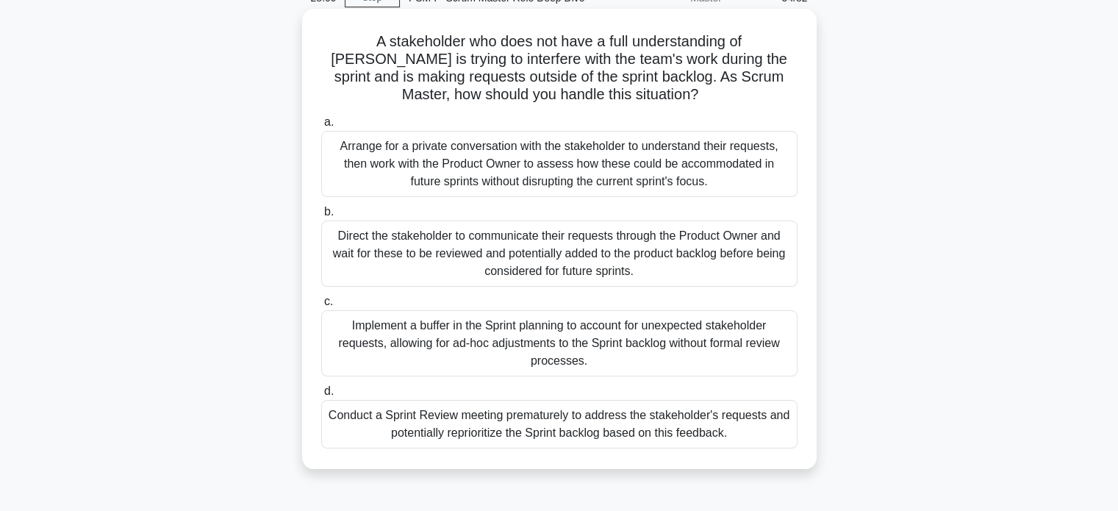
click at [417, 273] on div "Direct the stakeholder to communicate their requests through the Product Owner …" at bounding box center [559, 254] width 476 height 66
click at [321, 217] on input "b. Direct the stakeholder to communicate their requests through the Product Own…" at bounding box center [321, 212] width 0 height 10
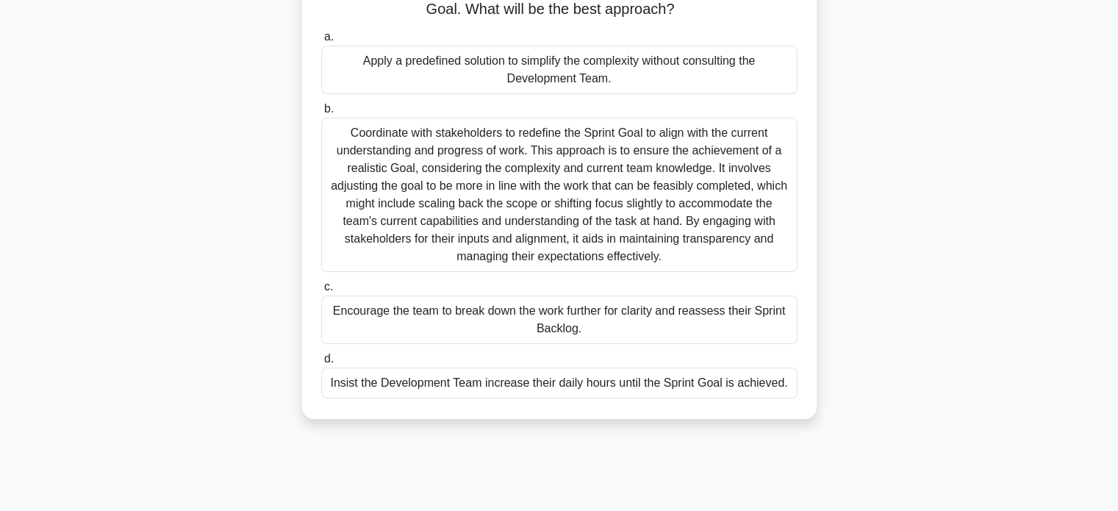
scroll to position [147, 0]
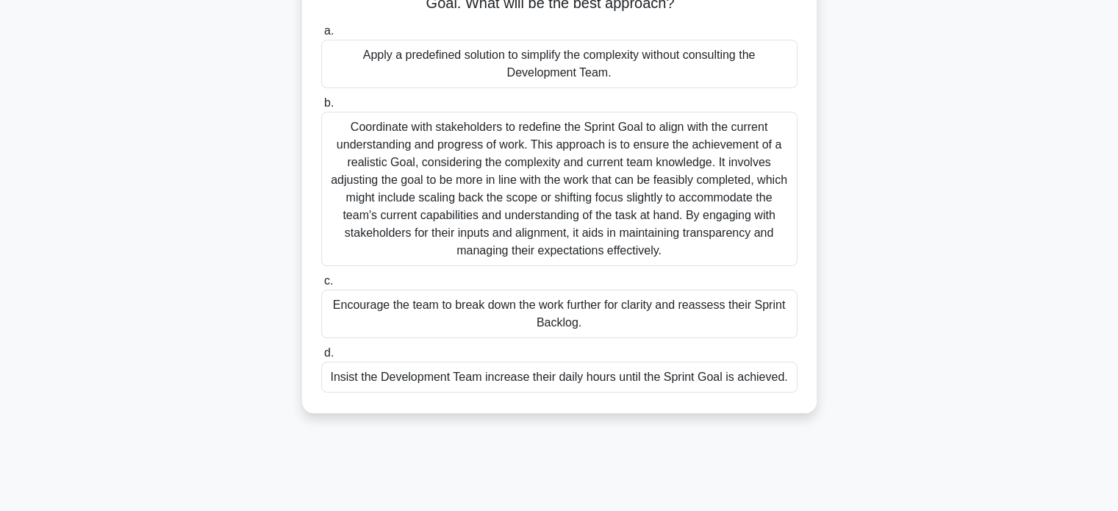
click at [464, 323] on div "Encourage the team to break down the work further for clarity and reassess thei…" at bounding box center [559, 314] width 476 height 49
click at [321, 286] on input "c. Encourage the team to break down the work further for clarity and reassess t…" at bounding box center [321, 281] width 0 height 10
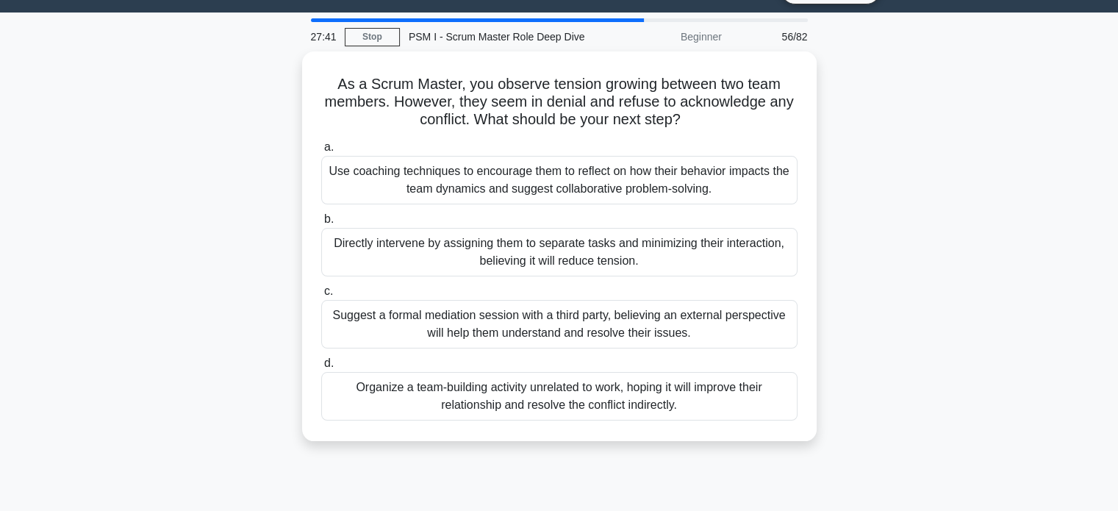
scroll to position [0, 0]
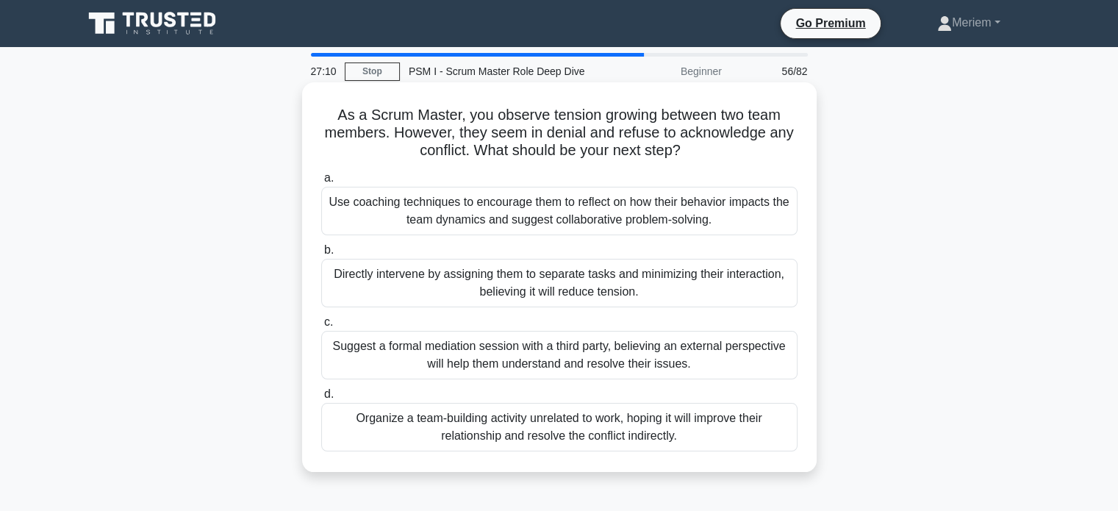
click at [664, 214] on div "Use coaching techniques to encourage them to reflect on how their behavior impa…" at bounding box center [559, 211] width 476 height 49
click at [321, 183] on input "a. Use coaching techniques to encourage them to reflect on how their behavior i…" at bounding box center [321, 178] width 0 height 10
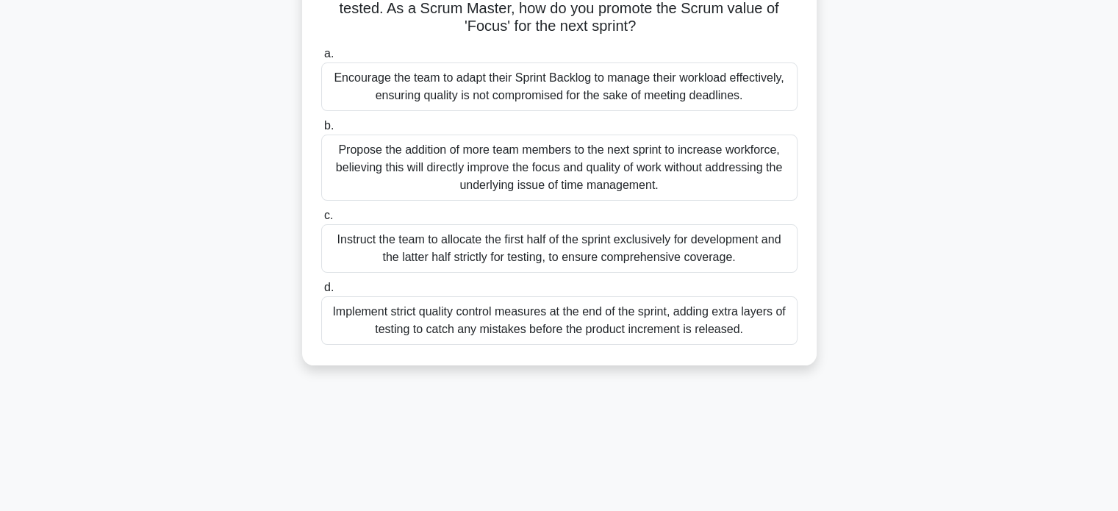
scroll to position [147, 0]
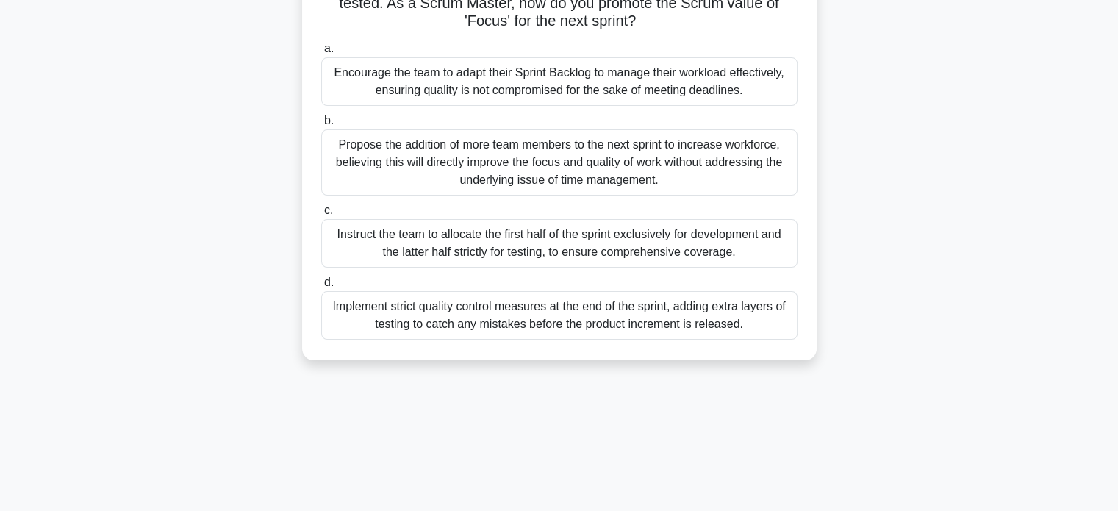
click at [568, 82] on div "Encourage the team to adapt their Sprint Backlog to manage their workload effec…" at bounding box center [559, 81] width 476 height 49
click at [321, 54] on input "a. Encourage the team to adapt their Sprint Backlog to manage their workload ef…" at bounding box center [321, 49] width 0 height 10
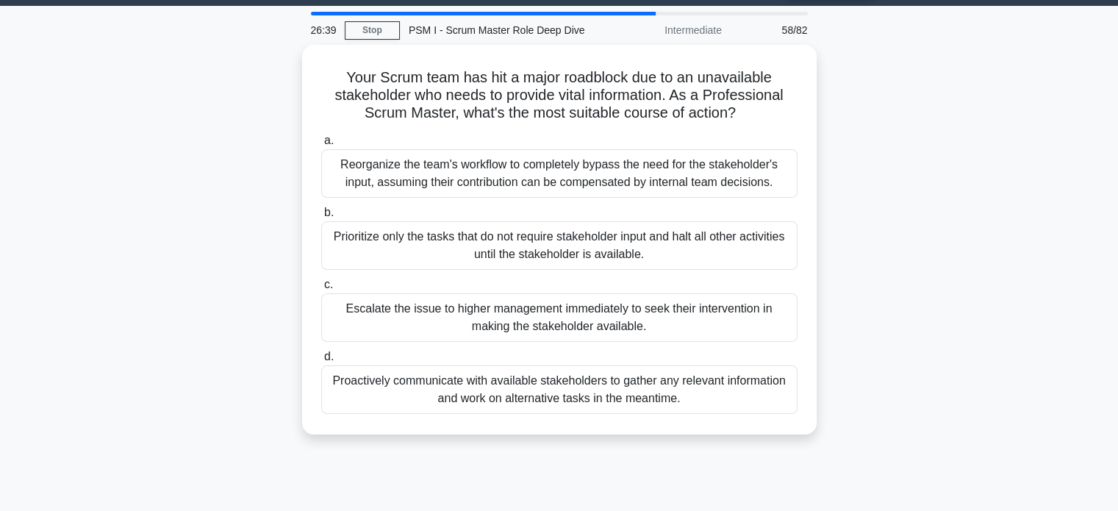
scroll to position [0, 0]
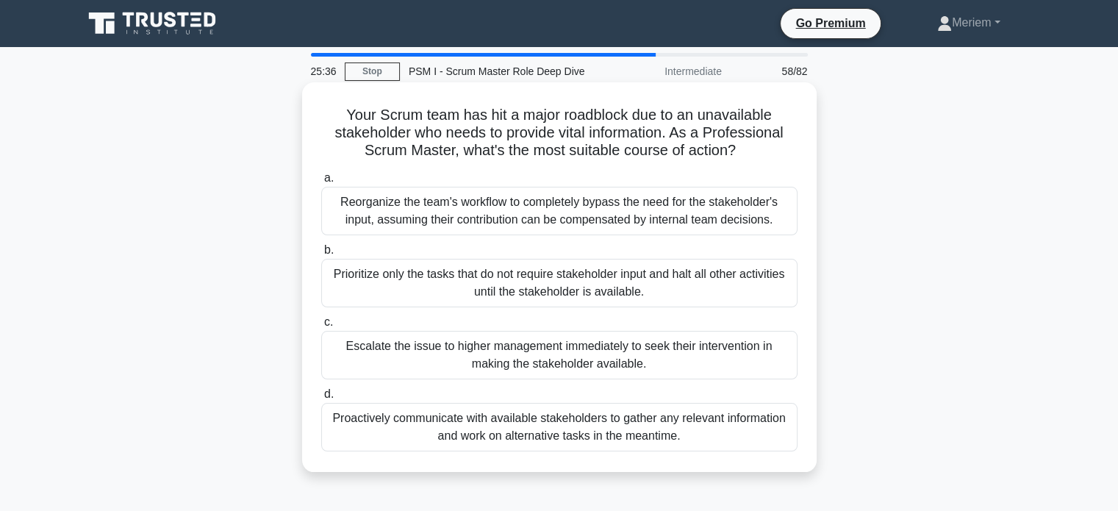
click at [435, 290] on div "Prioritize only the tasks that do not require stakeholder input and halt all ot…" at bounding box center [559, 283] width 476 height 49
click at [321, 255] on input "b. Prioritize only the tasks that do not require stakeholder input and halt all…" at bounding box center [321, 251] width 0 height 10
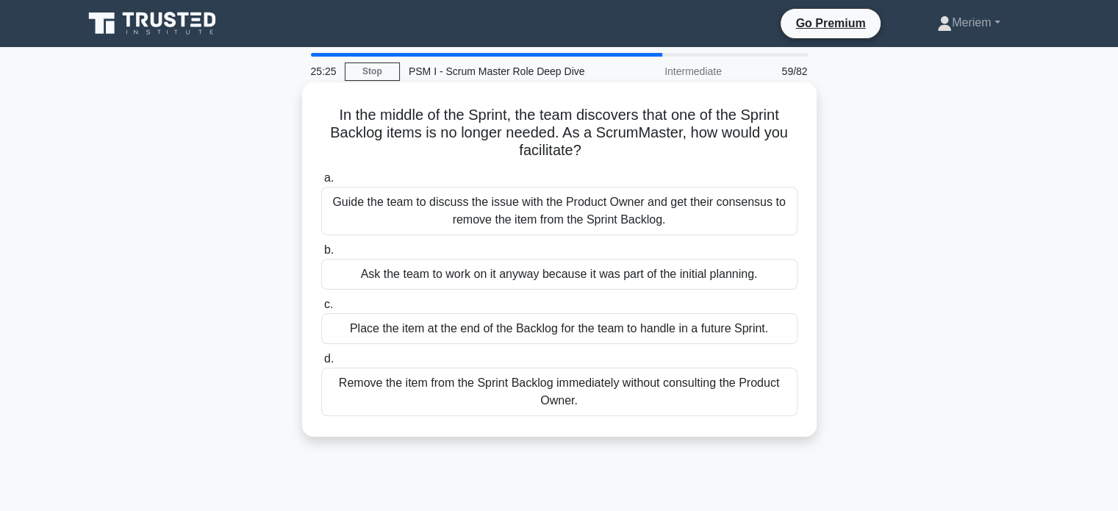
click at [452, 221] on div "Guide the team to discuss the issue with the Product Owner and get their consen…" at bounding box center [559, 211] width 476 height 49
click at [321, 183] on input "a. Guide the team to discuss the issue with the Product Owner and get their con…" at bounding box center [321, 178] width 0 height 10
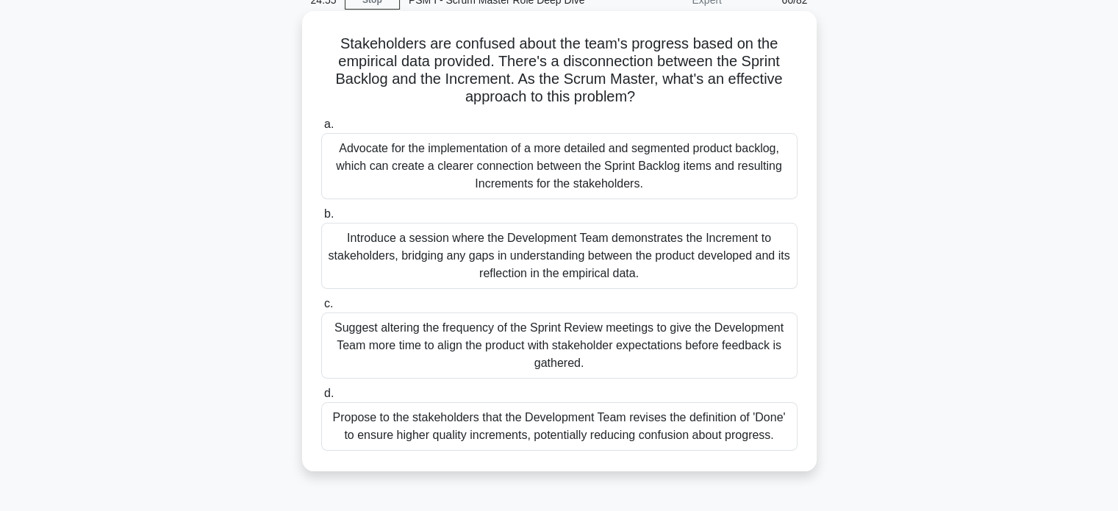
scroll to position [74, 0]
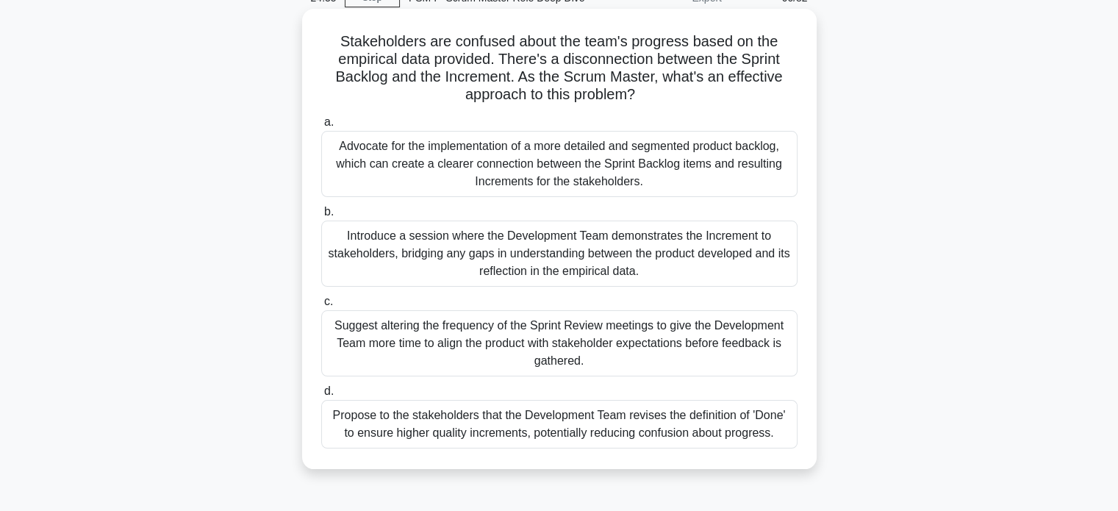
click at [462, 267] on div "Introduce a session where the Development Team demonstrates the Increment to st…" at bounding box center [559, 254] width 476 height 66
click at [321, 217] on input "b. Introduce a session where the Development Team demonstrates the Increment to…" at bounding box center [321, 212] width 0 height 10
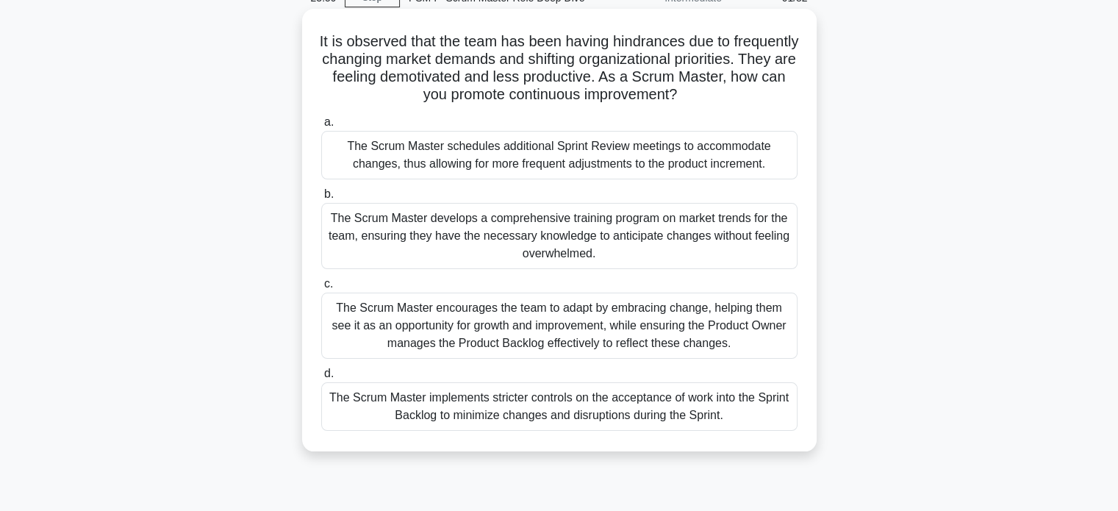
click at [452, 320] on div "The Scrum Master encourages the team to adapt by embracing change, helping them…" at bounding box center [559, 326] width 476 height 66
click at [321, 289] on input "c. The Scrum Master encourages the team to adapt by embracing change, helping t…" at bounding box center [321, 284] width 0 height 10
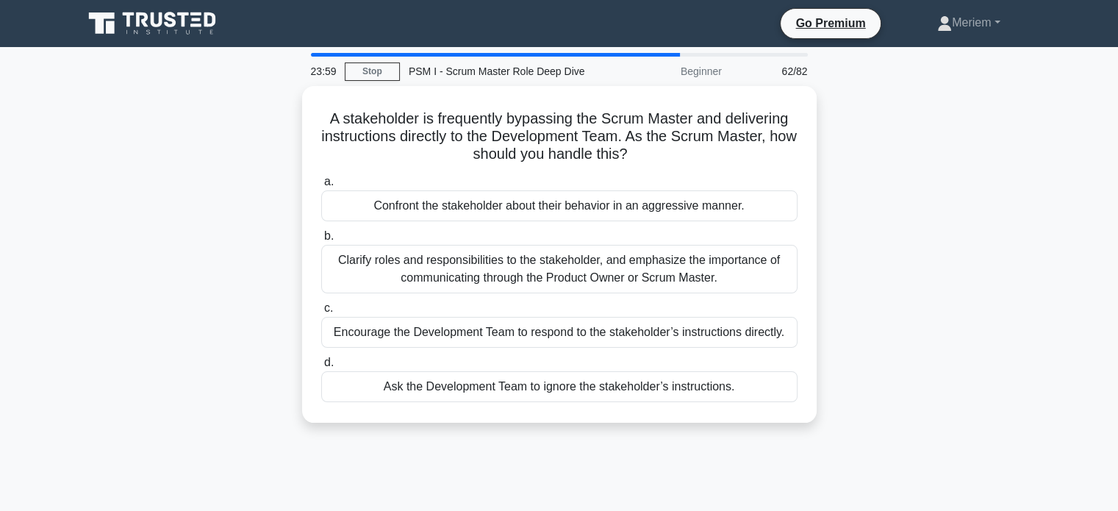
scroll to position [0, 0]
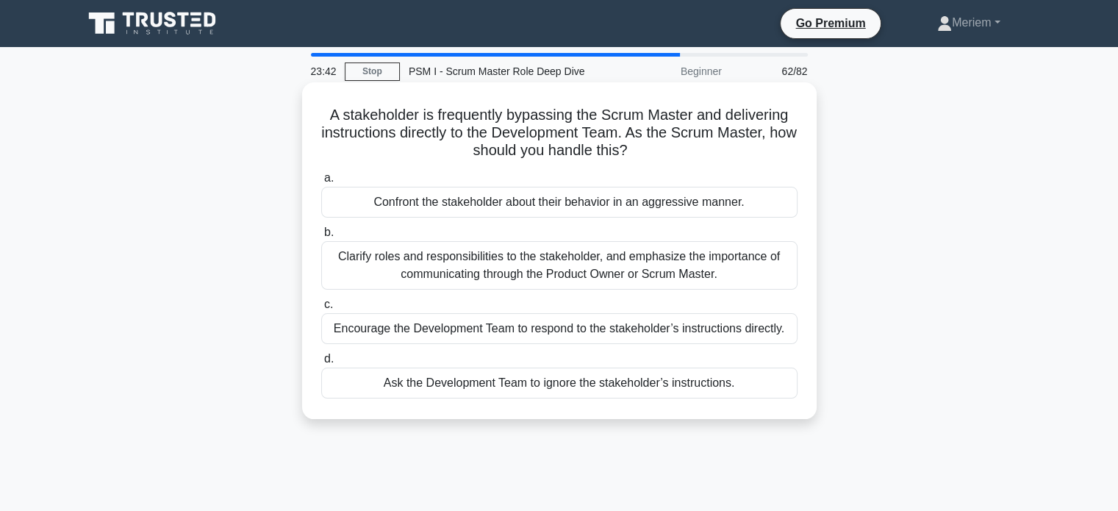
click at [367, 271] on div "Clarify roles and responsibilities to the stakeholder, and emphasize the import…" at bounding box center [559, 265] width 476 height 49
click at [321, 237] on input "b. Clarify roles and responsibilities to the stakeholder, and emphasize the imp…" at bounding box center [321, 233] width 0 height 10
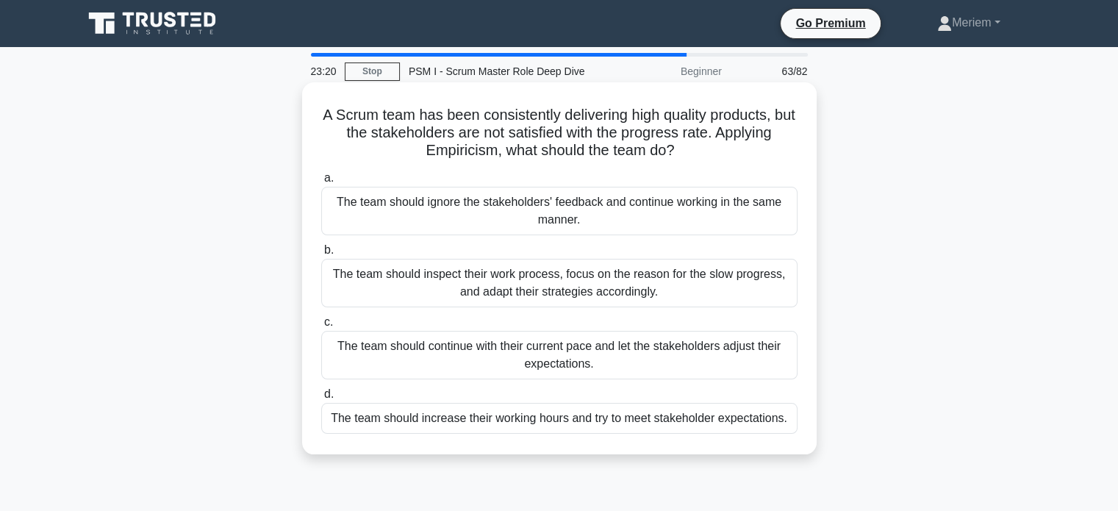
click at [402, 288] on div "The team should inspect their work process, focus on the reason for the slow pr…" at bounding box center [559, 283] width 476 height 49
click at [321, 255] on input "b. The team should inspect their work process, focus on the reason for the slow…" at bounding box center [321, 251] width 0 height 10
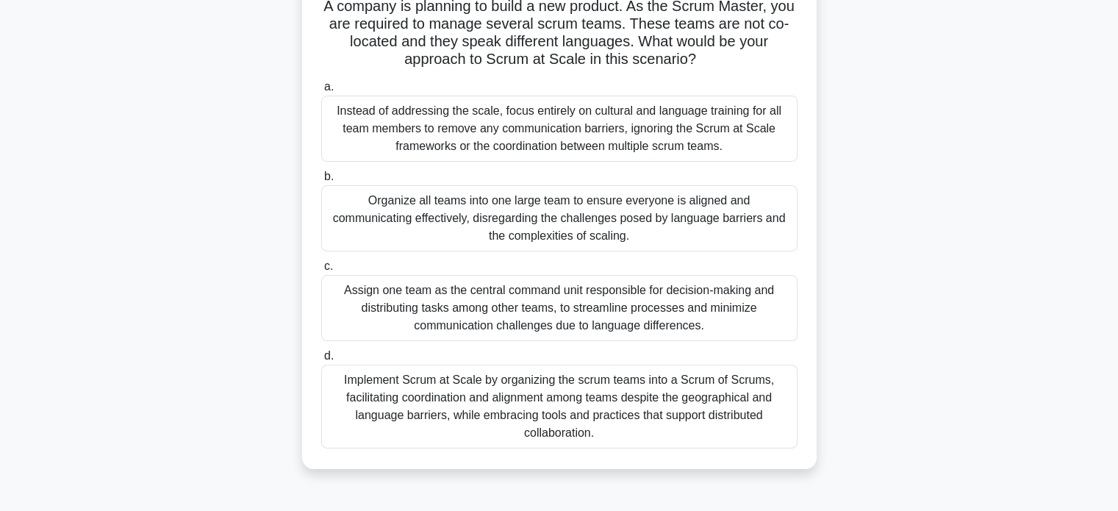
scroll to position [147, 0]
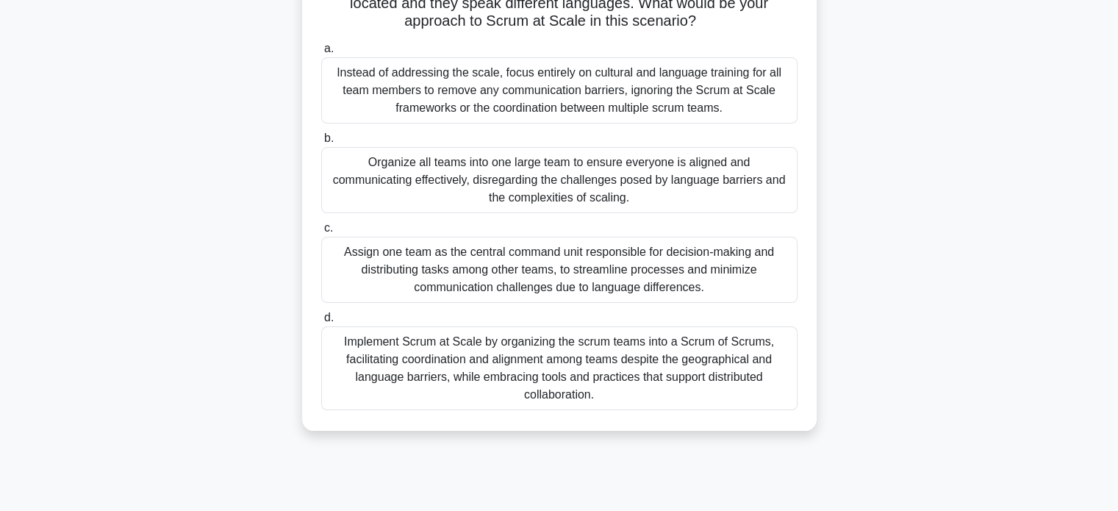
click at [476, 376] on div "Implement Scrum at Scale by organizing the scrum teams into a Scrum of Scrums, …" at bounding box center [559, 368] width 476 height 84
click at [321, 323] on input "d. Implement Scrum at Scale by organizing the scrum teams into a Scrum of Scrum…" at bounding box center [321, 318] width 0 height 10
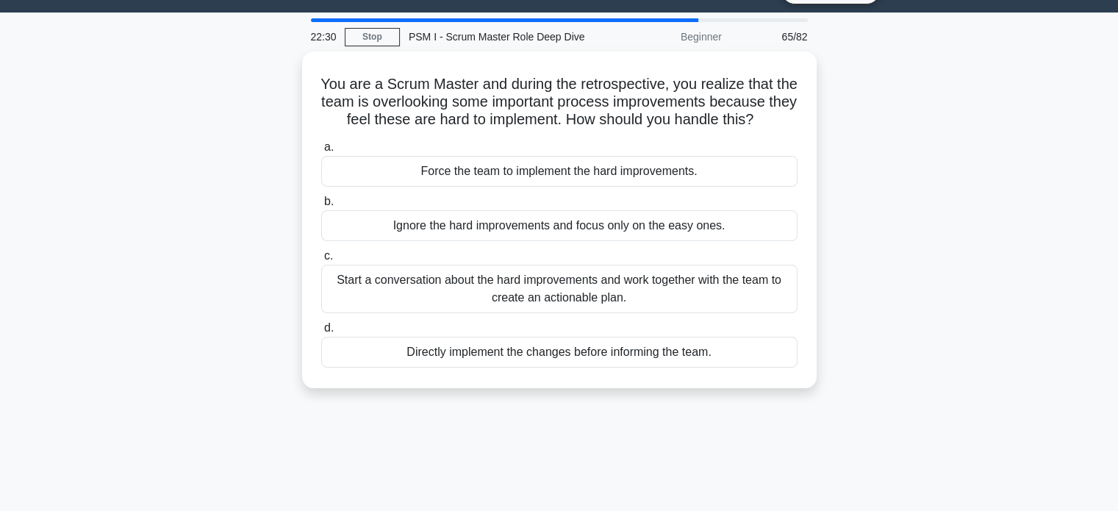
scroll to position [0, 0]
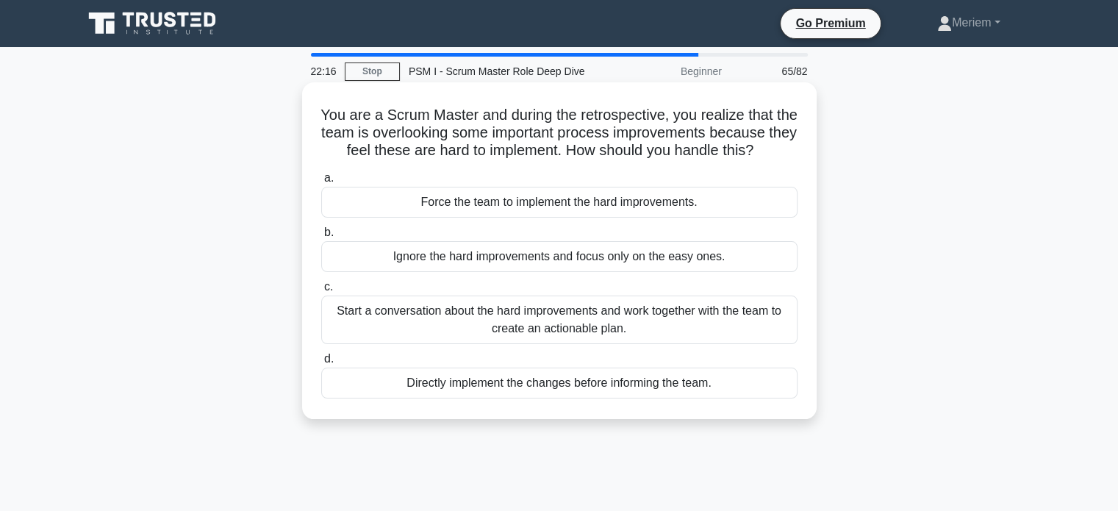
click at [457, 344] on div "Start a conversation about the hard improvements and work together with the tea…" at bounding box center [559, 320] width 476 height 49
click at [321, 292] on input "c. Start a conversation about the hard improvements and work together with the …" at bounding box center [321, 287] width 0 height 10
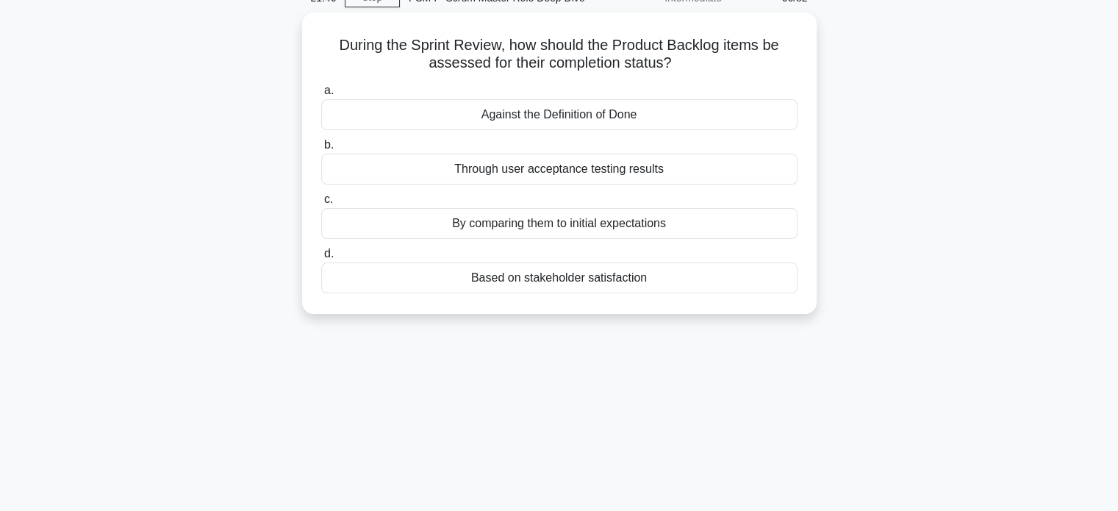
scroll to position [74, 0]
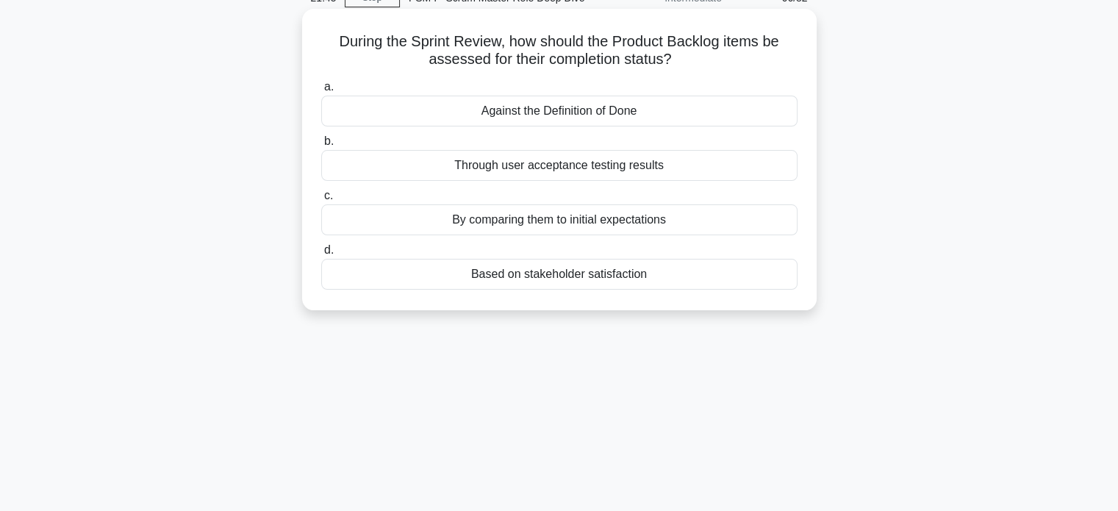
click at [503, 164] on div "Through user acceptance testing results" at bounding box center [559, 165] width 476 height 31
click at [321, 146] on input "b. Through user acceptance testing results" at bounding box center [321, 142] width 0 height 10
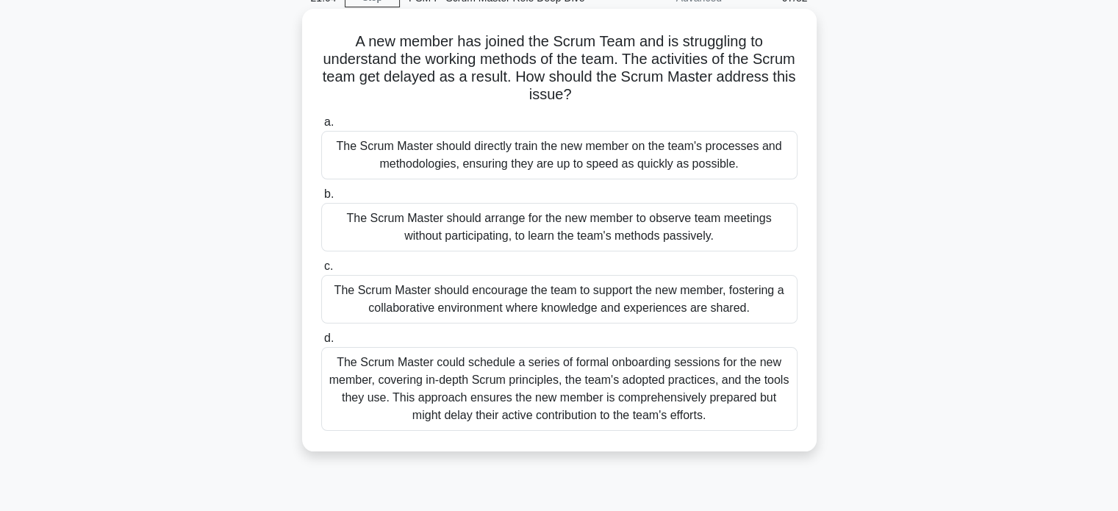
click at [415, 311] on div "The Scrum Master should encourage the team to support the new member, fostering…" at bounding box center [559, 299] width 476 height 49
click at [321, 271] on input "c. The Scrum Master should encourage the team to support the new member, foster…" at bounding box center [321, 267] width 0 height 10
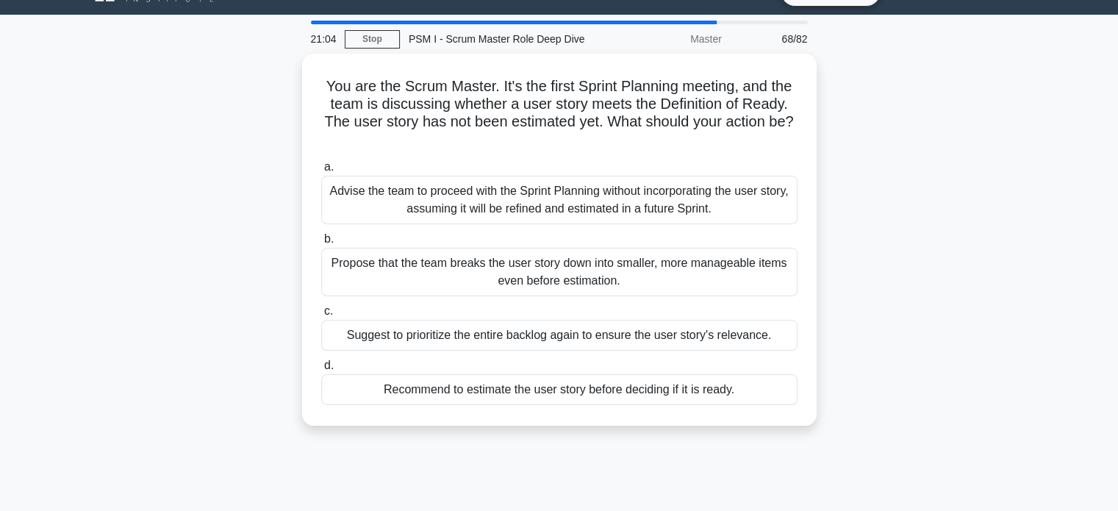
scroll to position [0, 0]
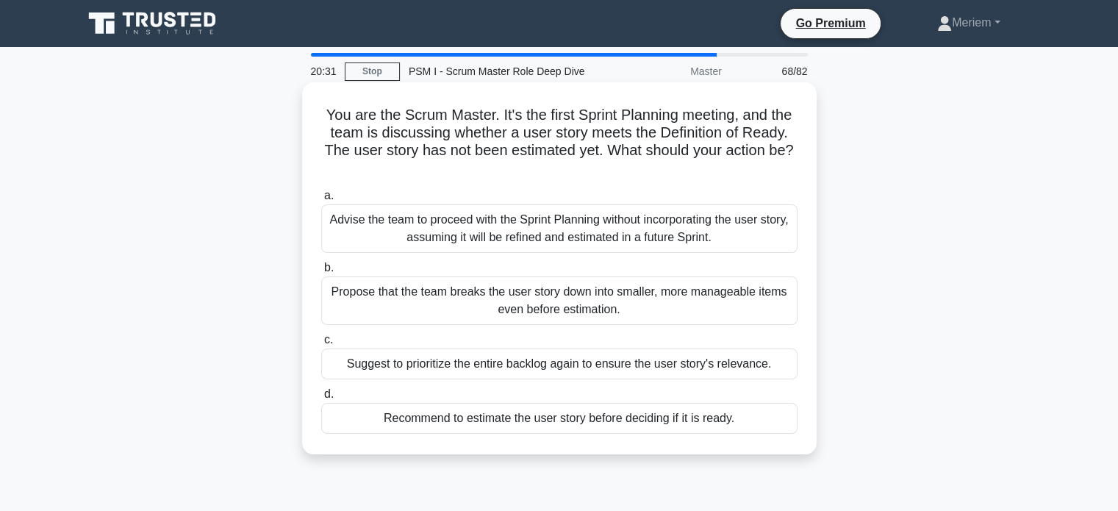
click at [484, 419] on div "Recommend to estimate the user story before deciding if it is ready." at bounding box center [559, 418] width 476 height 31
click at [321, 399] on input "d. Recommend to estimate the user story before deciding if it is ready." at bounding box center [321, 395] width 0 height 10
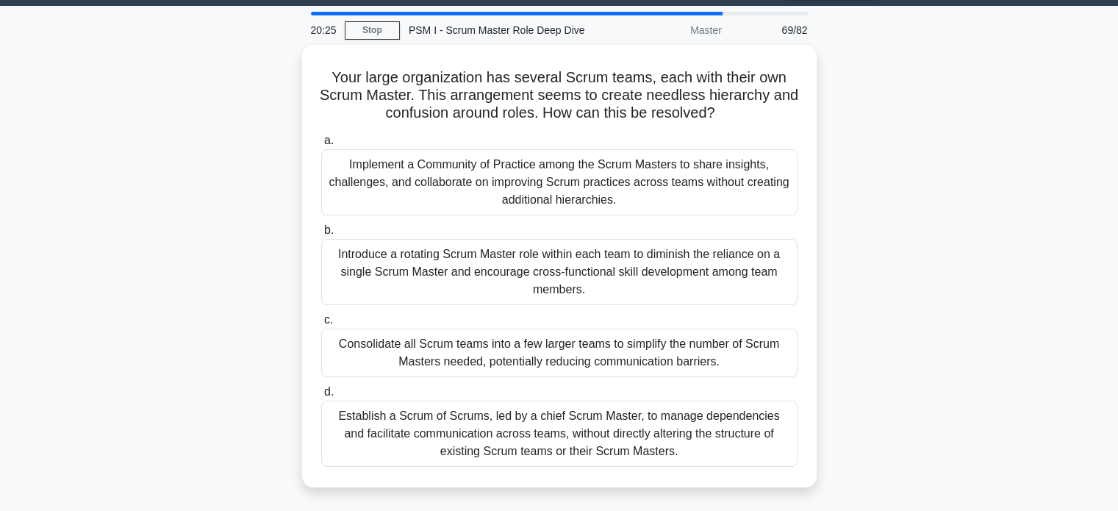
scroll to position [43, 0]
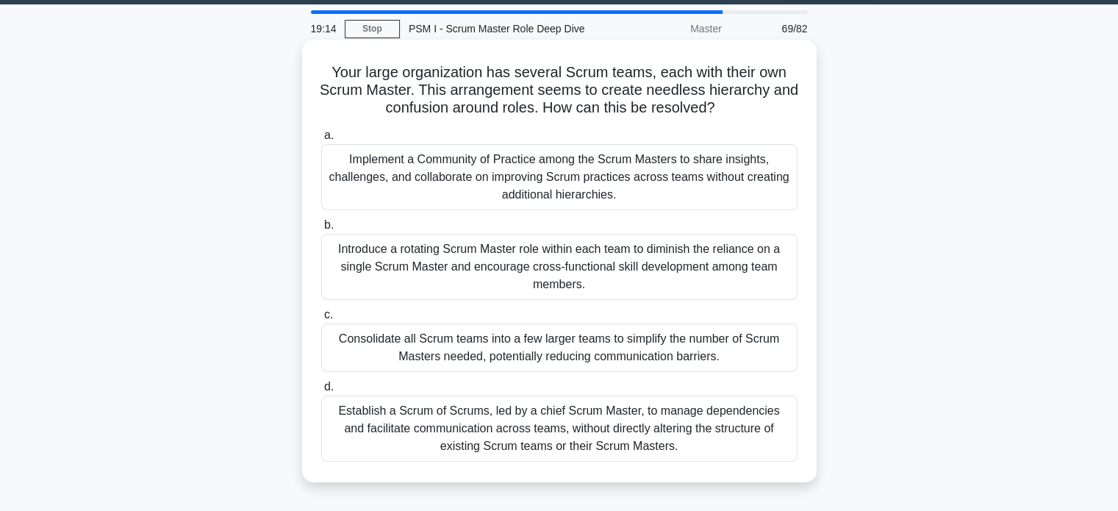
click at [380, 433] on div "Establish a Scrum of Scrums, led by a chief Scrum Master, to manage dependencie…" at bounding box center [559, 428] width 476 height 66
click at [321, 392] on input "d. Establish a Scrum of Scrums, led by a chief Scrum Master, to manage dependen…" at bounding box center [321, 387] width 0 height 10
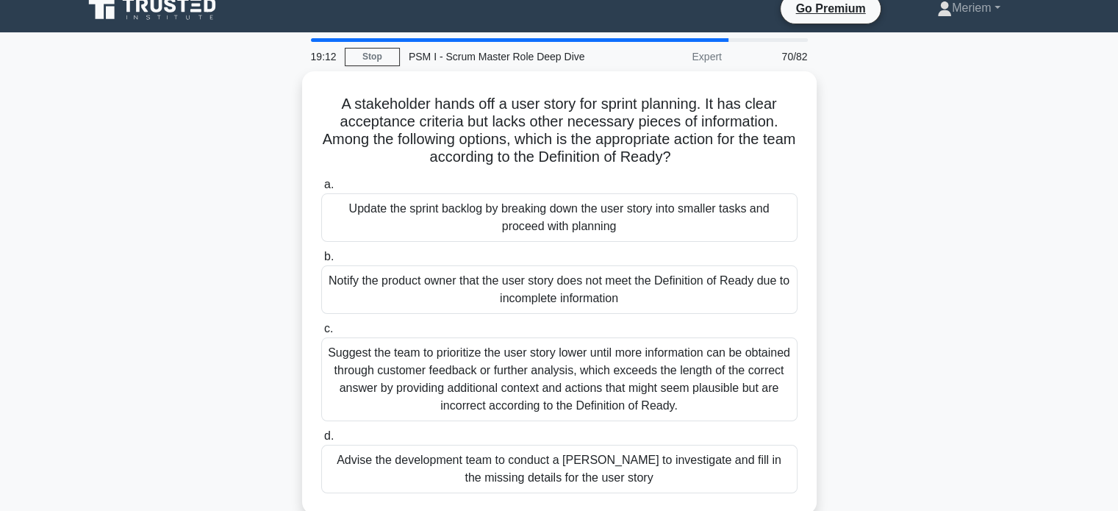
scroll to position [0, 0]
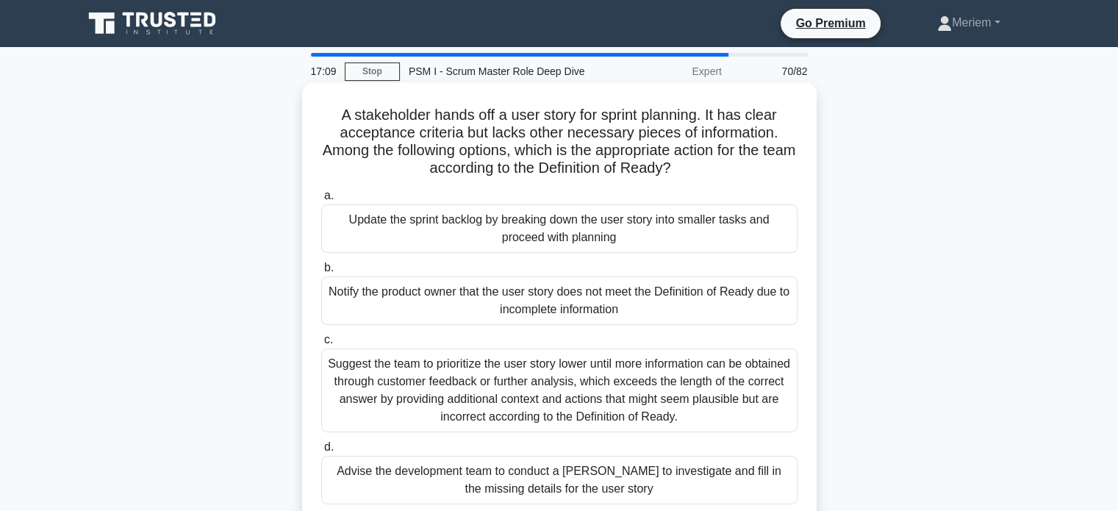
click at [427, 300] on div "Notify the product owner that the user story does not meet the Definition of Re…" at bounding box center [559, 300] width 476 height 49
click at [321, 273] on input "b. Notify the product owner that the user story does not meet the Definition of…" at bounding box center [321, 268] width 0 height 10
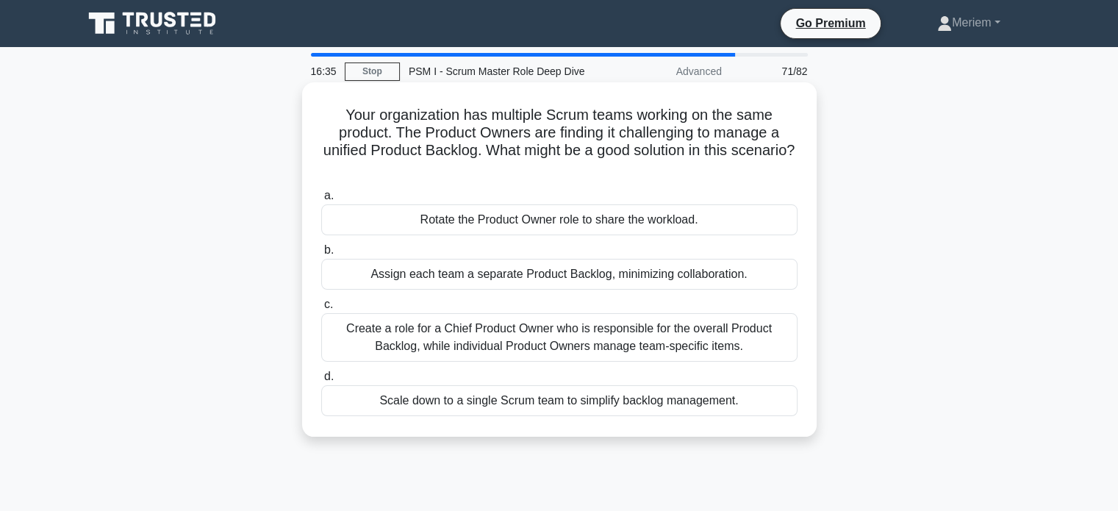
click at [500, 345] on div "Create a role for a Chief Product Owner who is responsible for the overall Prod…" at bounding box center [559, 337] width 476 height 49
click at [321, 309] on input "c. Create a role for a Chief Product Owner who is responsible for the overall P…" at bounding box center [321, 305] width 0 height 10
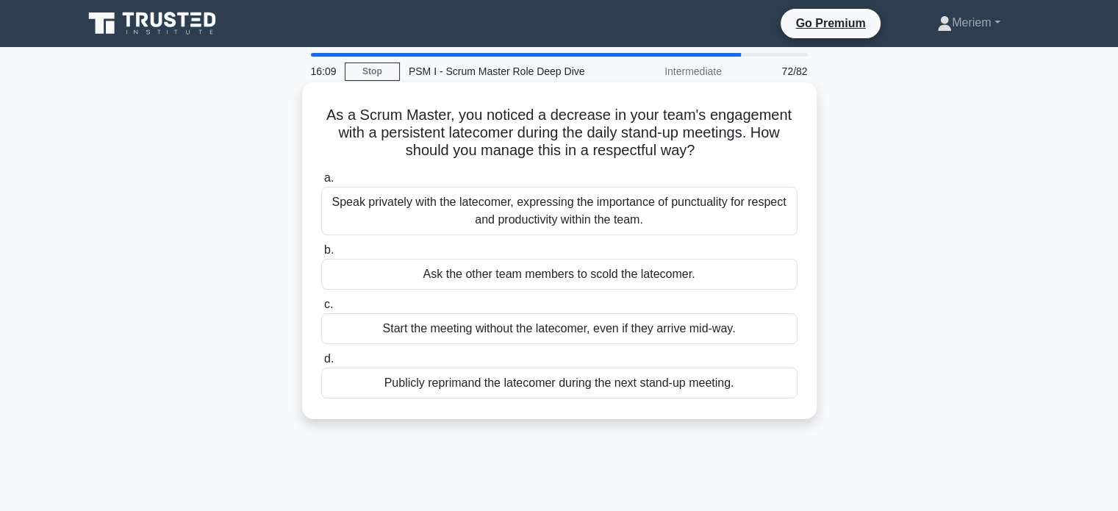
click at [525, 217] on div "Speak privately with the latecomer, expressing the importance of punctuality fo…" at bounding box center [559, 211] width 476 height 49
click at [321, 183] on input "a. Speak privately with the latecomer, expressing the importance of punctuality…" at bounding box center [321, 178] width 0 height 10
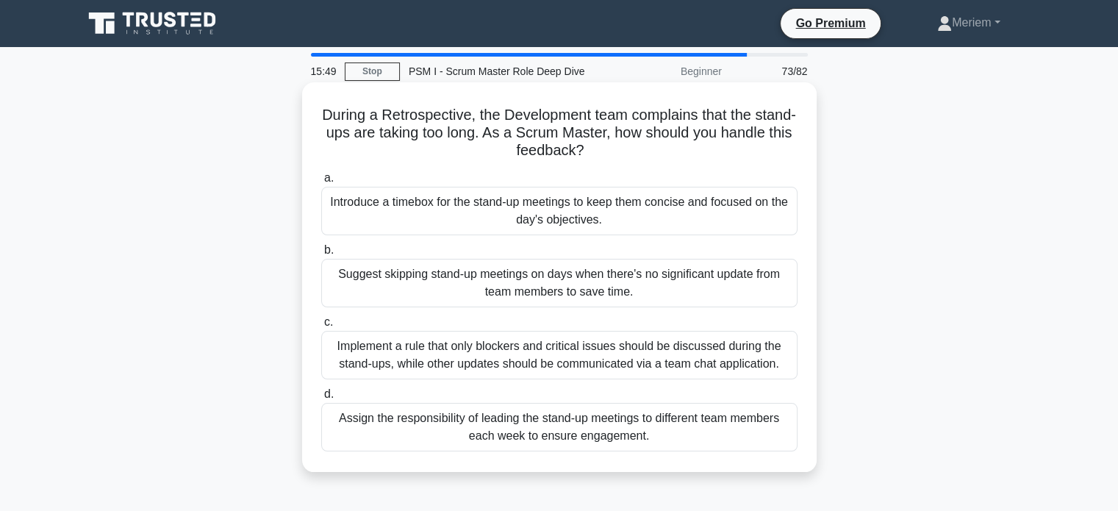
click at [406, 214] on div "Introduce a timebox for the stand-up meetings to keep them concise and focused …" at bounding box center [559, 211] width 476 height 49
click at [321, 183] on input "a. Introduce a timebox for the stand-up meetings to keep them concise and focus…" at bounding box center [321, 178] width 0 height 10
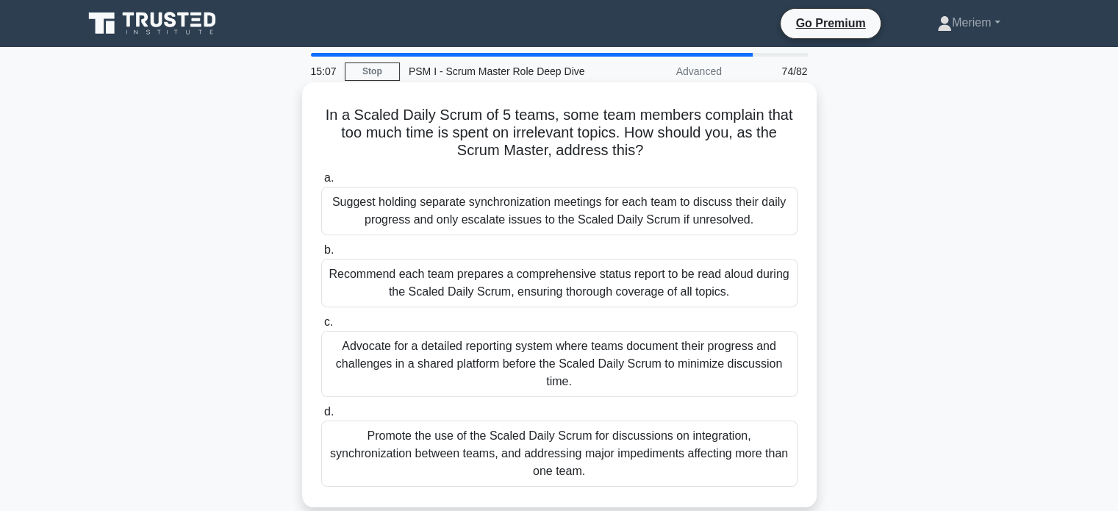
click at [447, 464] on div "Promote the use of the Scaled Daily Scrum for discussions on integration, synch…" at bounding box center [559, 453] width 476 height 66
click at [321, 417] on input "d. Promote the use of the Scaled Daily Scrum for discussions on integration, sy…" at bounding box center [321, 412] width 0 height 10
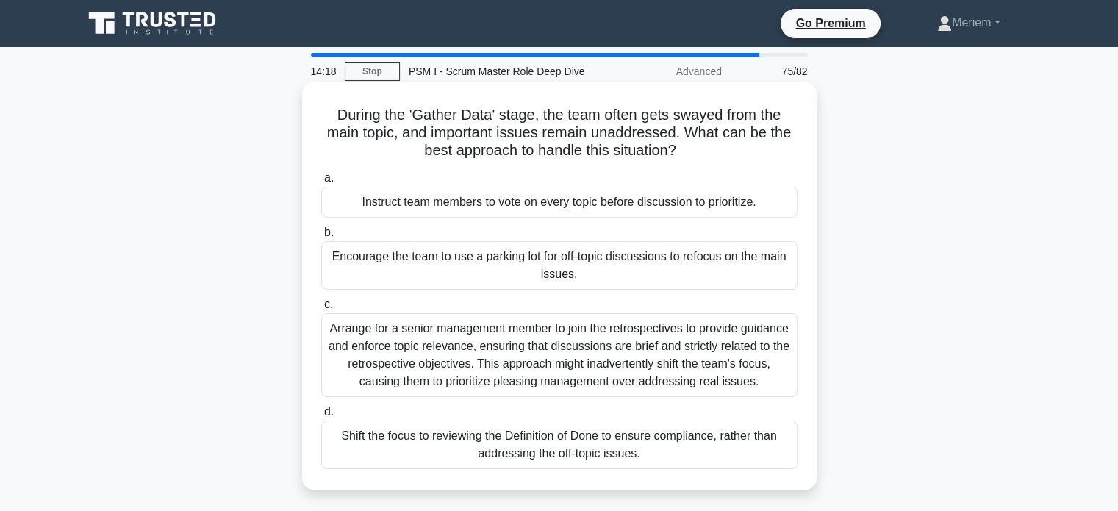
click at [429, 268] on div "Encourage the team to use a parking lot for off-topic discussions to refocus on…" at bounding box center [559, 265] width 476 height 49
click at [321, 237] on input "b. Encourage the team to use a parking lot for off-topic discussions to refocus…" at bounding box center [321, 233] width 0 height 10
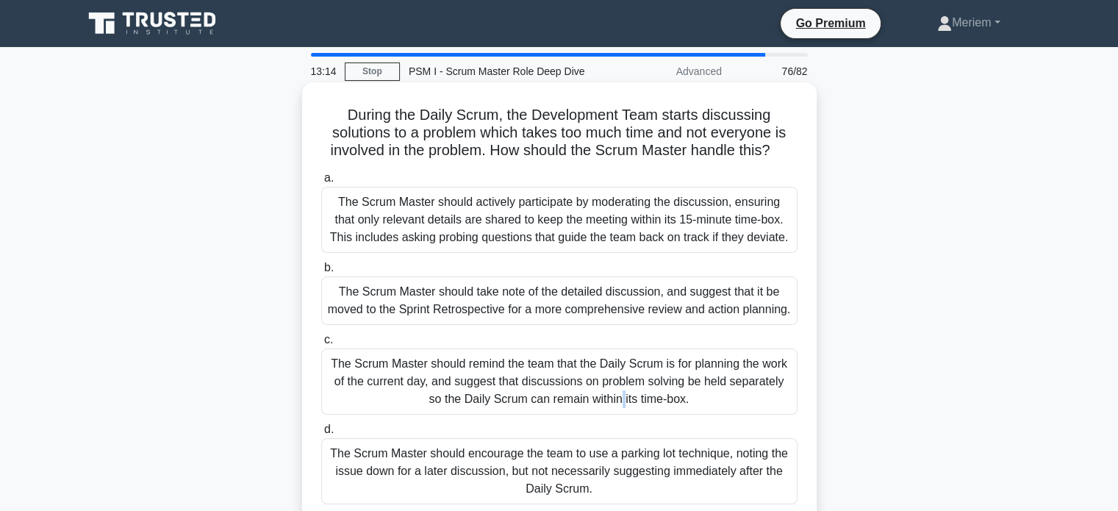
click at [397, 382] on div "The Scrum Master should remind the team that the Daily Scrum is for planning th…" at bounding box center [559, 381] width 476 height 66
click at [467, 383] on div "The Scrum Master should remind the team that the Daily Scrum is for planning th…" at bounding box center [559, 381] width 476 height 66
click at [321, 345] on input "c. The Scrum Master should remind the team that the Daily Scrum is for planning…" at bounding box center [321, 340] width 0 height 10
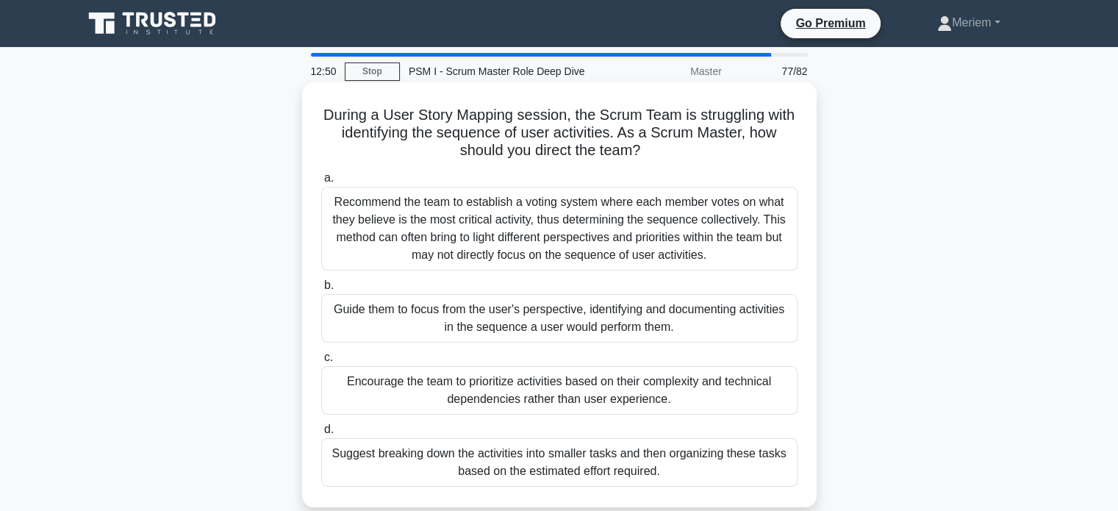
click at [391, 323] on div "Guide them to focus from the user's perspective, identifying and documenting ac…" at bounding box center [559, 318] width 476 height 49
click at [321, 290] on input "b. Guide them to focus from the user's perspective, identifying and documenting…" at bounding box center [321, 286] width 0 height 10
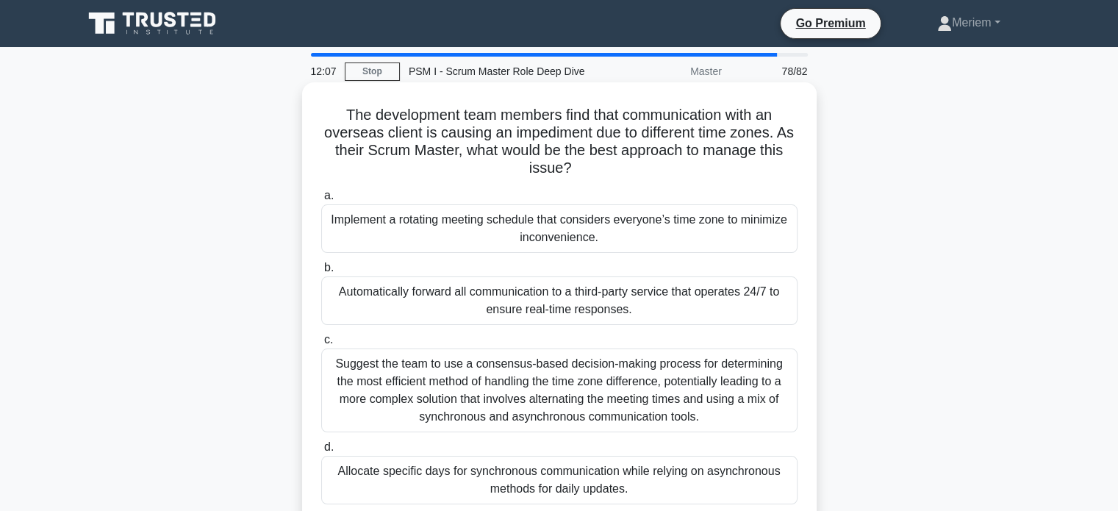
click at [465, 236] on div "Implement a rotating meeting schedule that considers everyone’s time zone to mi…" at bounding box center [559, 228] width 476 height 49
click at [321, 201] on input "a. Implement a rotating meeting schedule that considers everyone’s time zone to…" at bounding box center [321, 196] width 0 height 10
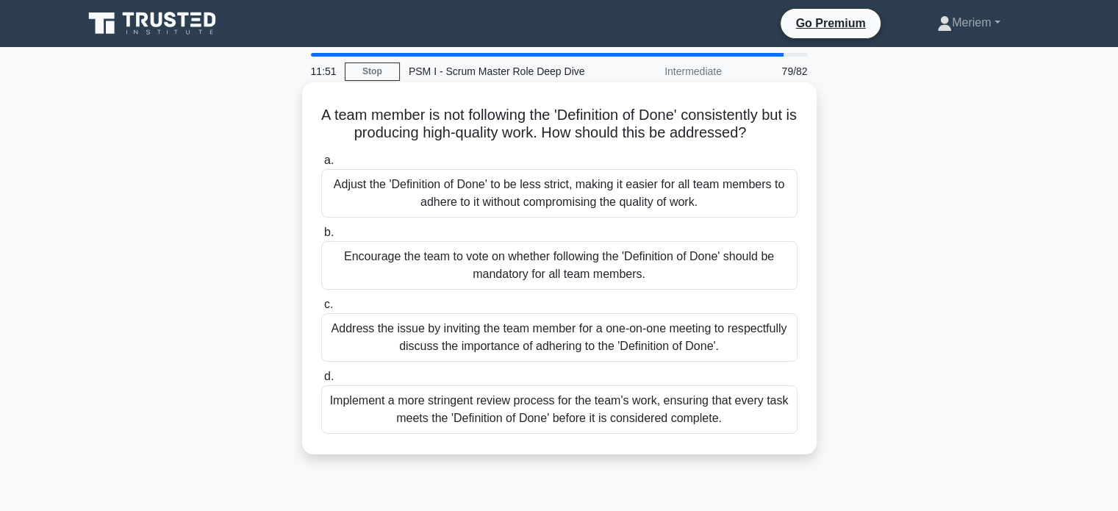
click at [448, 340] on div "Address the issue by inviting the team member for a one-on-one meeting to respe…" at bounding box center [559, 337] width 476 height 49
click at [321, 309] on input "c. Address the issue by inviting the team member for a one-on-one meeting to re…" at bounding box center [321, 305] width 0 height 10
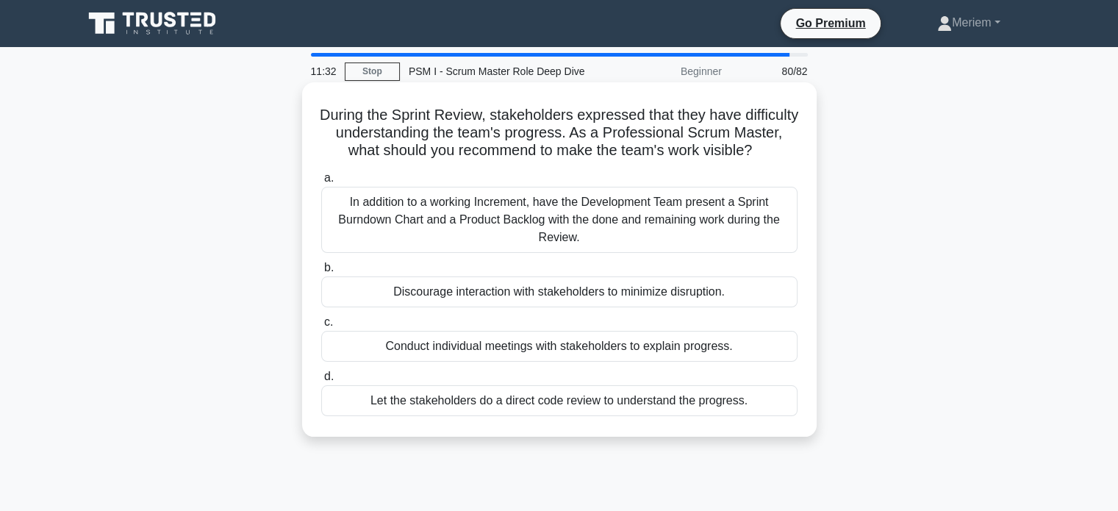
click at [491, 233] on div "In addition to a working Increment, have the Development Team present a Sprint …" at bounding box center [559, 220] width 476 height 66
click at [321, 183] on input "a. In addition to a working Increment, have the Development Team present a Spri…" at bounding box center [321, 178] width 0 height 10
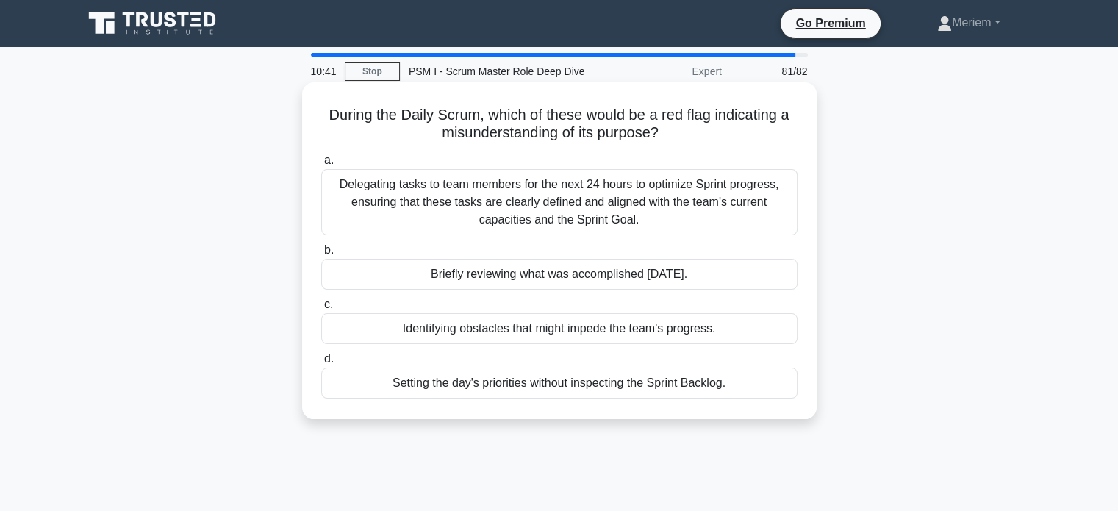
click at [445, 284] on div "Briefly reviewing what was accomplished yesterday." at bounding box center [559, 274] width 476 height 31
click at [321, 255] on input "b. Briefly reviewing what was accomplished yesterday." at bounding box center [321, 251] width 0 height 10
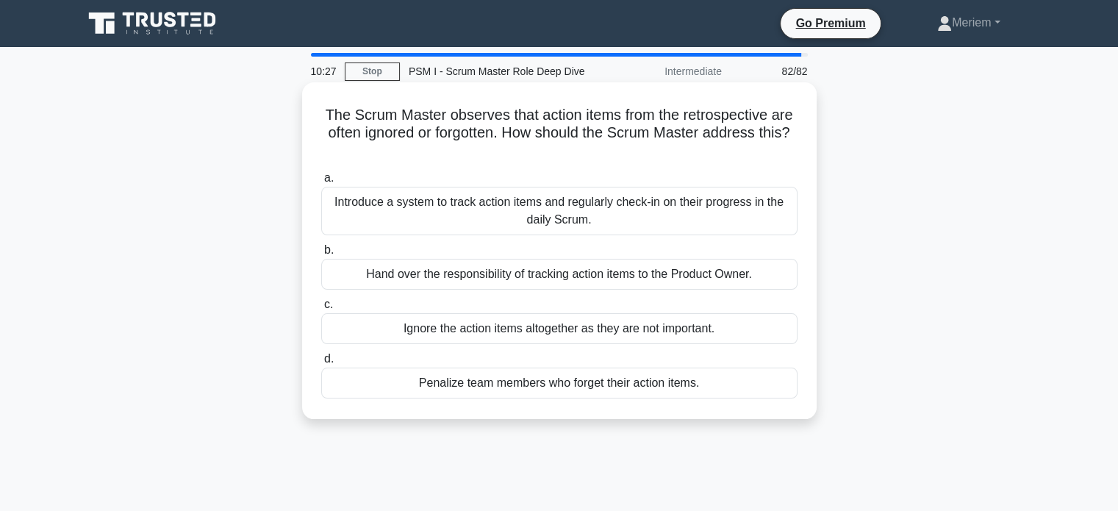
click at [446, 224] on div "Introduce a system to track action items and regularly check-in on their progre…" at bounding box center [559, 211] width 476 height 49
click at [321, 183] on input "a. Introduce a system to track action items and regularly check-in on their pro…" at bounding box center [321, 178] width 0 height 10
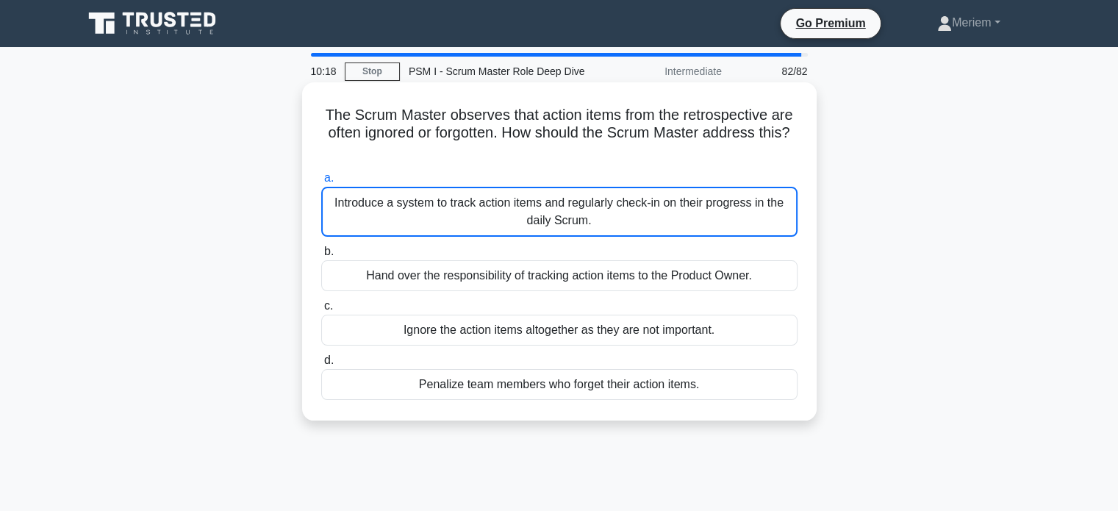
click at [437, 226] on div "Introduce a system to track action items and regularly check-in on their progre…" at bounding box center [559, 212] width 476 height 50
click at [321, 183] on input "a. Introduce a system to track action items and regularly check-in on their pro…" at bounding box center [321, 178] width 0 height 10
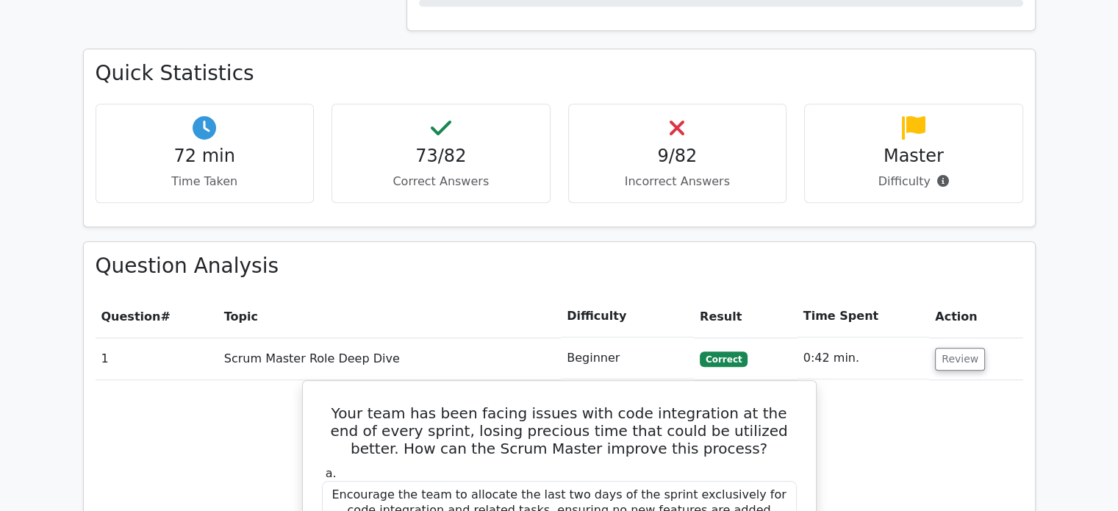
scroll to position [1176, 0]
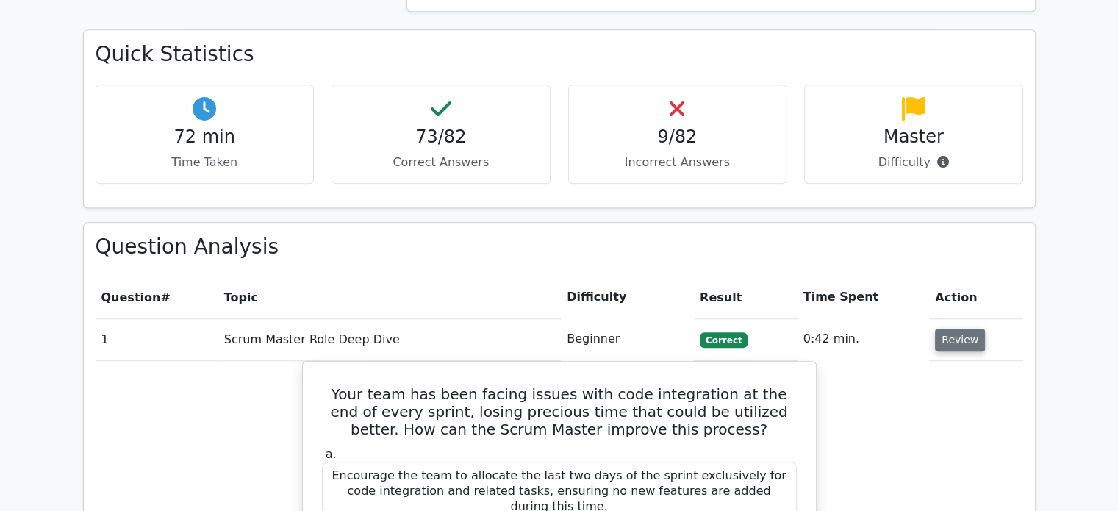
click at [947, 329] on button "Review" at bounding box center [960, 340] width 50 height 23
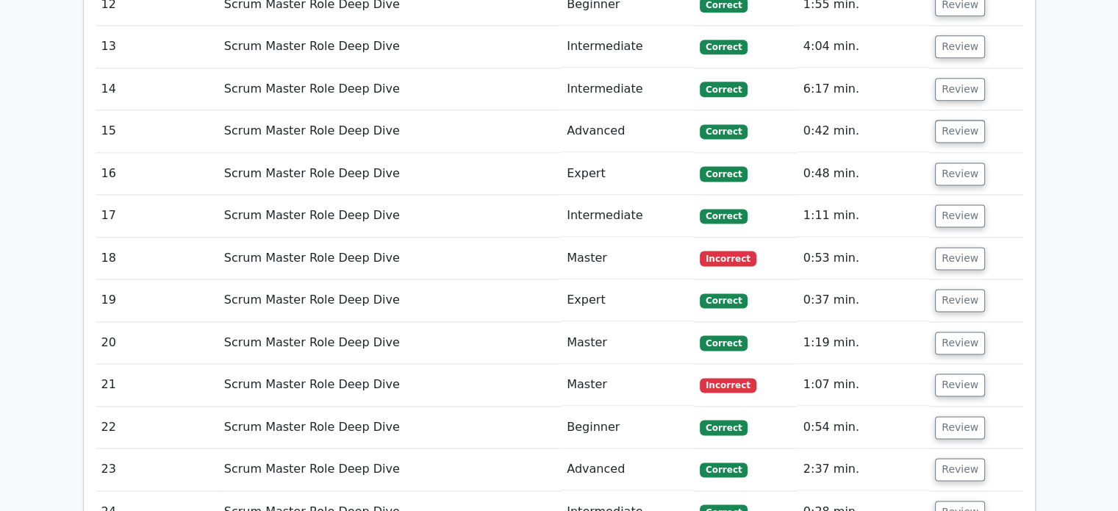
scroll to position [1985, 0]
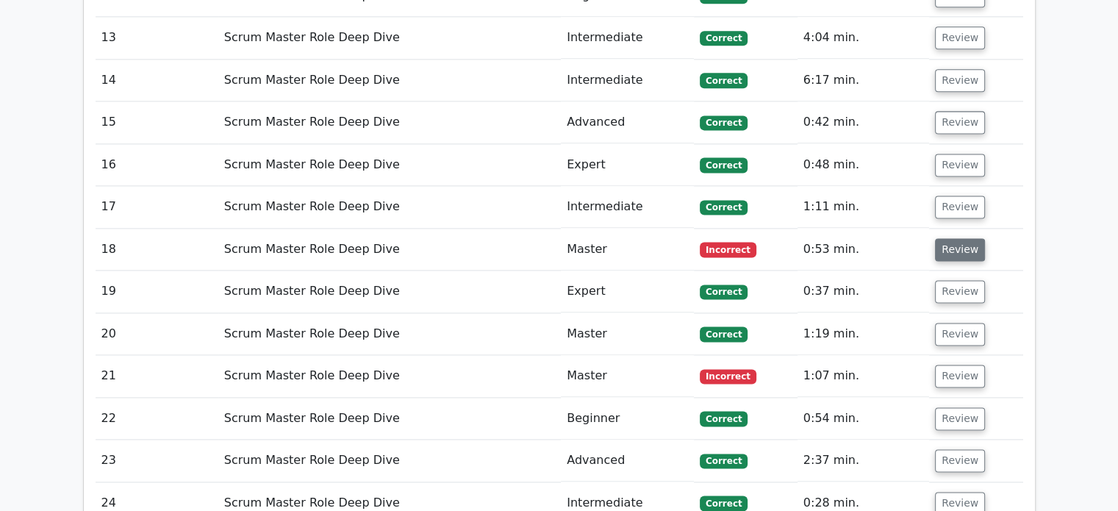
click at [950, 238] on button "Review" at bounding box center [960, 249] width 50 height 23
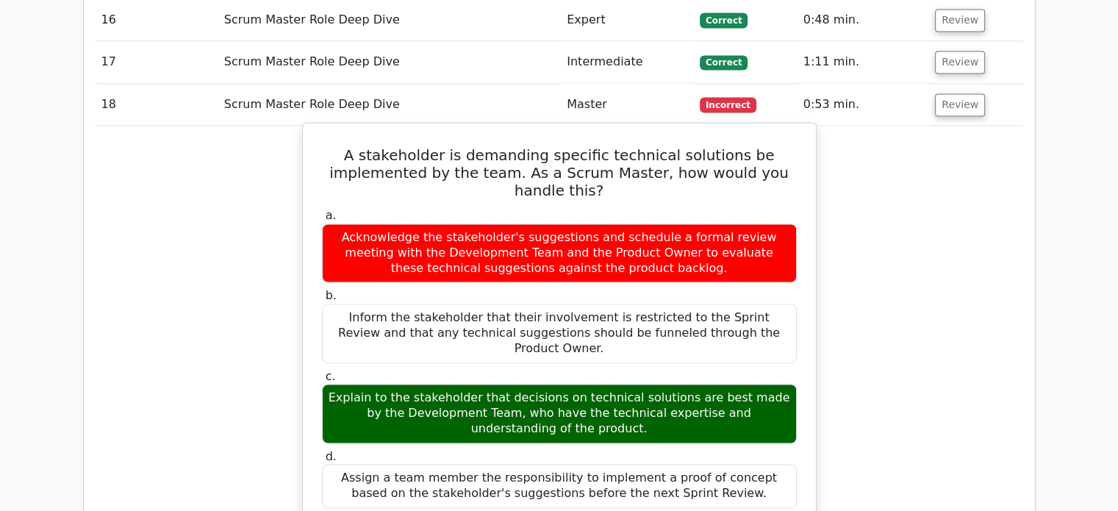
scroll to position [2132, 0]
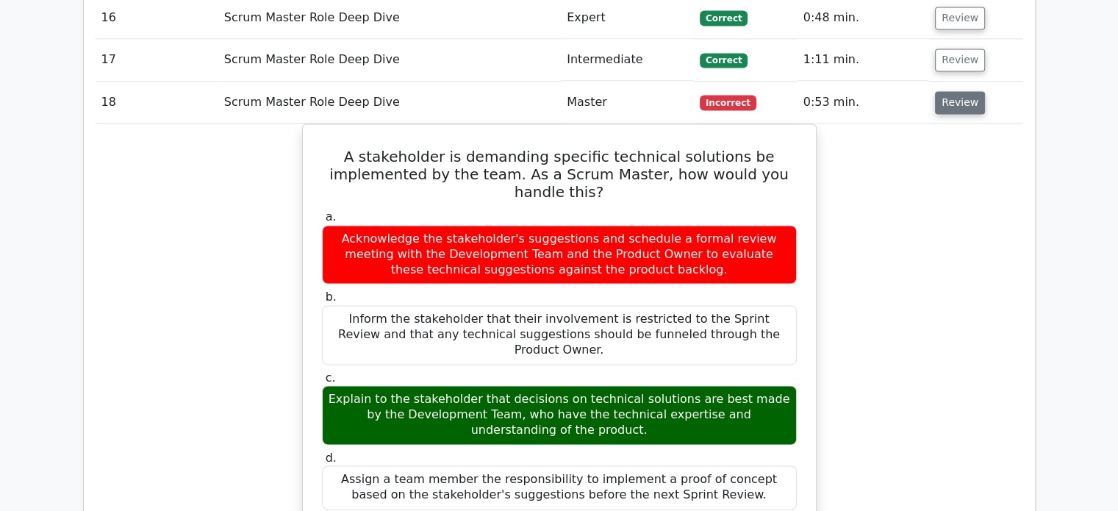
click at [968, 91] on button "Review" at bounding box center [960, 102] width 50 height 23
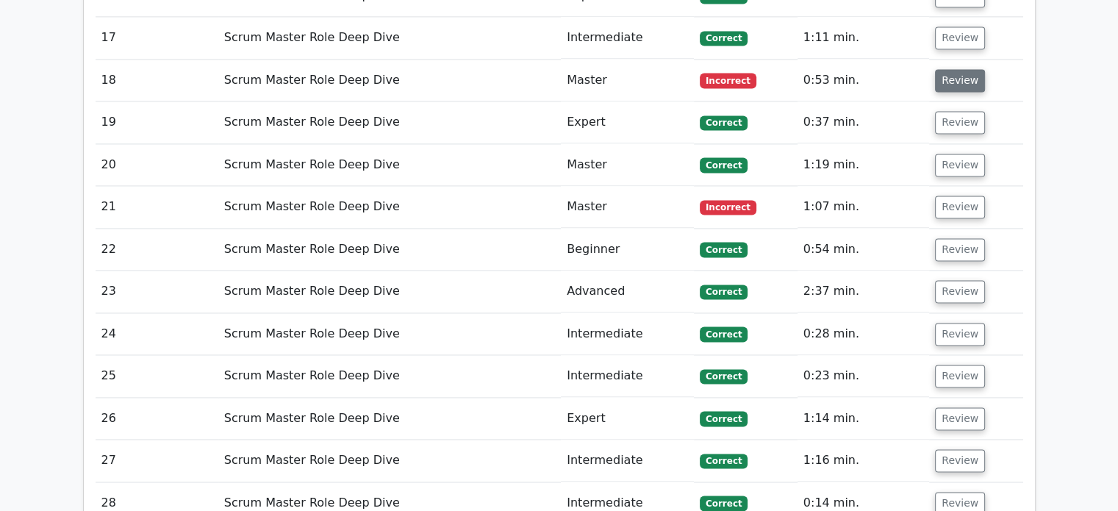
scroll to position [2205, 0]
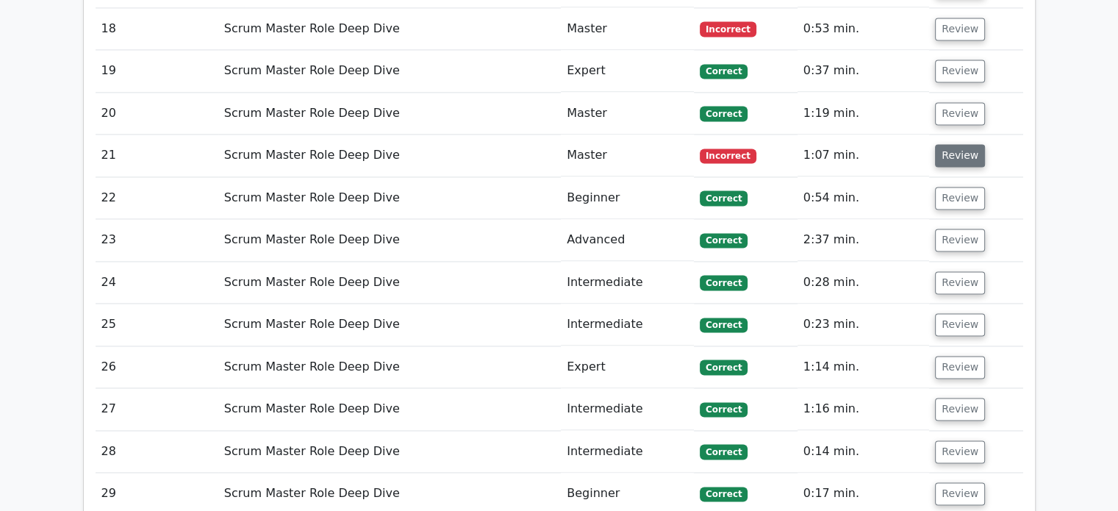
click at [948, 144] on button "Review" at bounding box center [960, 155] width 50 height 23
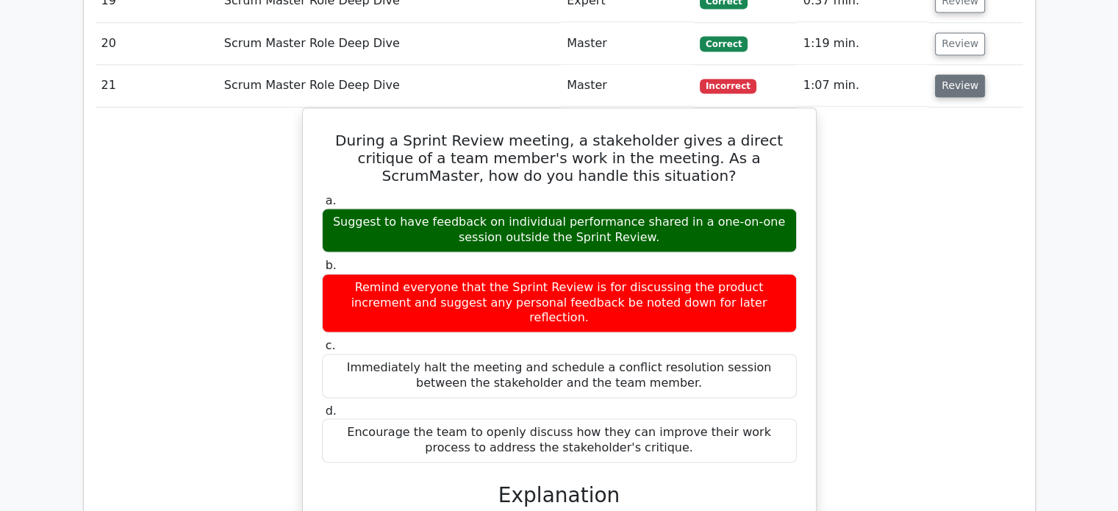
scroll to position [2279, 0]
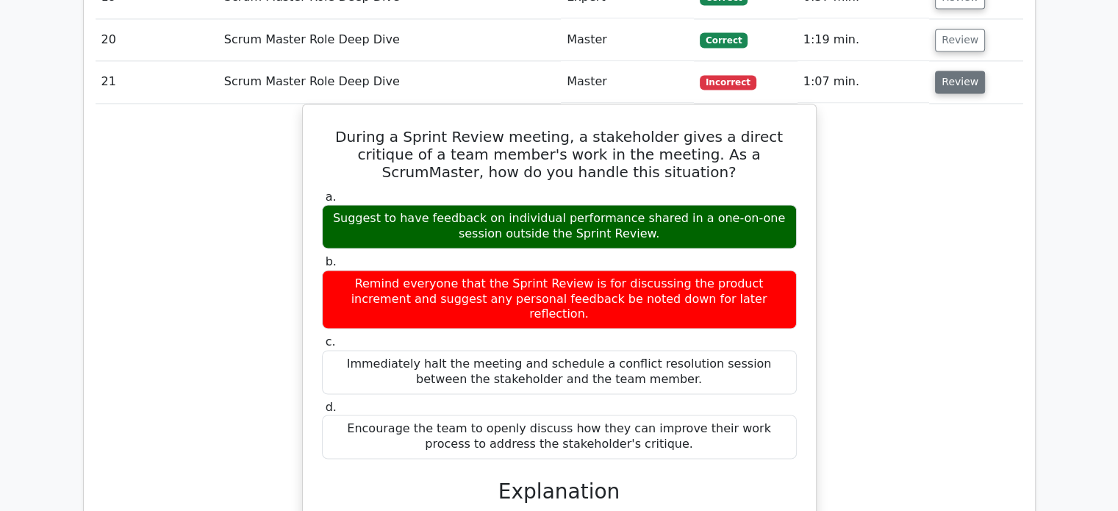
click at [952, 71] on button "Review" at bounding box center [960, 82] width 50 height 23
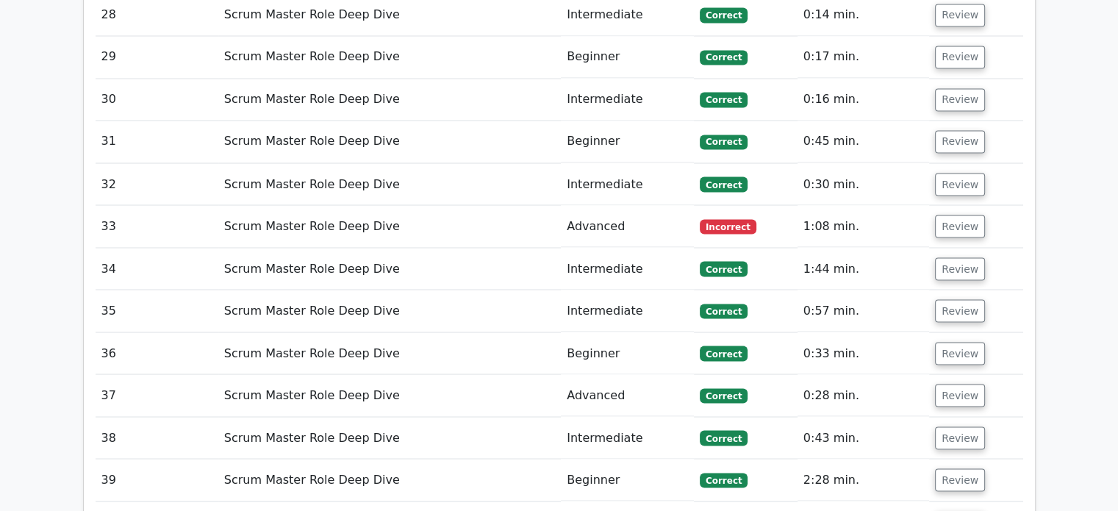
scroll to position [2646, 0]
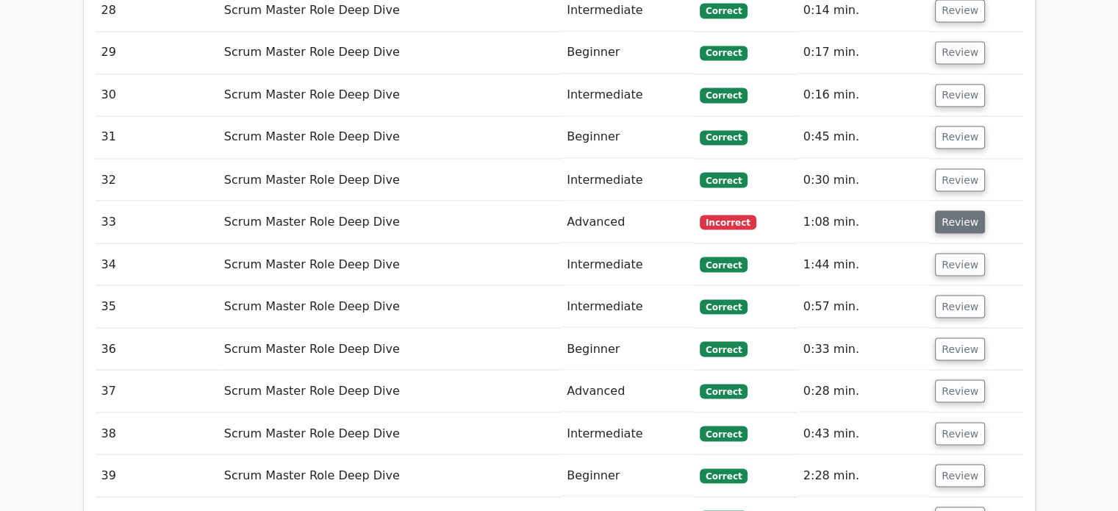
click at [959, 210] on button "Review" at bounding box center [960, 221] width 50 height 23
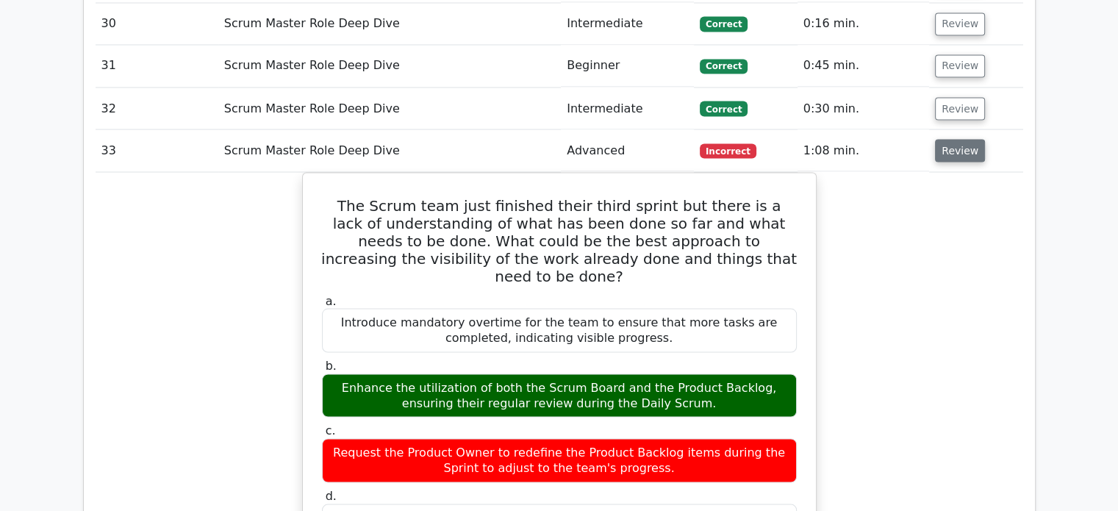
scroll to position [2720, 0]
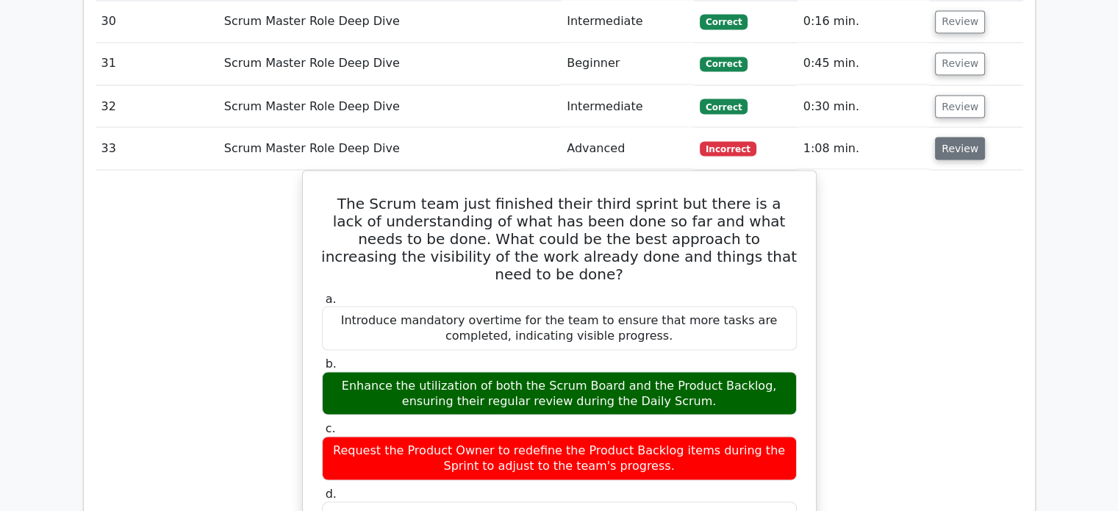
click at [963, 137] on button "Review" at bounding box center [960, 148] width 50 height 23
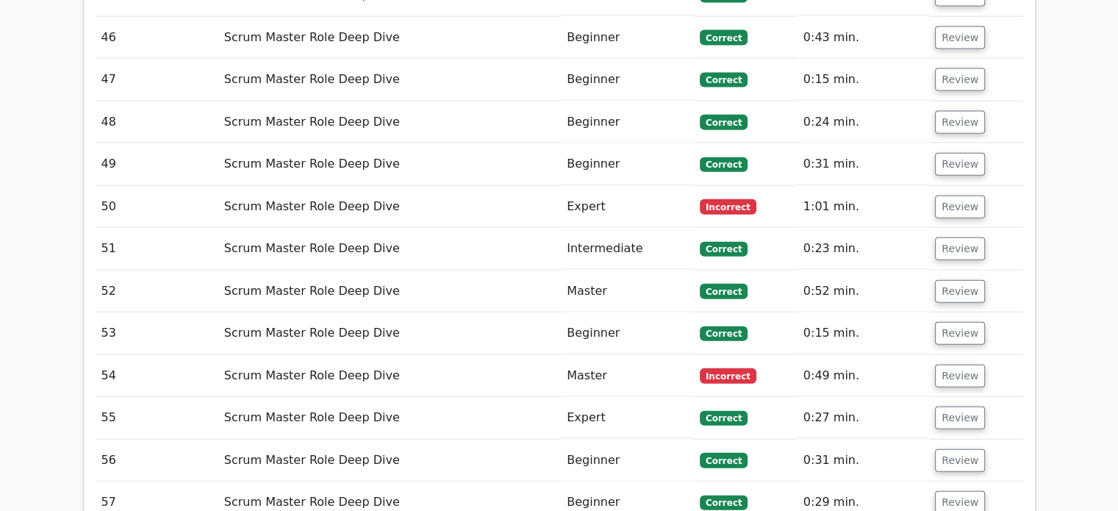
scroll to position [3382, 0]
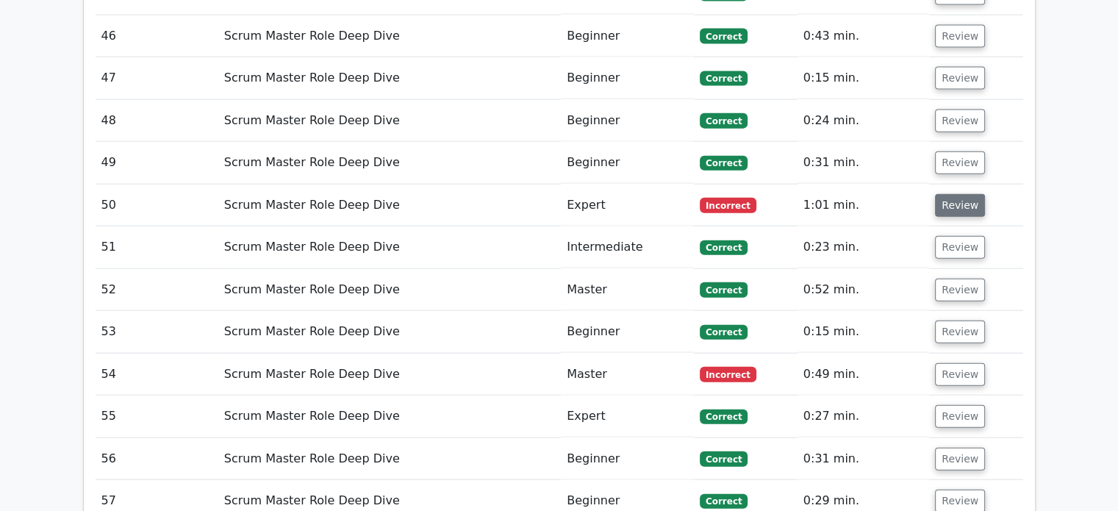
click at [972, 194] on button "Review" at bounding box center [960, 205] width 50 height 23
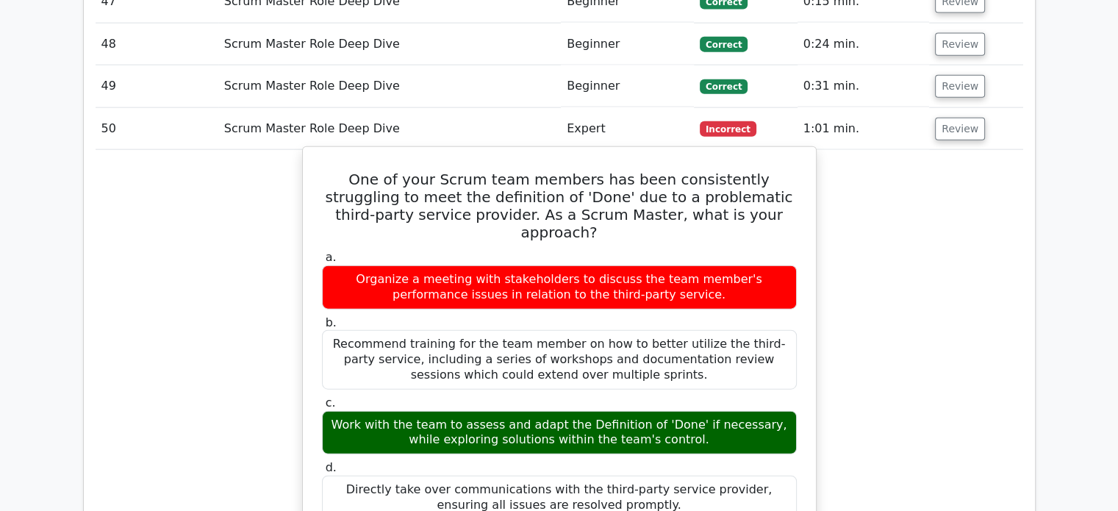
scroll to position [3455, 0]
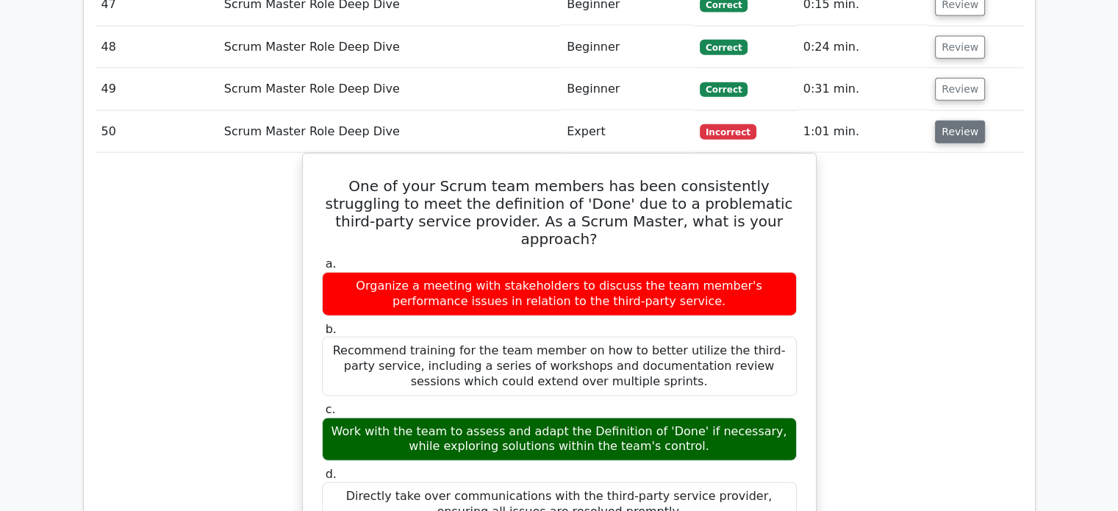
click at [939, 121] on button "Review" at bounding box center [960, 132] width 50 height 23
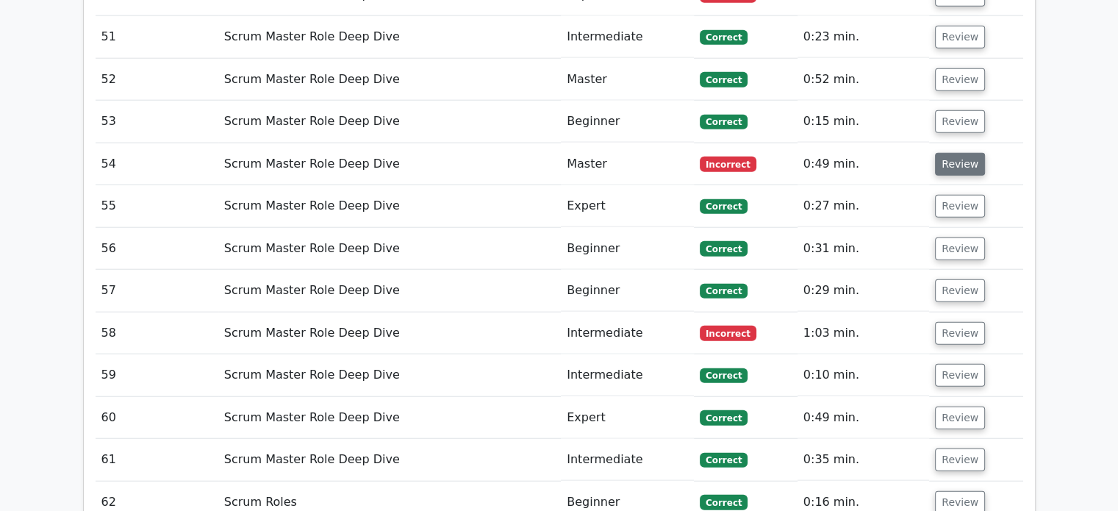
scroll to position [3602, 0]
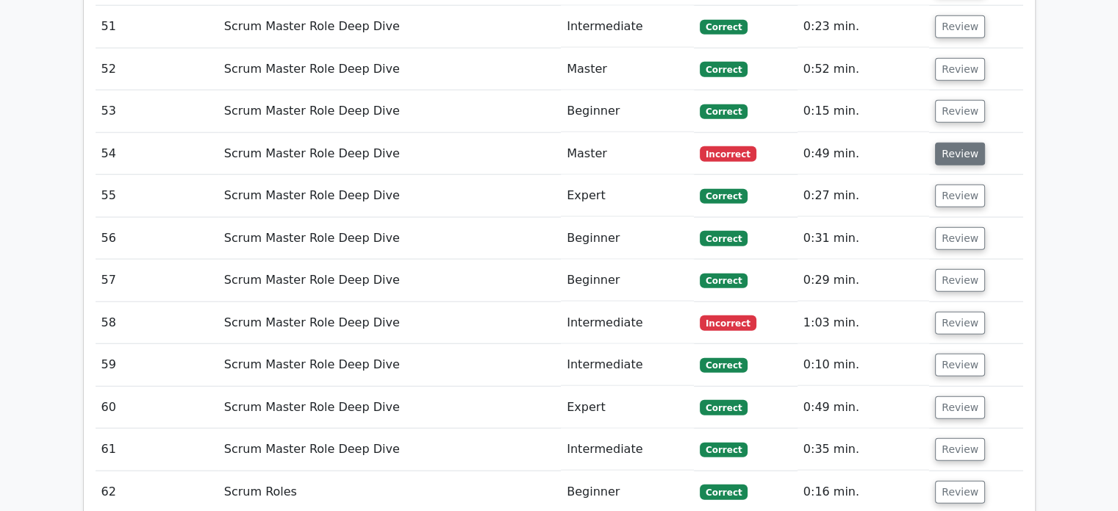
click at [950, 143] on button "Review" at bounding box center [960, 154] width 50 height 23
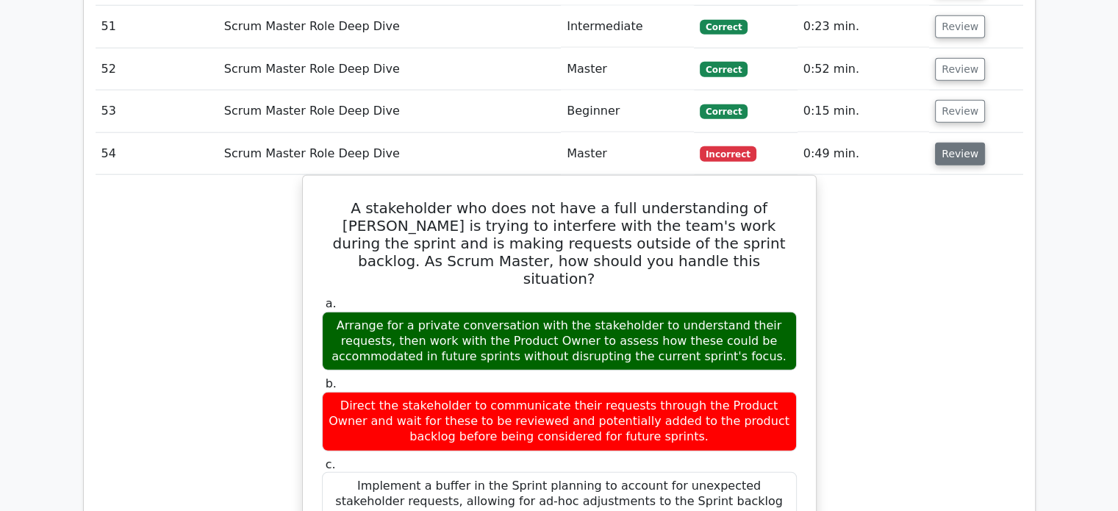
click at [966, 143] on button "Review" at bounding box center [960, 154] width 50 height 23
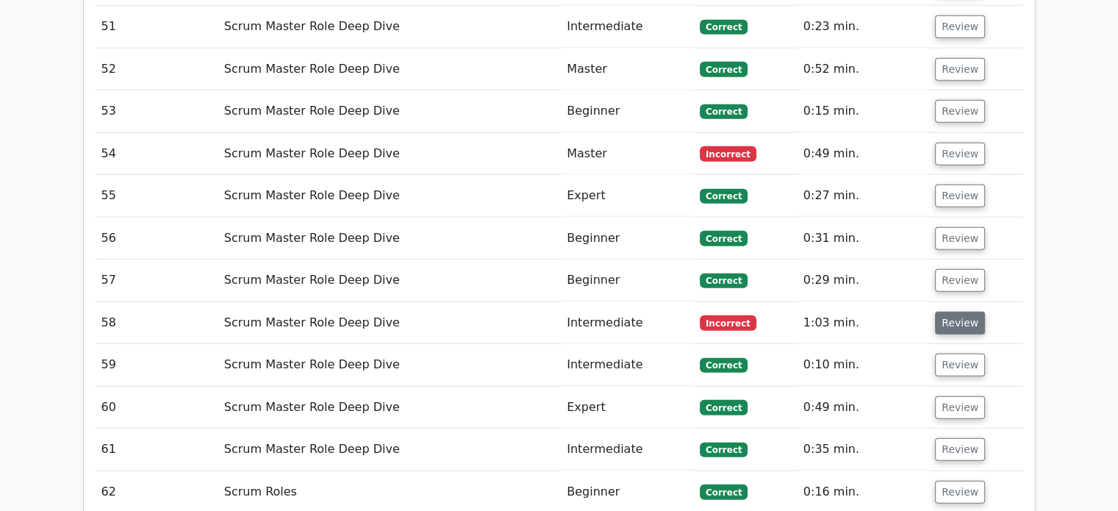
click at [950, 312] on button "Review" at bounding box center [960, 323] width 50 height 23
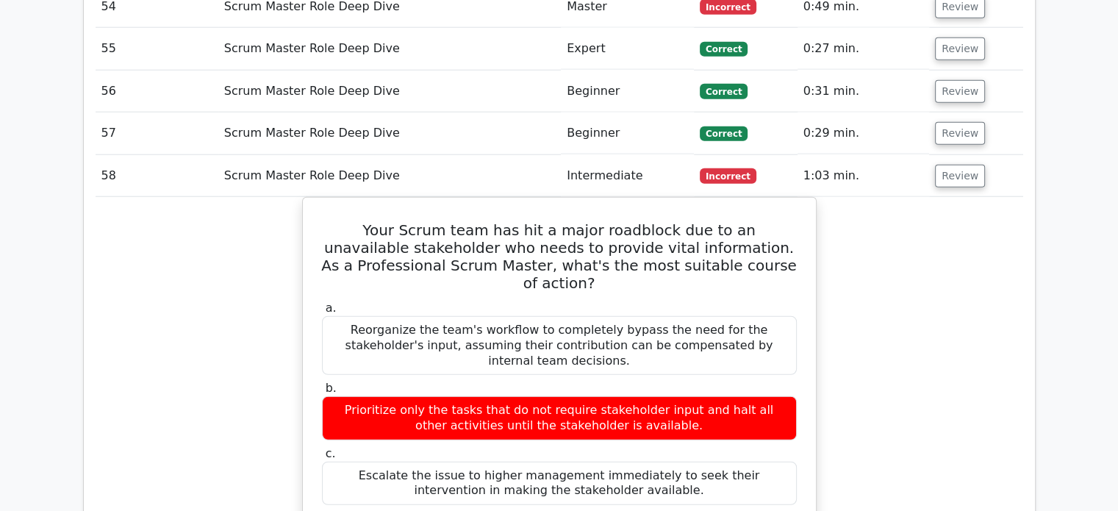
scroll to position [3749, 0]
click at [970, 165] on button "Review" at bounding box center [960, 176] width 50 height 23
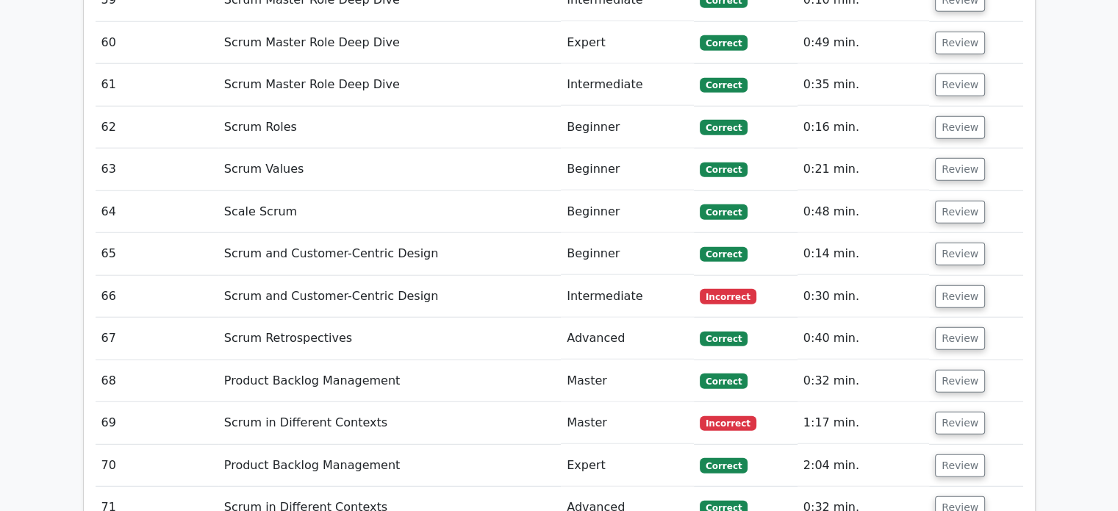
scroll to position [3970, 0]
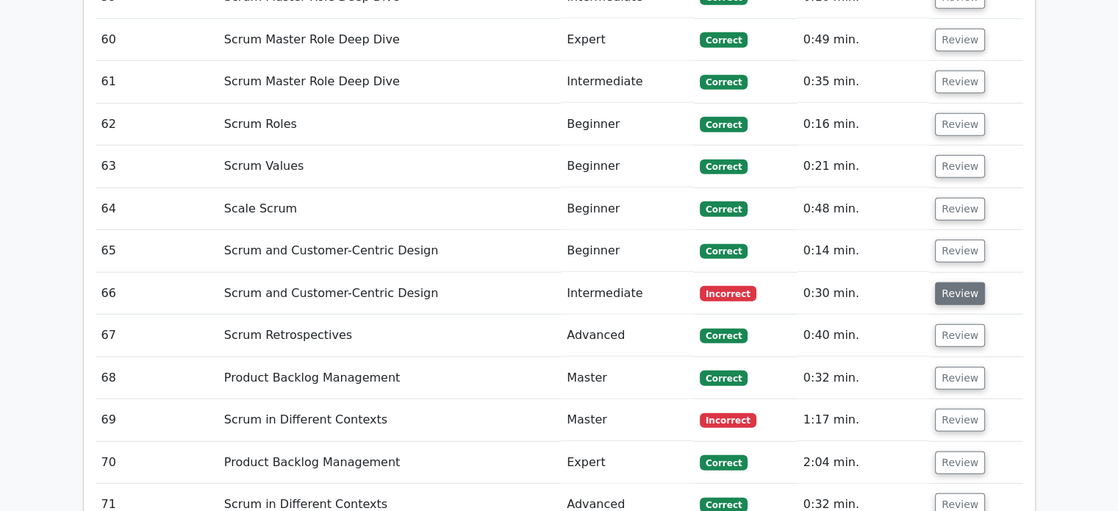
click at [962, 282] on button "Review" at bounding box center [960, 293] width 50 height 23
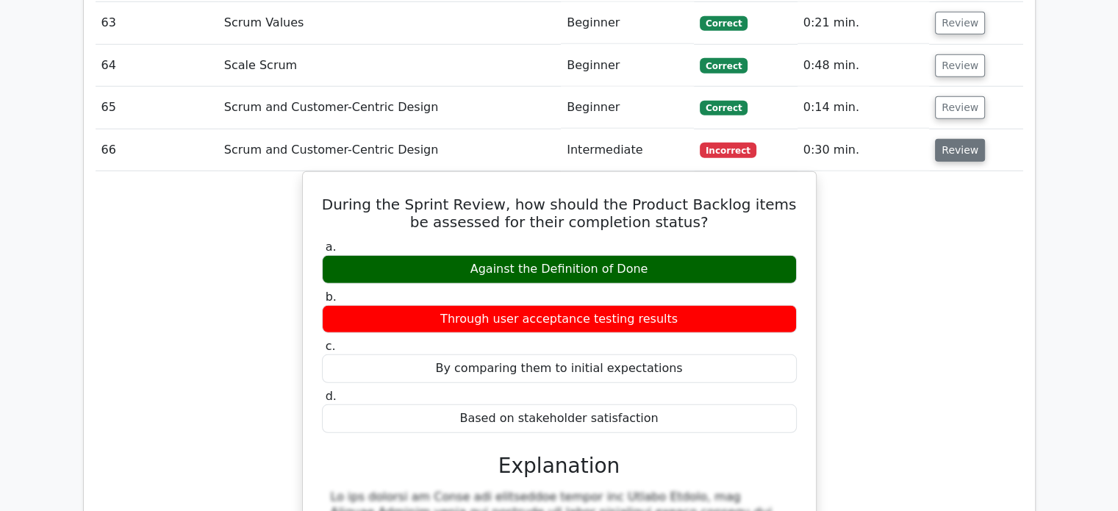
scroll to position [4117, 0]
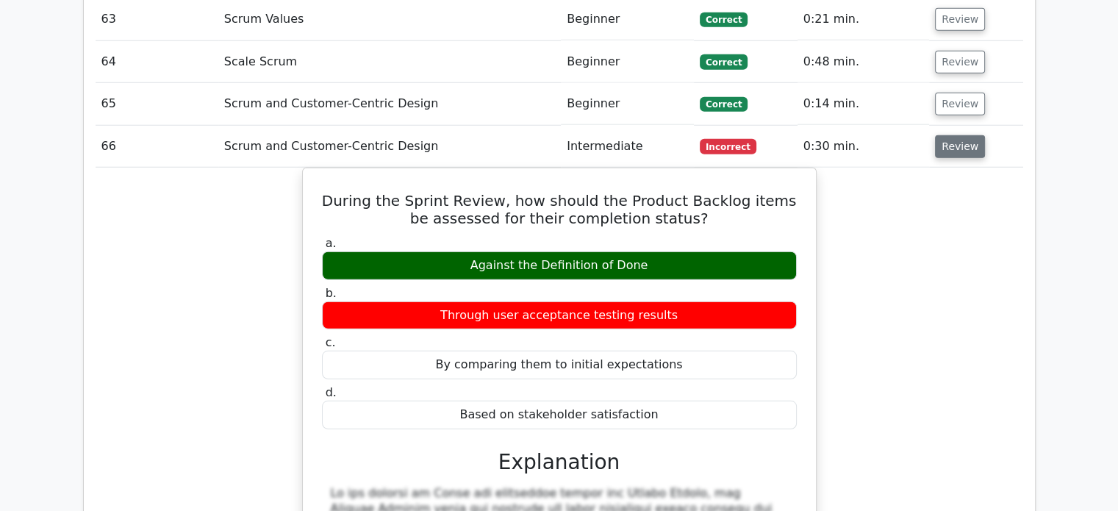
click at [959, 135] on button "Review" at bounding box center [960, 146] width 50 height 23
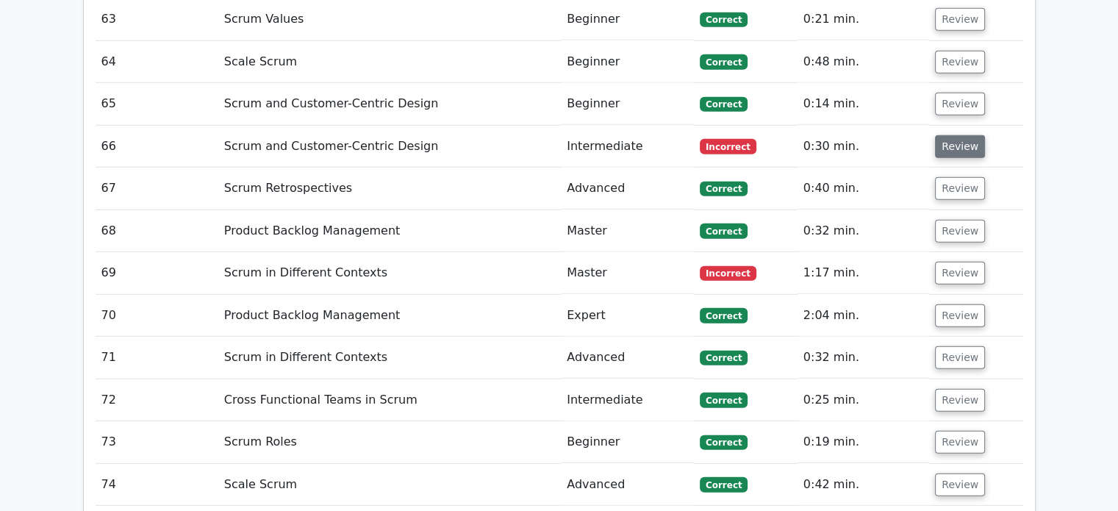
click at [959, 135] on button "Review" at bounding box center [960, 146] width 50 height 23
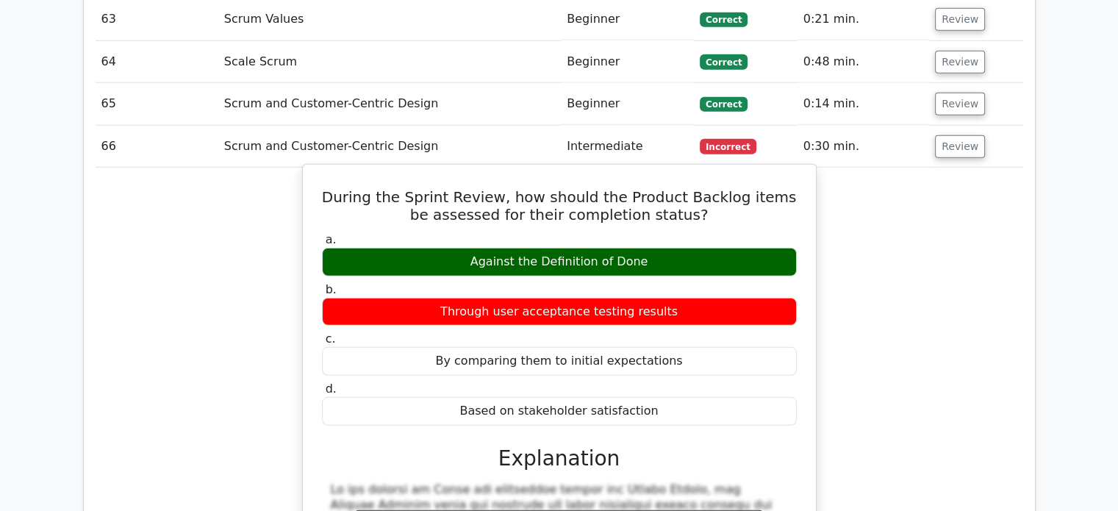
drag, startPoint x: 479, startPoint y: 194, endPoint x: 653, endPoint y: 190, distance: 174.3
click at [653, 248] on div "Against the Definition of Done" at bounding box center [559, 262] width 475 height 29
copy div "Against the Definition of Done"
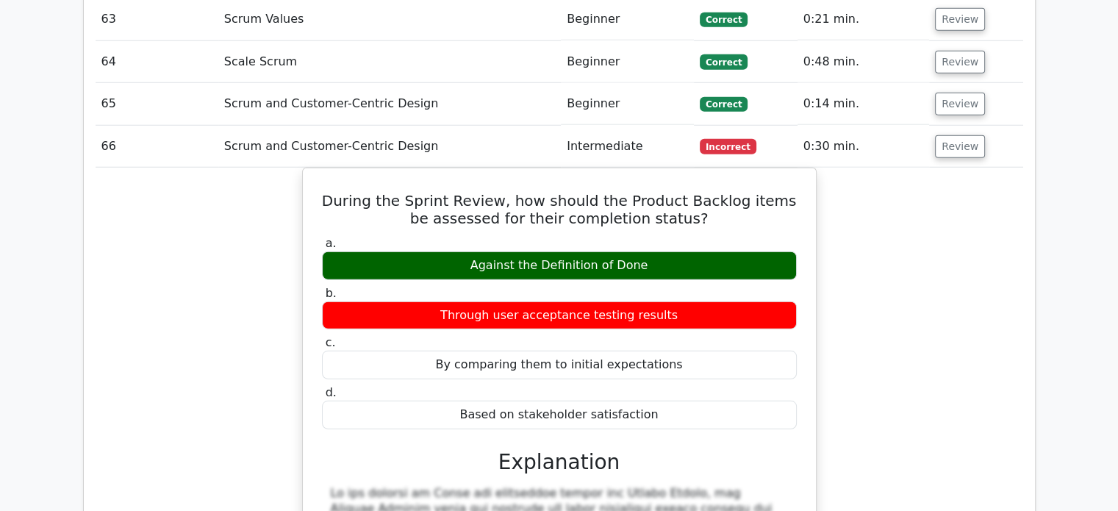
click at [1004, 255] on div "During the Sprint Review, how should the Product Backlog items be assessed for …" at bounding box center [560, 519] width 928 height 703
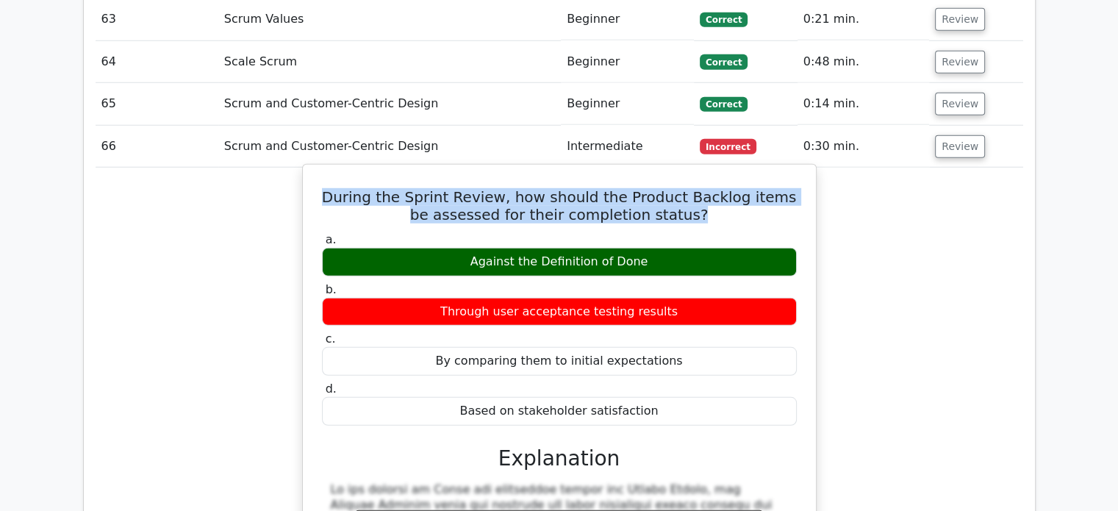
drag, startPoint x: 329, startPoint y: 124, endPoint x: 762, endPoint y: 143, distance: 432.6
click at [762, 188] on h5 "During the Sprint Review, how should the Product Backlog items be assessed for …" at bounding box center [560, 205] width 478 height 35
copy h5 "During the Sprint Review, how should the Product Backlog items be assessed for …"
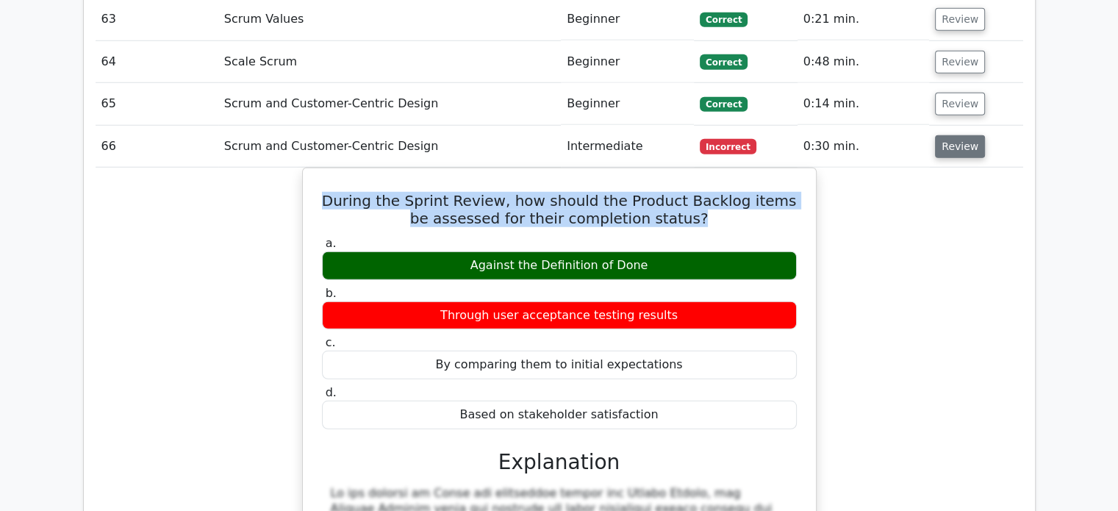
click at [948, 135] on button "Review" at bounding box center [960, 146] width 50 height 23
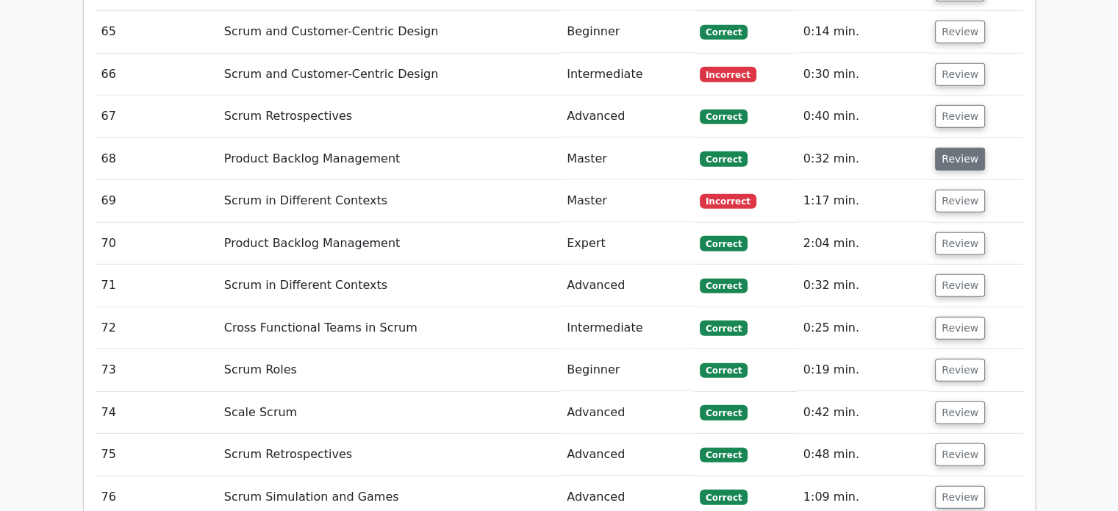
scroll to position [4190, 0]
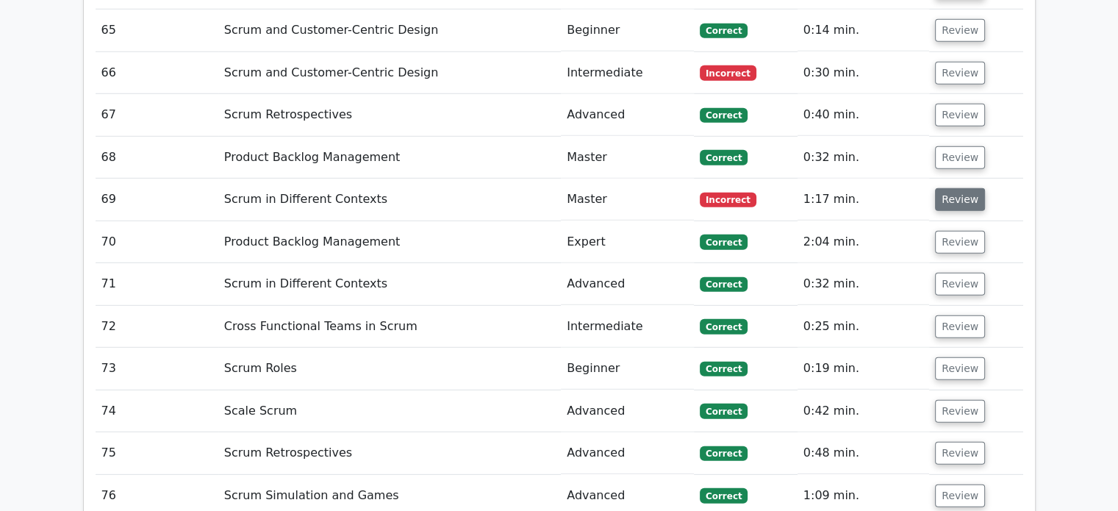
click at [950, 188] on button "Review" at bounding box center [960, 199] width 50 height 23
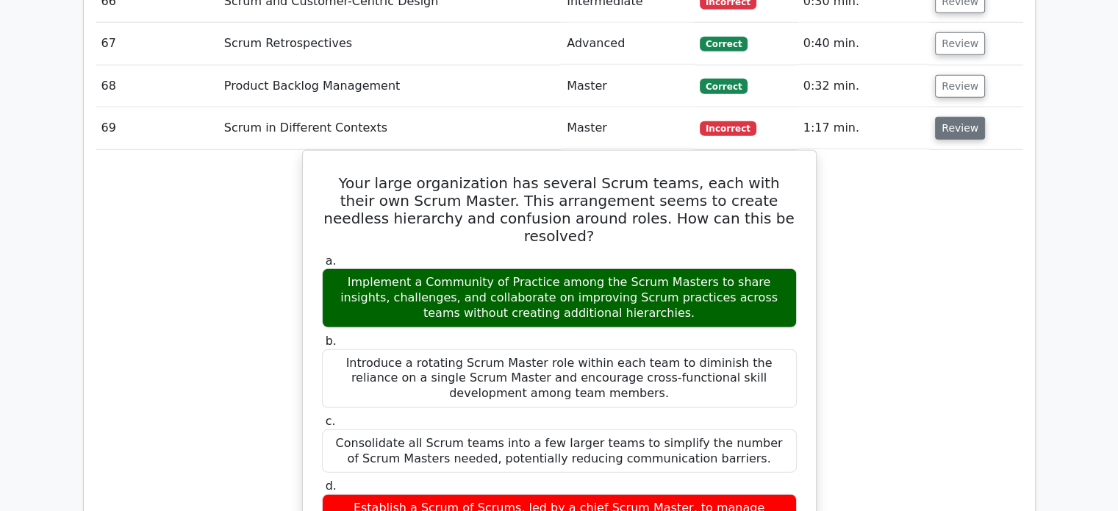
scroll to position [4264, 0]
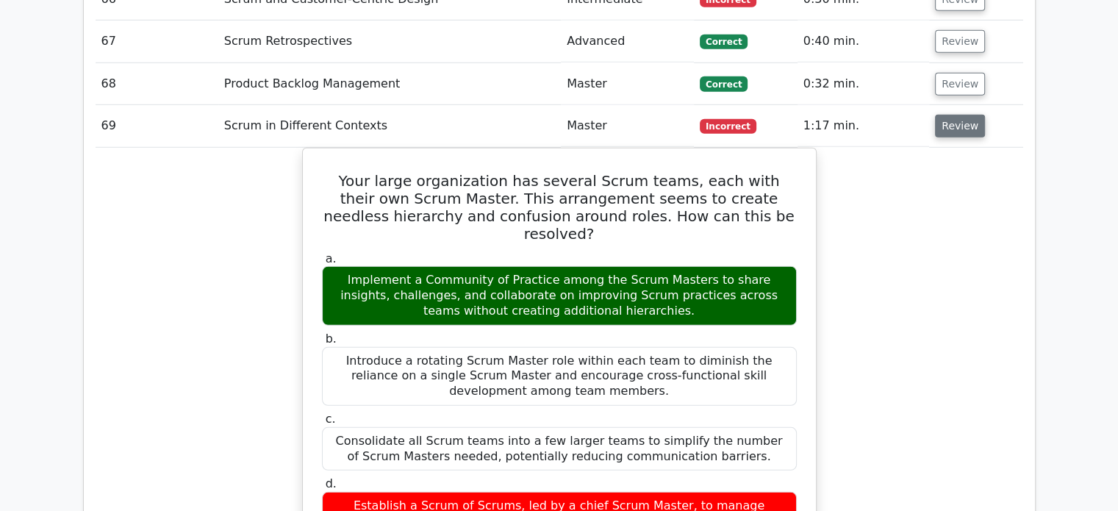
click at [953, 115] on button "Review" at bounding box center [960, 126] width 50 height 23
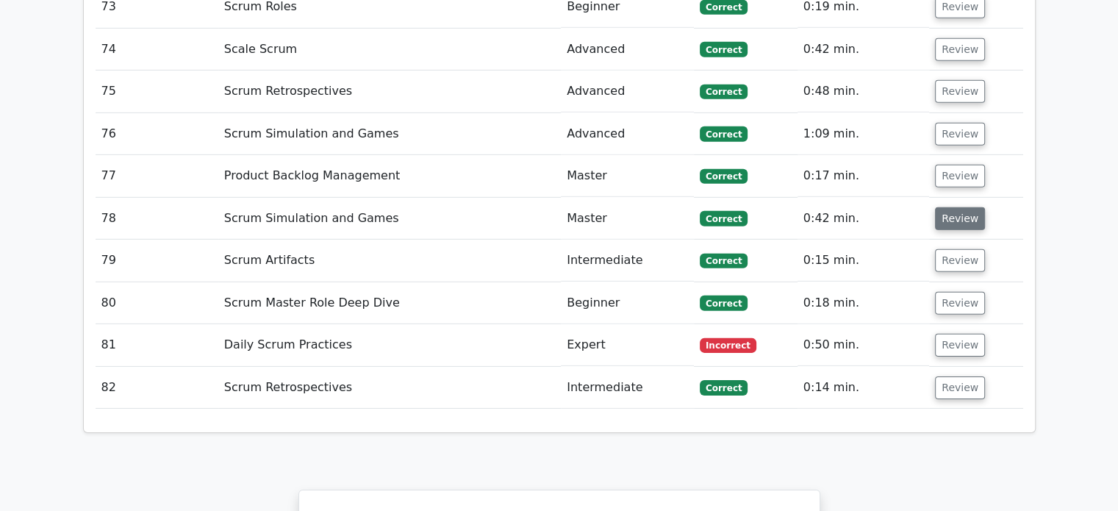
scroll to position [4558, 0]
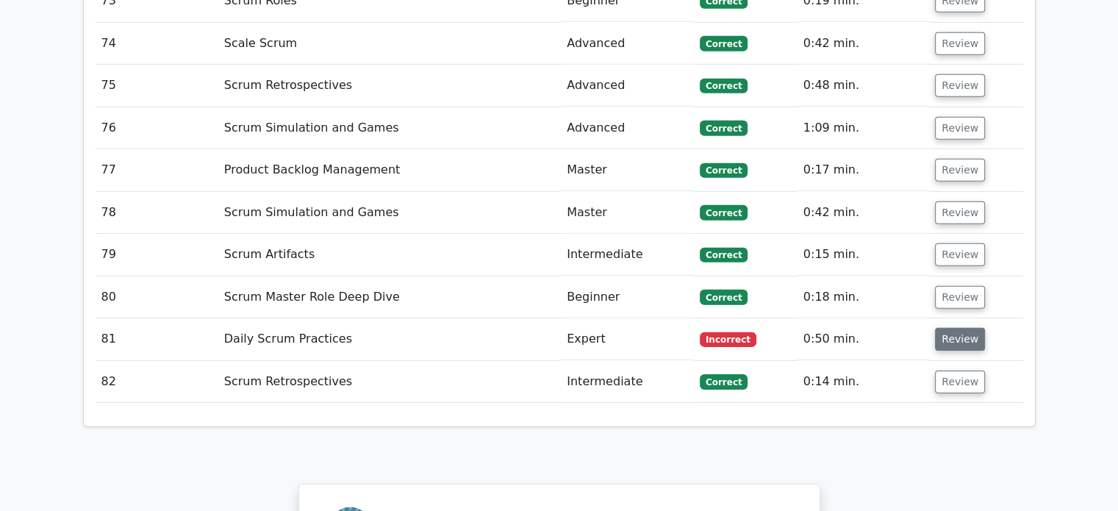
click at [959, 328] on button "Review" at bounding box center [960, 339] width 50 height 23
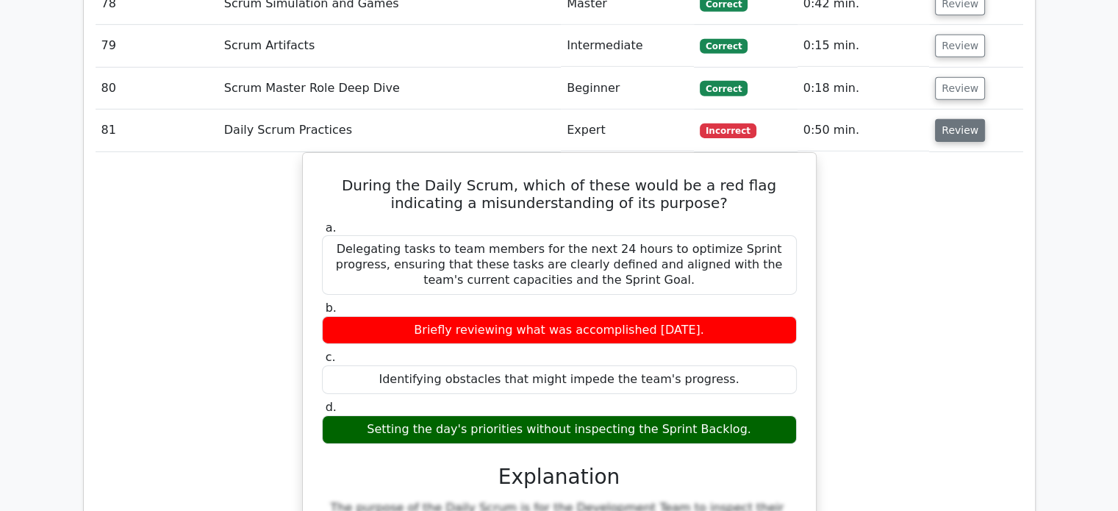
scroll to position [4778, 0]
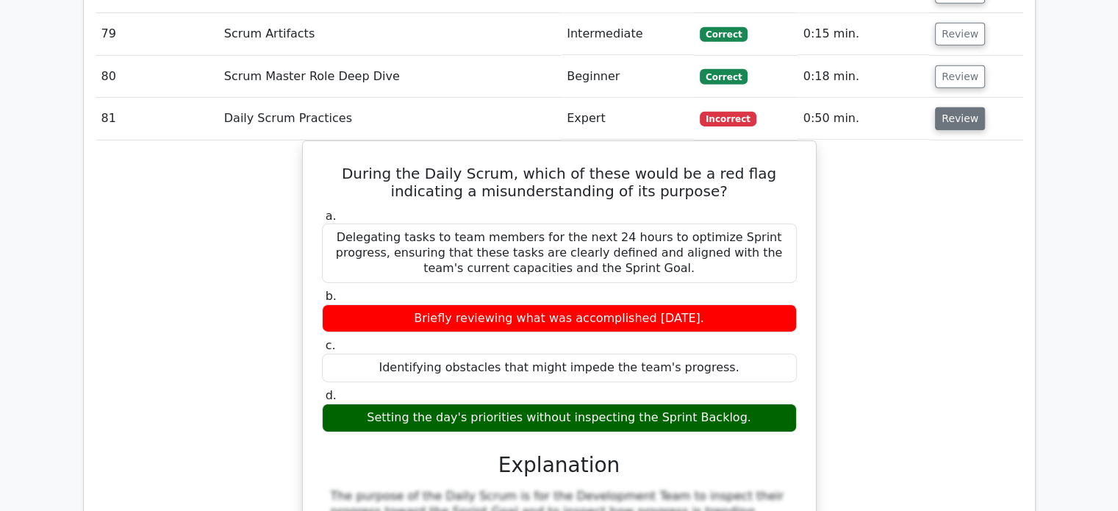
click at [967, 107] on button "Review" at bounding box center [960, 118] width 50 height 23
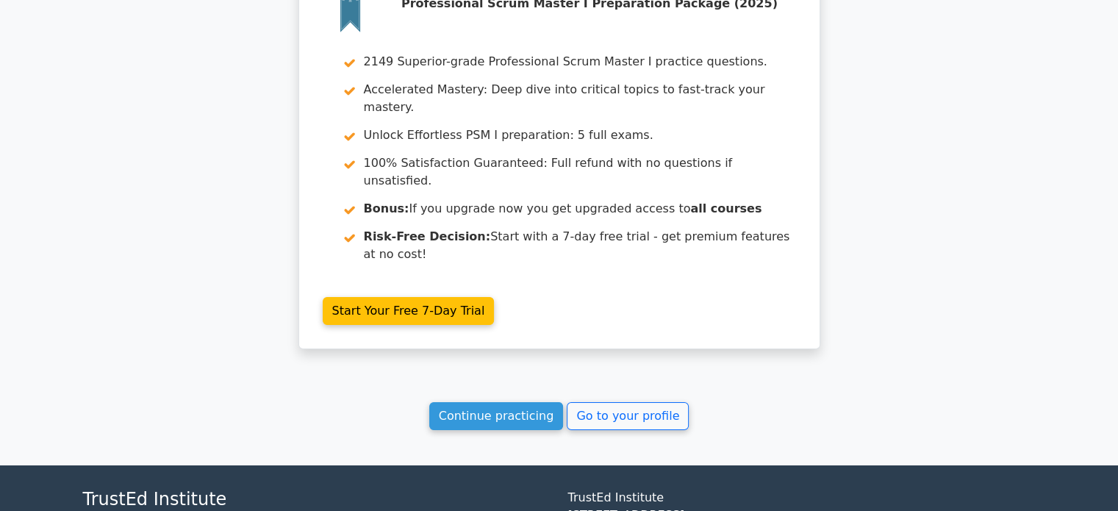
scroll to position [5108, 0]
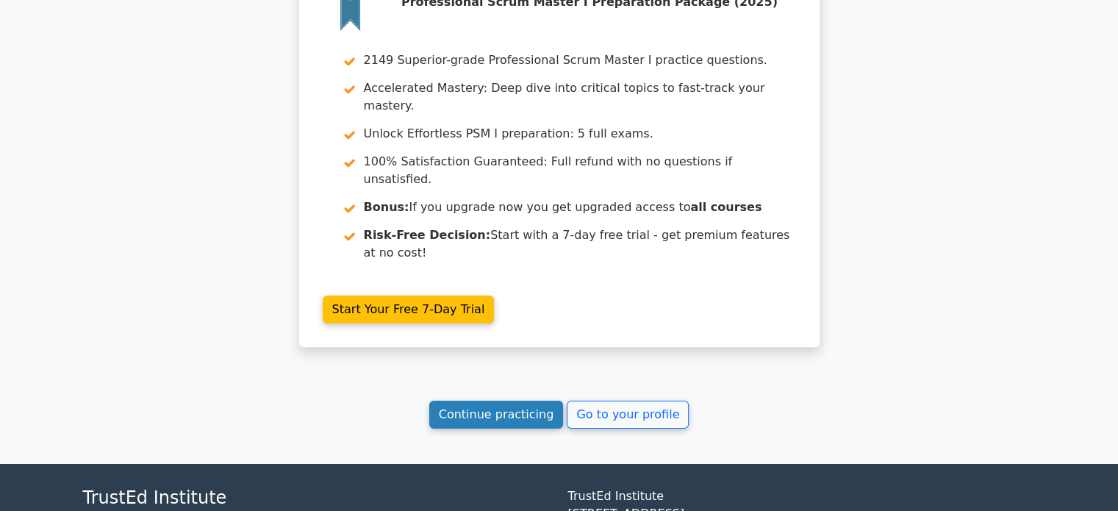
click at [516, 401] on link "Continue practicing" at bounding box center [496, 415] width 135 height 28
